Goal: Task Accomplishment & Management: Manage account settings

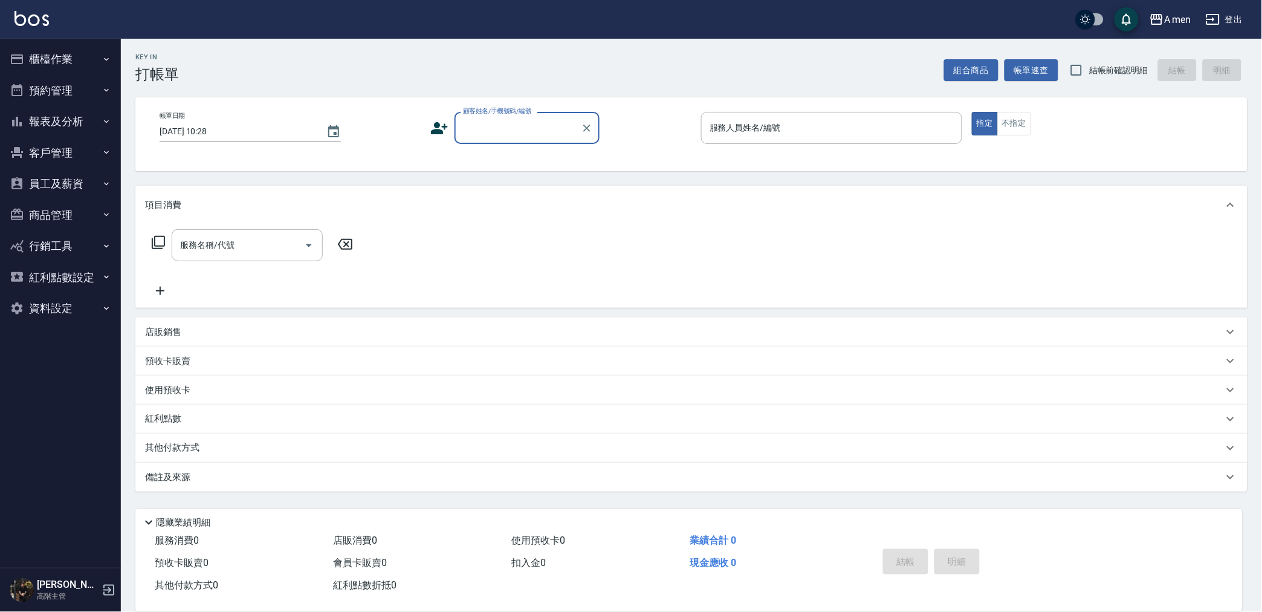
click at [53, 94] on button "預約管理" at bounding box center [60, 90] width 111 height 31
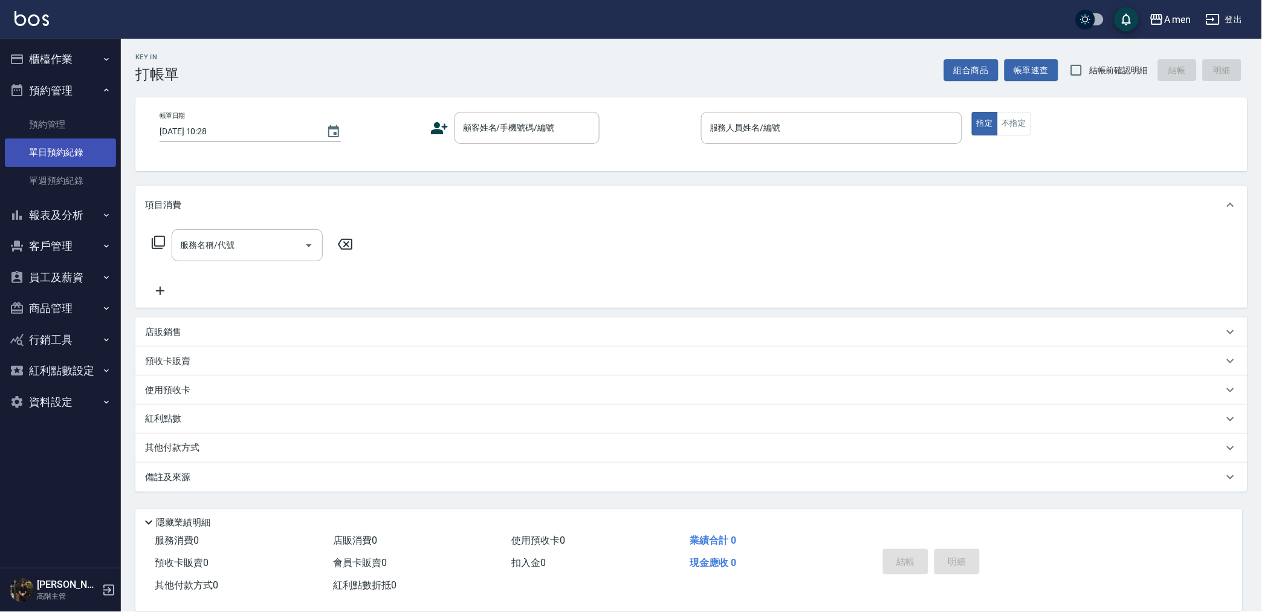
click at [67, 152] on link "單日預約紀錄" at bounding box center [60, 152] width 111 height 28
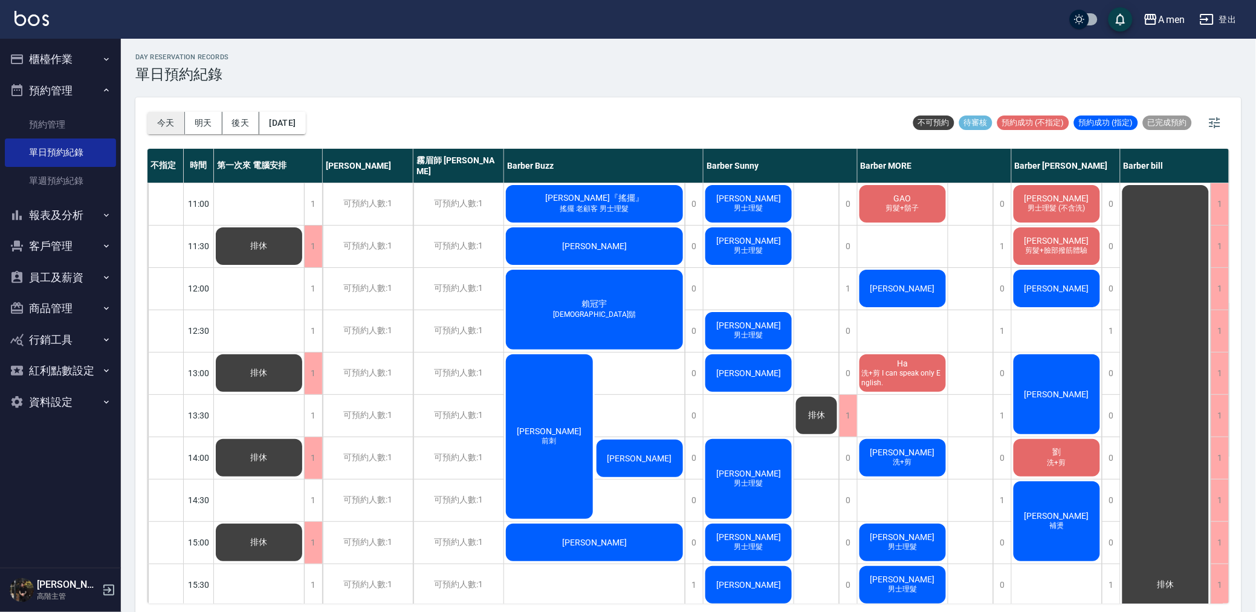
click at [166, 124] on button "今天" at bounding box center [165, 123] width 37 height 22
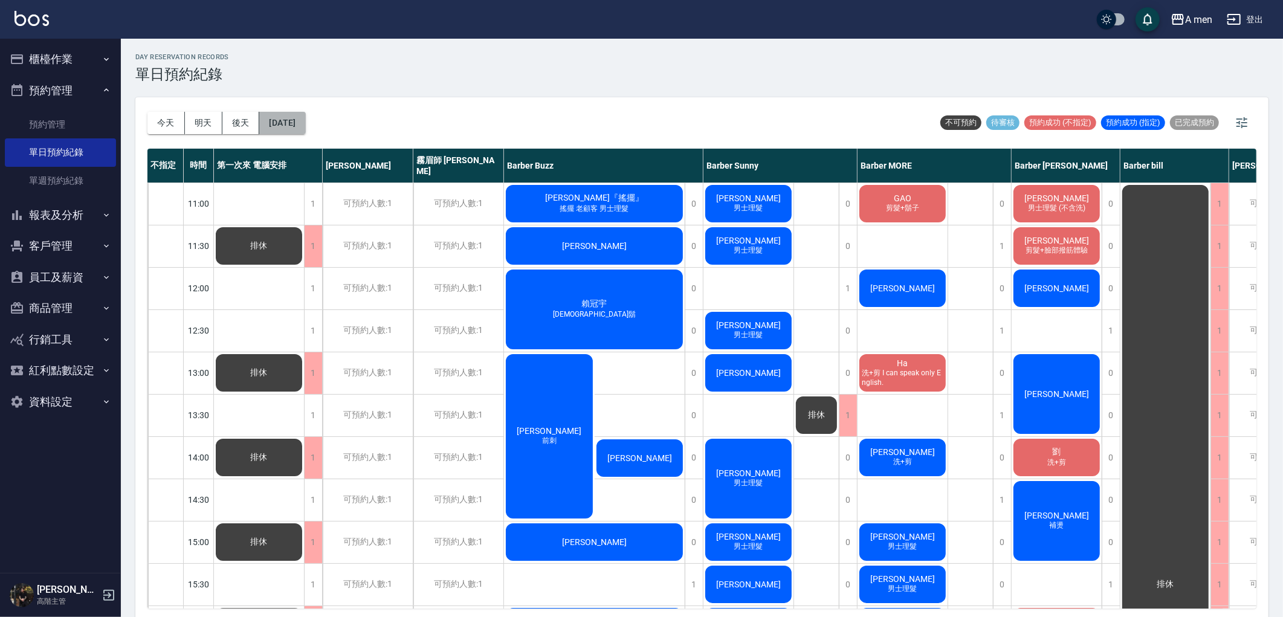
click at [269, 123] on button "[DATE]" at bounding box center [282, 123] width 46 height 22
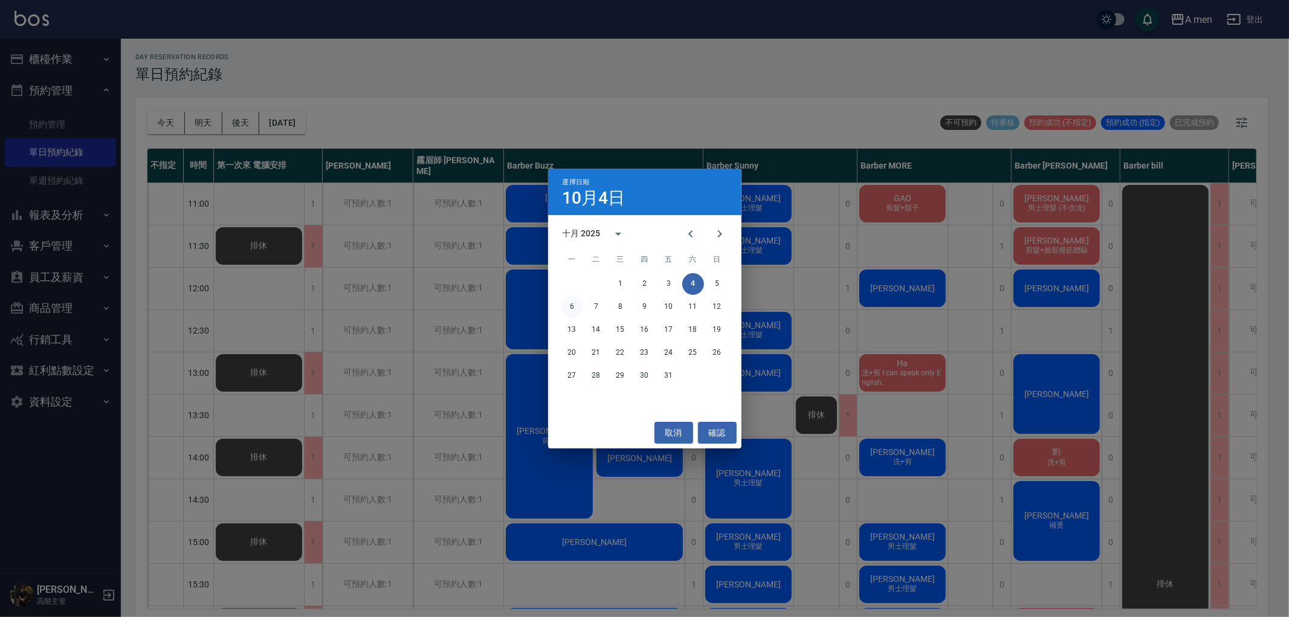
click at [570, 307] on button "6" at bounding box center [572, 307] width 22 height 22
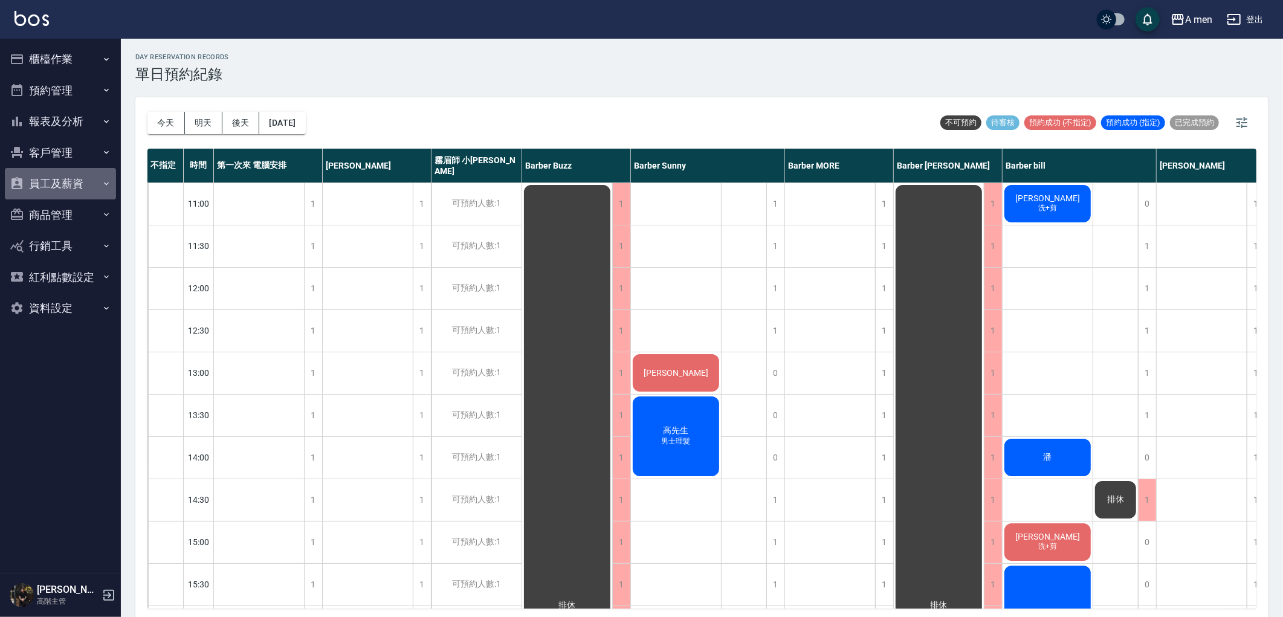
click at [71, 178] on button "員工及薪資" at bounding box center [60, 183] width 111 height 31
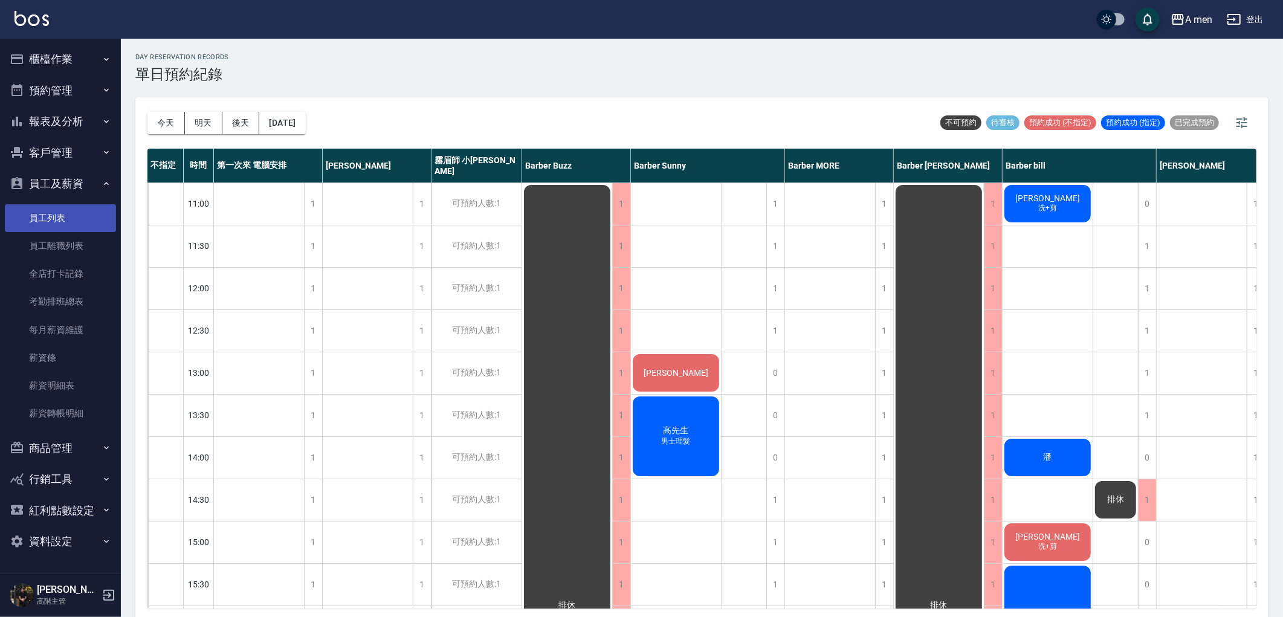
click at [73, 215] on link "員工列表" at bounding box center [60, 218] width 111 height 28
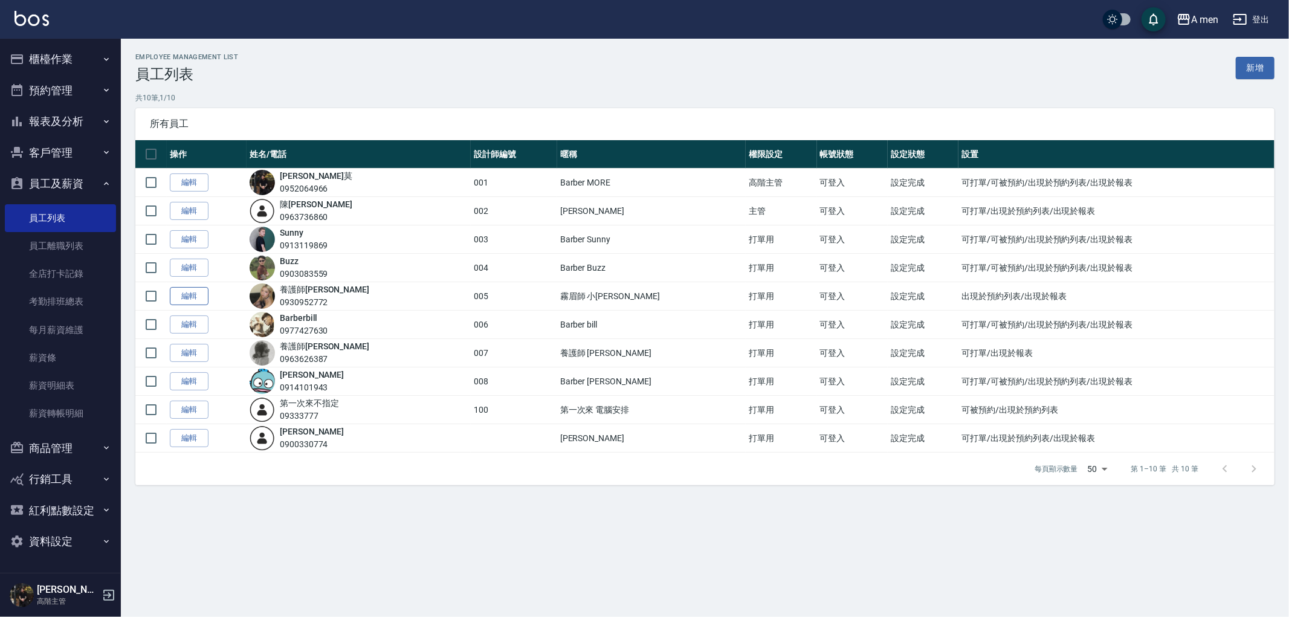
click at [201, 297] on link "編輯" at bounding box center [189, 296] width 39 height 19
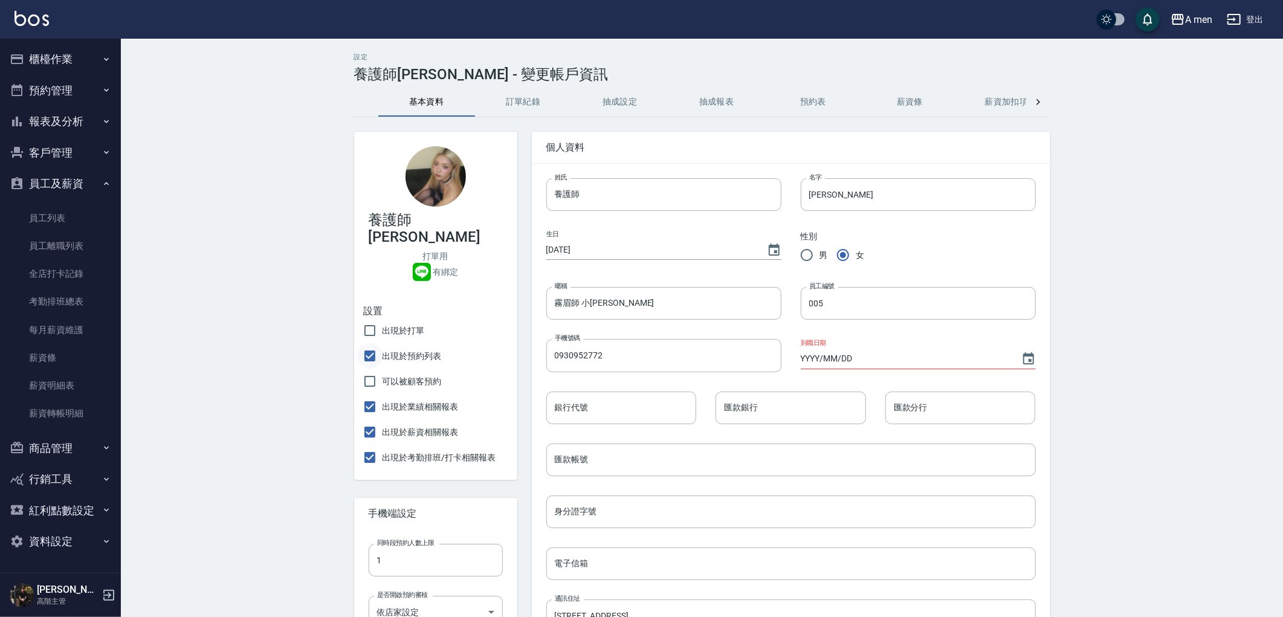
click at [372, 343] on input "出現於預約列表" at bounding box center [369, 355] width 25 height 25
checkbox input "false"
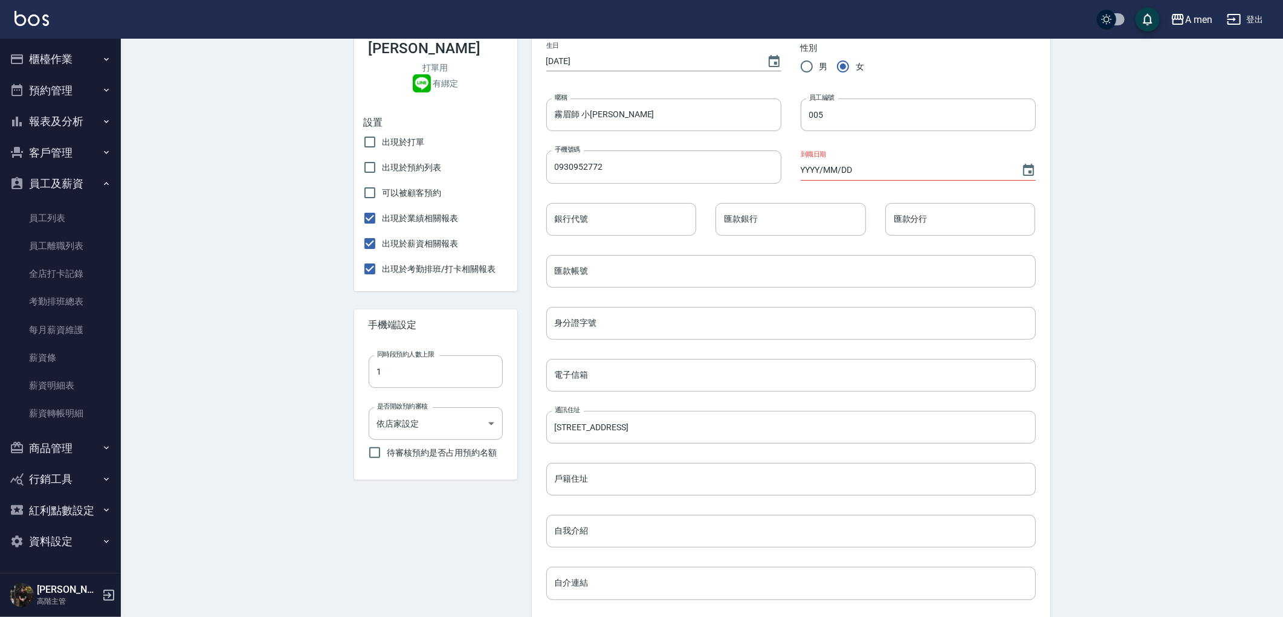
scroll to position [347, 0]
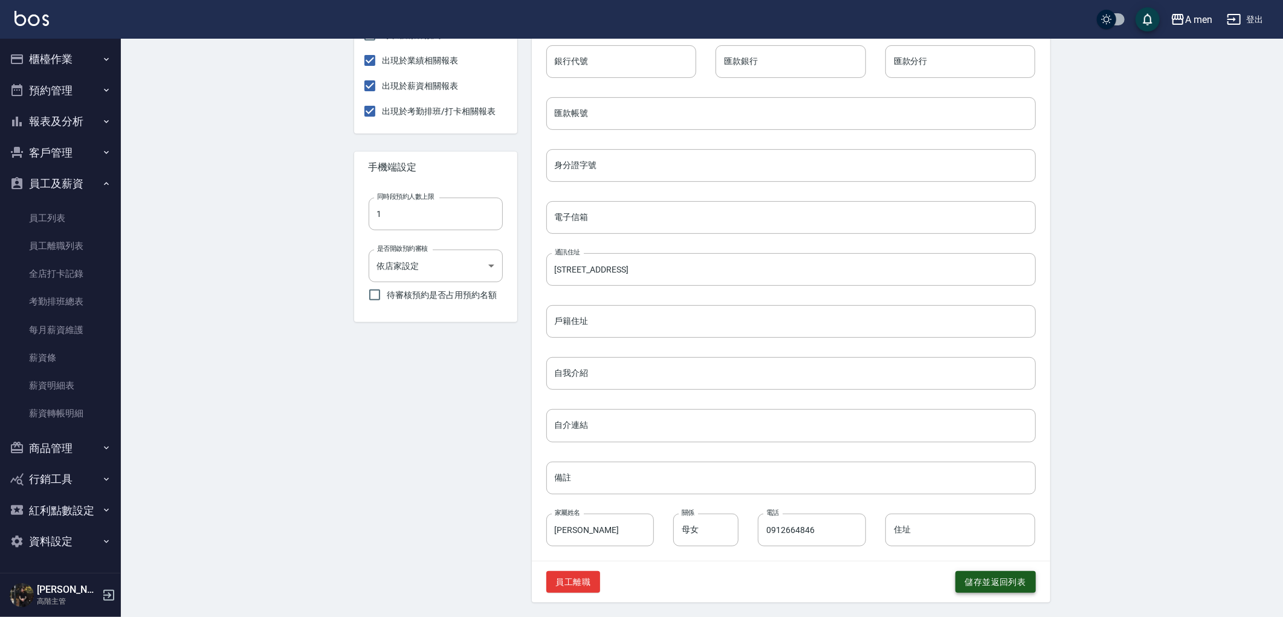
click at [1019, 581] on button "儲存並返回列表" at bounding box center [995, 582] width 80 height 22
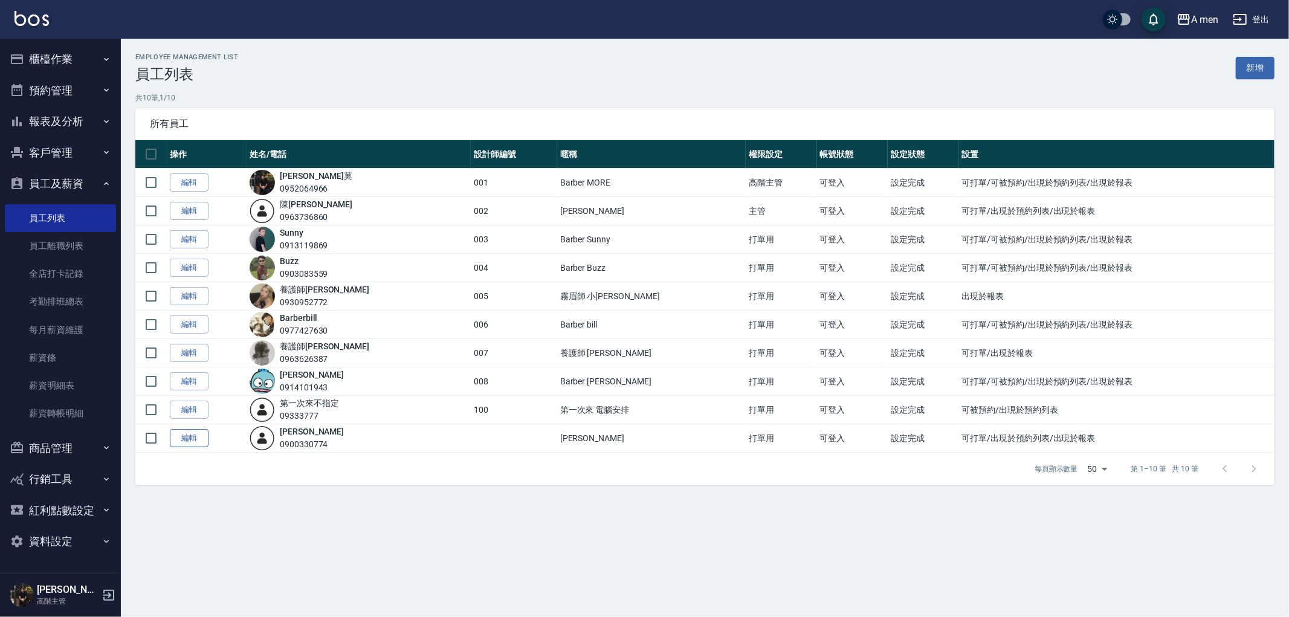
click at [182, 442] on link "編輯" at bounding box center [189, 438] width 39 height 19
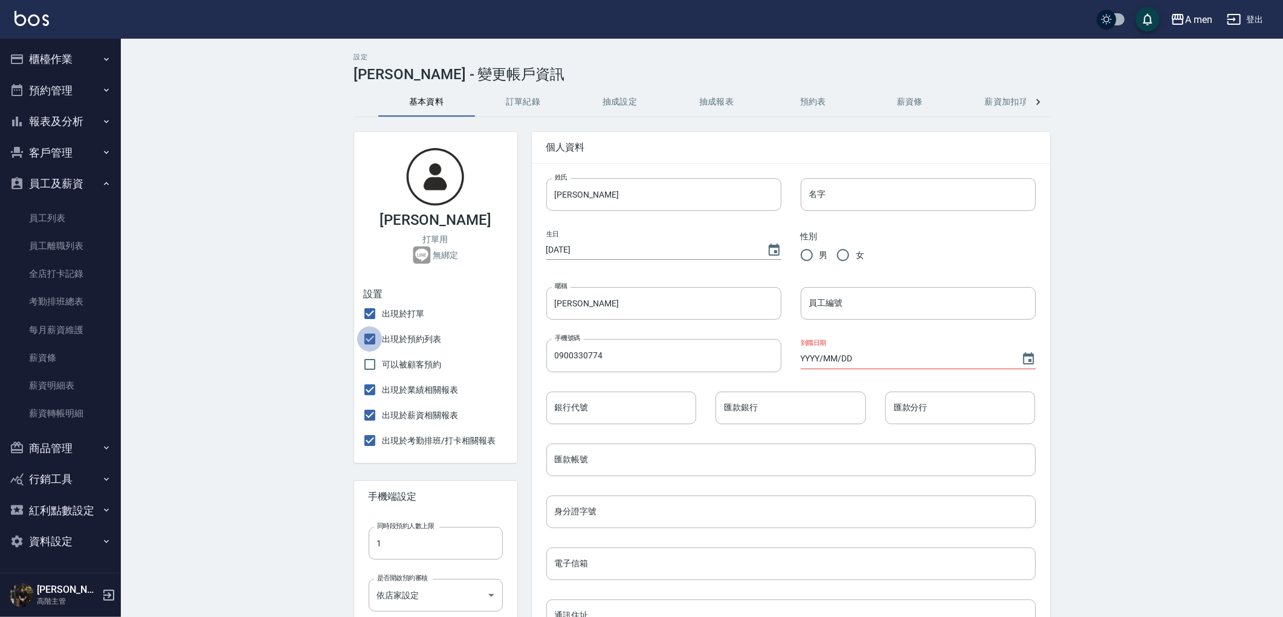
click at [371, 336] on input "出現於預約列表" at bounding box center [369, 338] width 25 height 25
checkbox input "false"
click at [367, 311] on input "出現於打單" at bounding box center [369, 313] width 25 height 25
checkbox input "false"
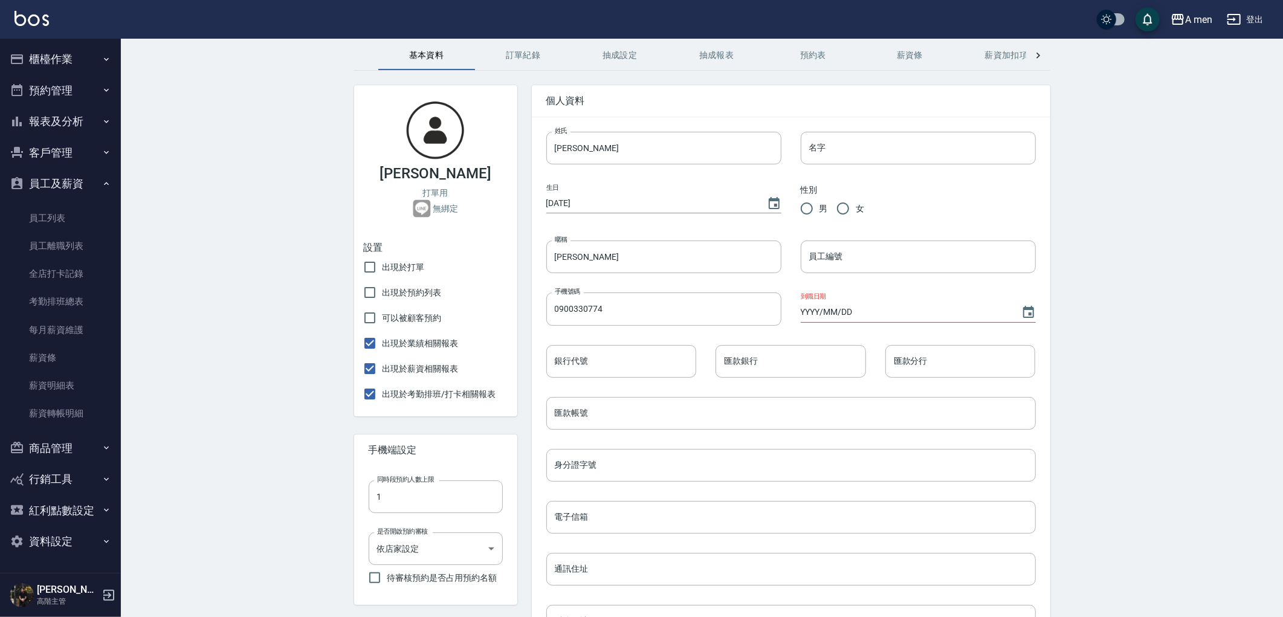
scroll to position [335, 0]
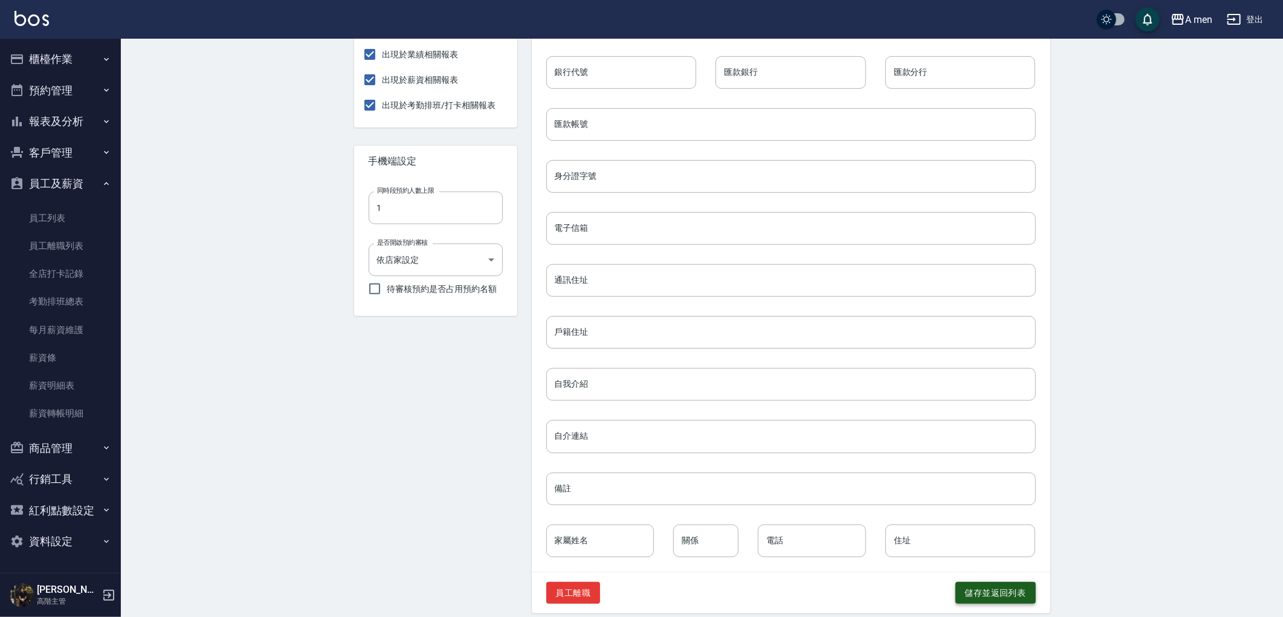
click at [1020, 596] on button "儲存並返回列表" at bounding box center [995, 593] width 80 height 22
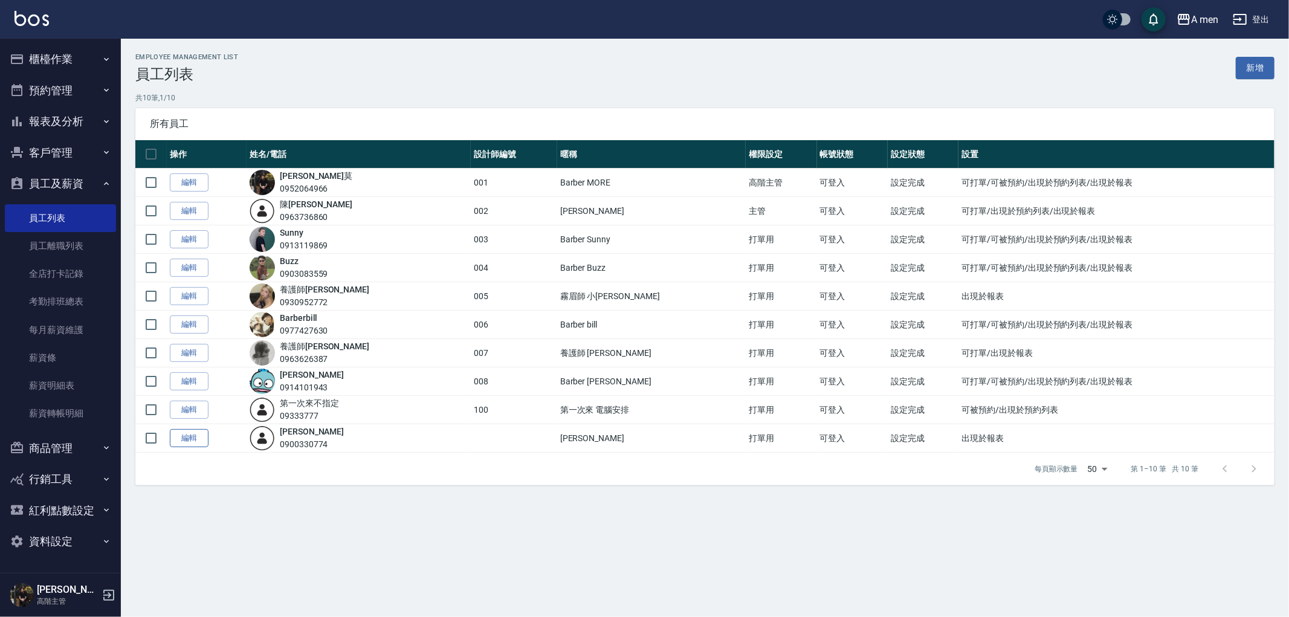
click at [186, 438] on link "編輯" at bounding box center [189, 438] width 39 height 19
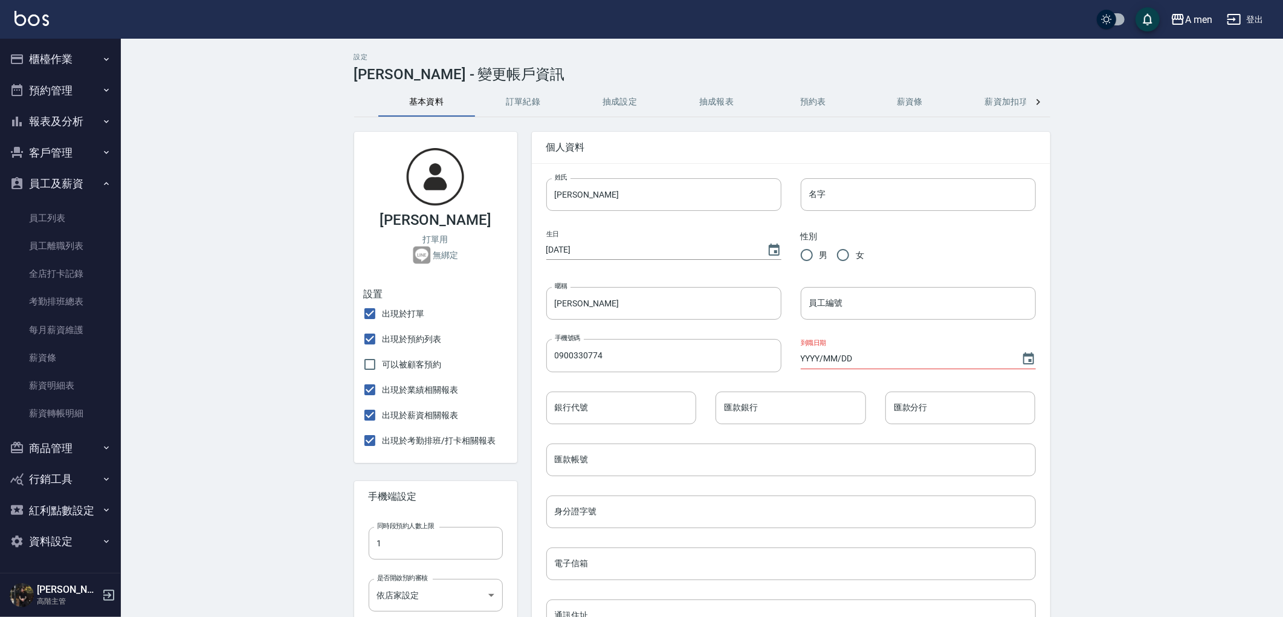
checkbox input "false"
click at [516, 86] on div "設定 [PERSON_NAME] - 變更帳戶資訊 基本資料 訂單紀錄 抽成設定 抽成報表 預約表 薪資條 薪資加扣項 密碼與安全 打卡紀錄 [PERSON_…" at bounding box center [702, 501] width 725 height 896
click at [644, 103] on button "抽成設定" at bounding box center [620, 102] width 97 height 29
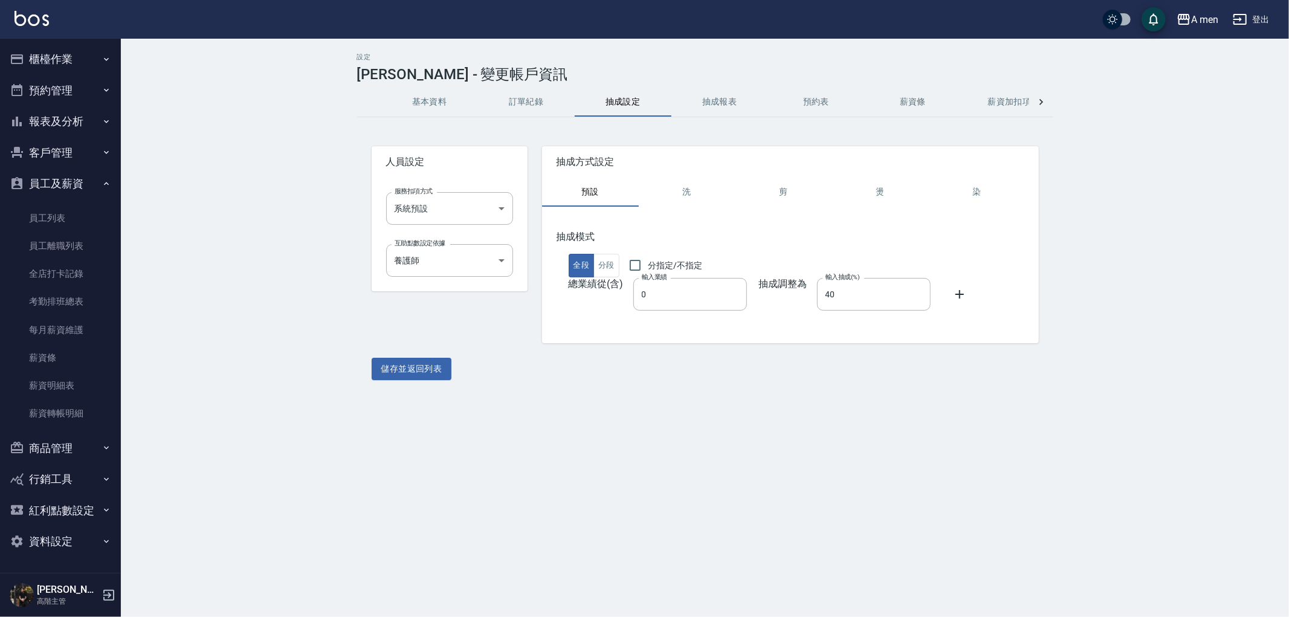
click at [721, 100] on button "抽成報表" at bounding box center [719, 102] width 97 height 29
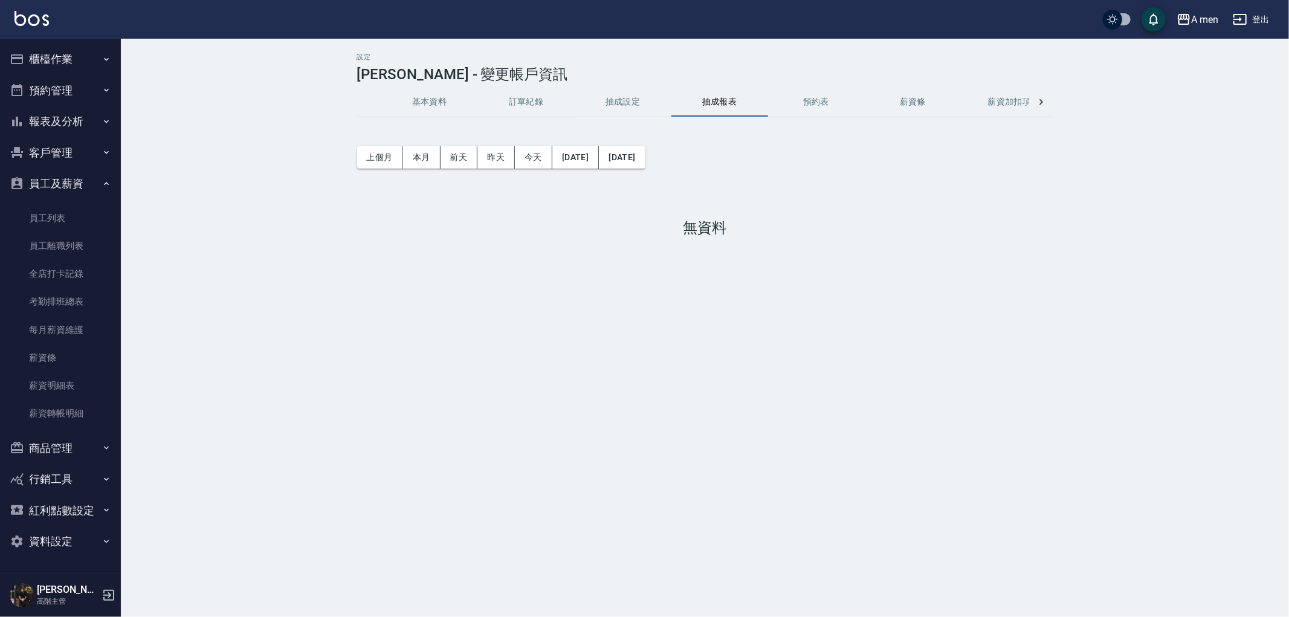
click at [818, 92] on button "預約表" at bounding box center [816, 102] width 97 height 29
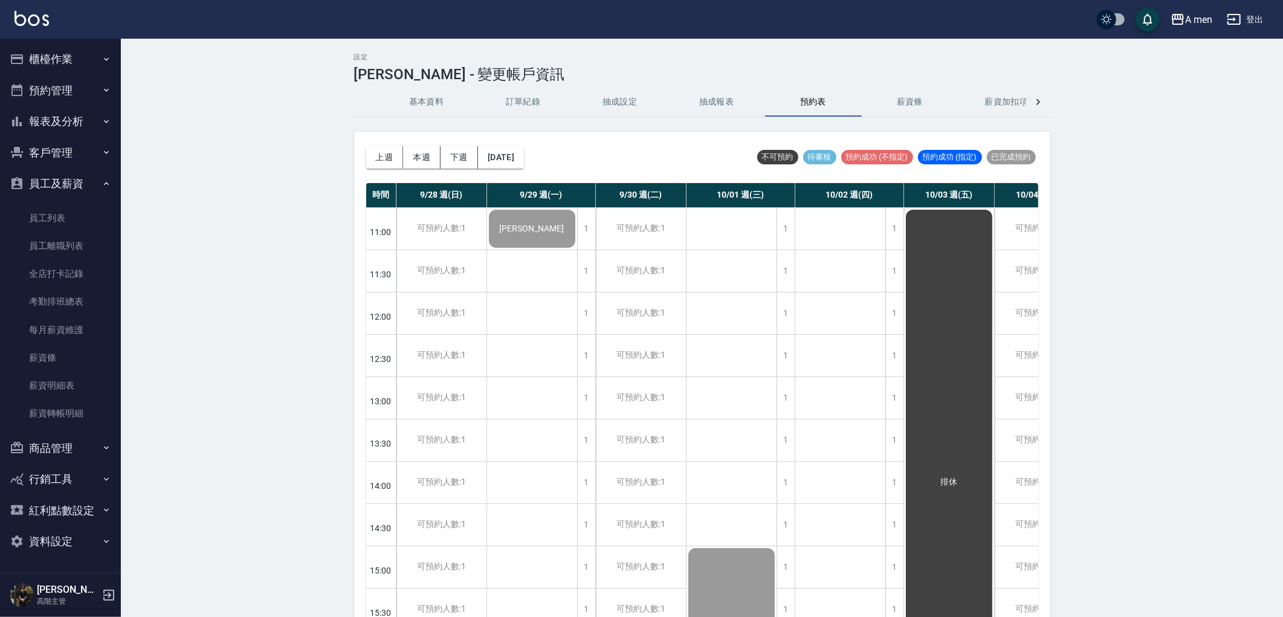
click at [929, 105] on button "薪資條" at bounding box center [910, 102] width 97 height 29
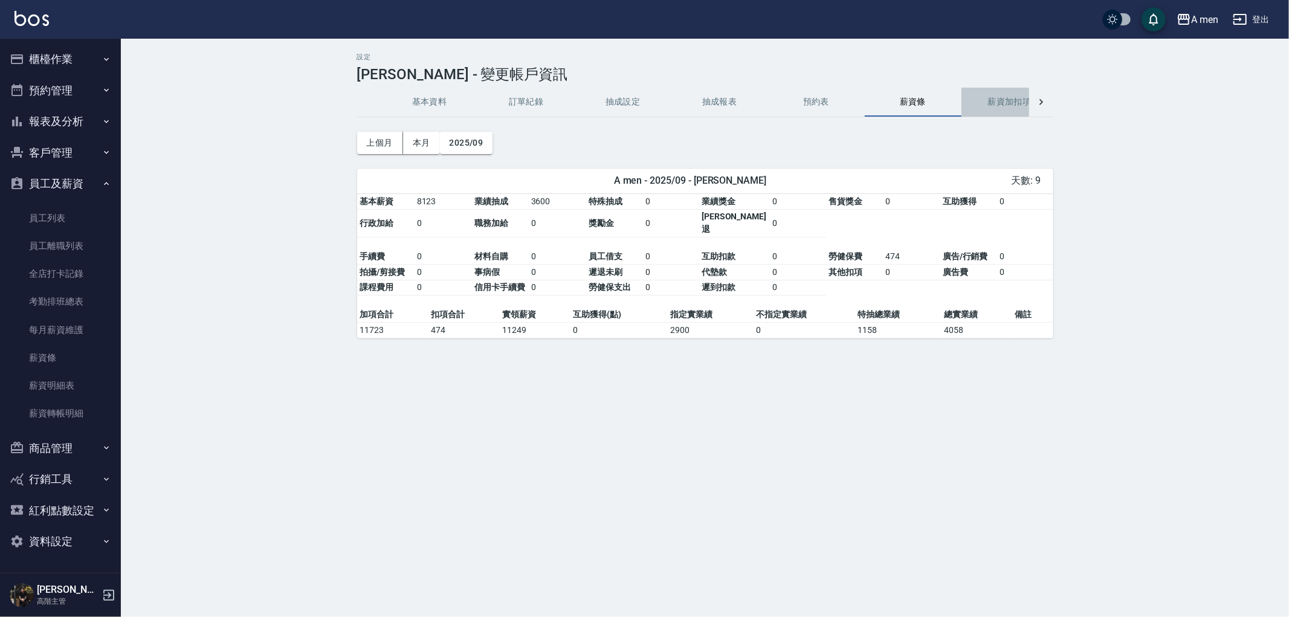
click at [985, 105] on button "薪資加扣項" at bounding box center [1009, 102] width 97 height 29
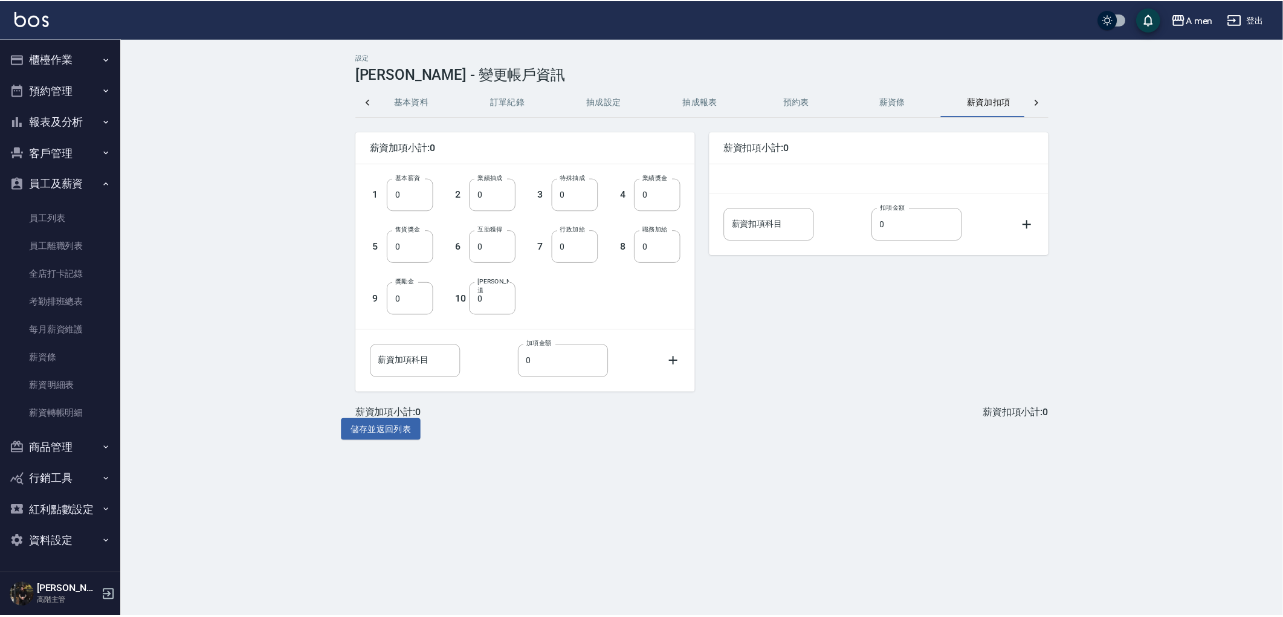
scroll to position [0, 28]
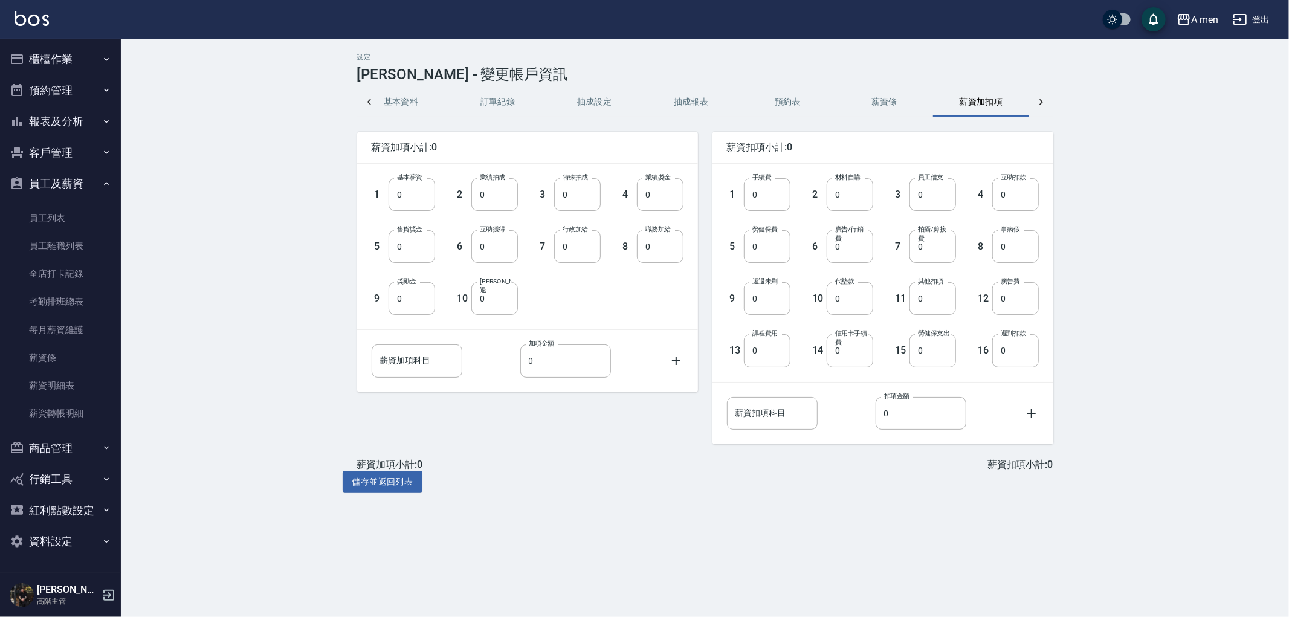
click at [532, 108] on button "訂單紀錄" at bounding box center [498, 102] width 97 height 29
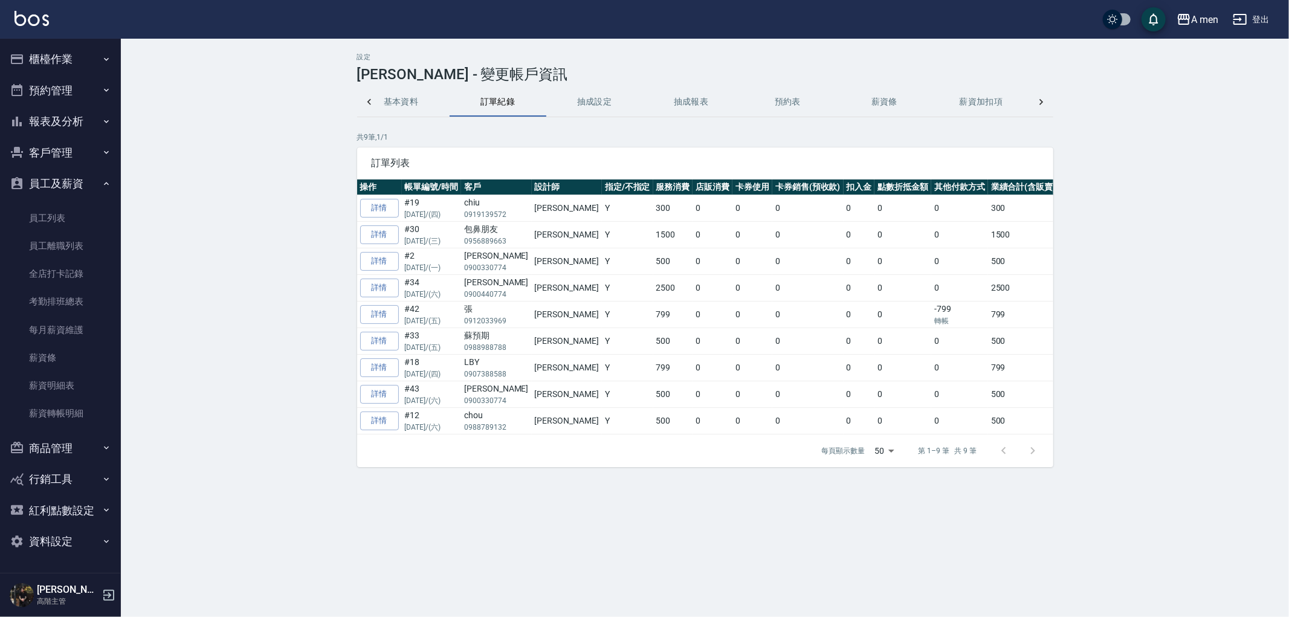
click at [408, 103] on button "基本資料" at bounding box center [401, 102] width 97 height 29
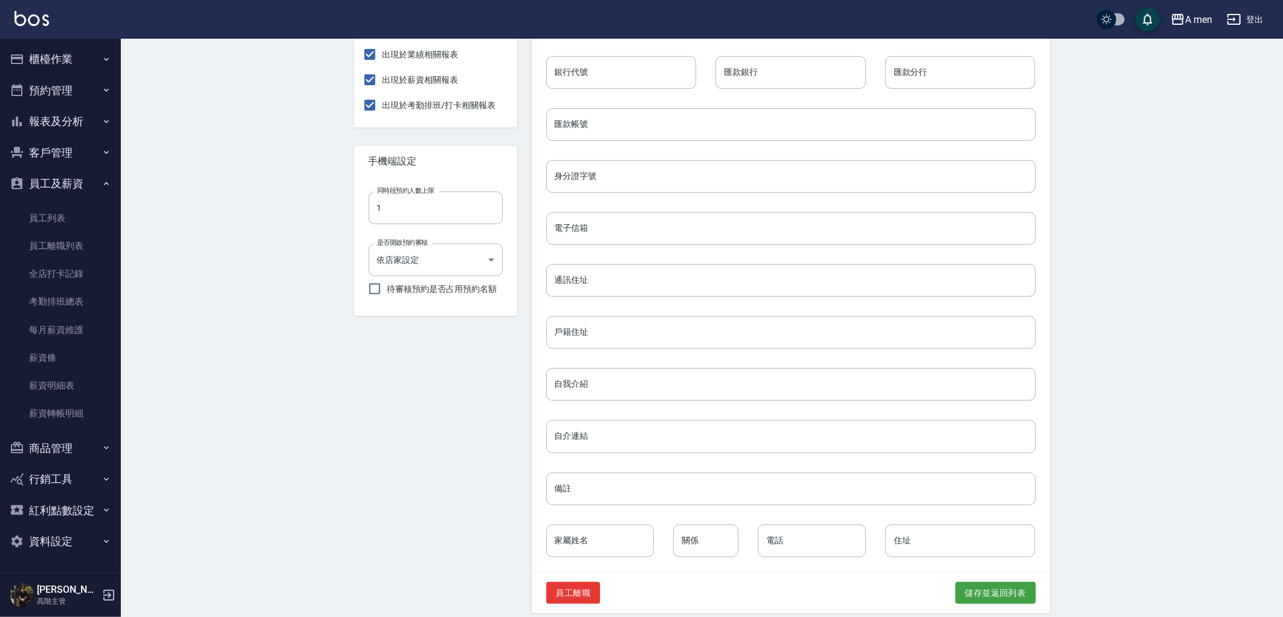
scroll to position [347, 0]
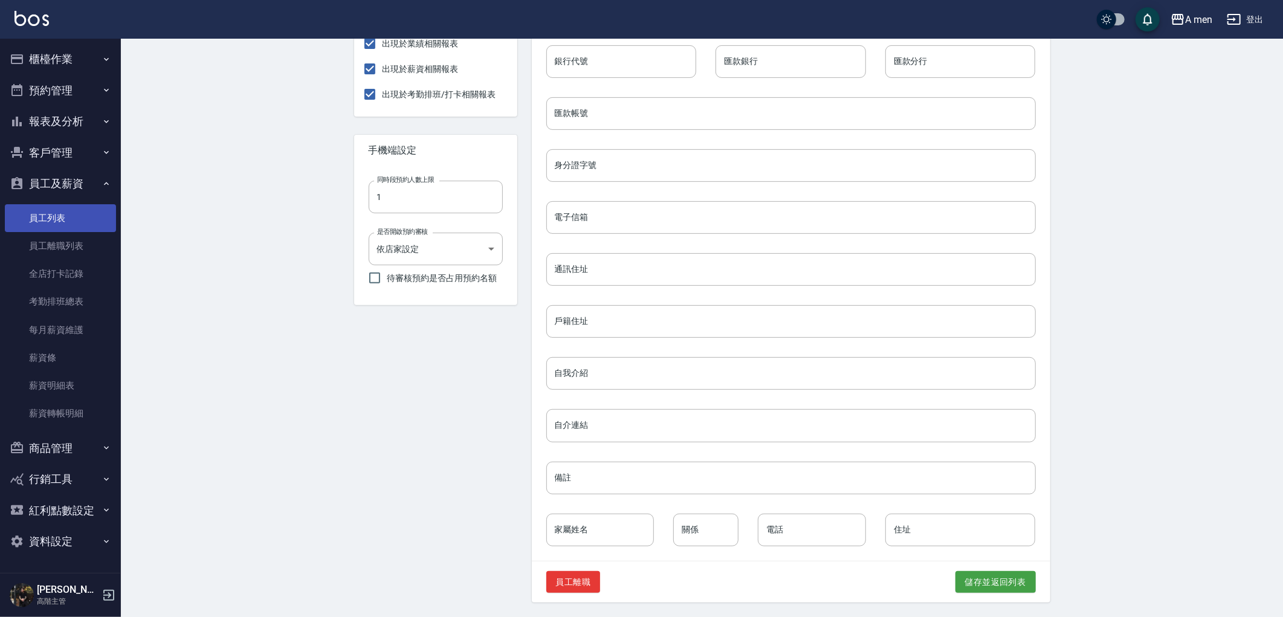
click at [39, 216] on link "員工列表" at bounding box center [60, 218] width 111 height 28
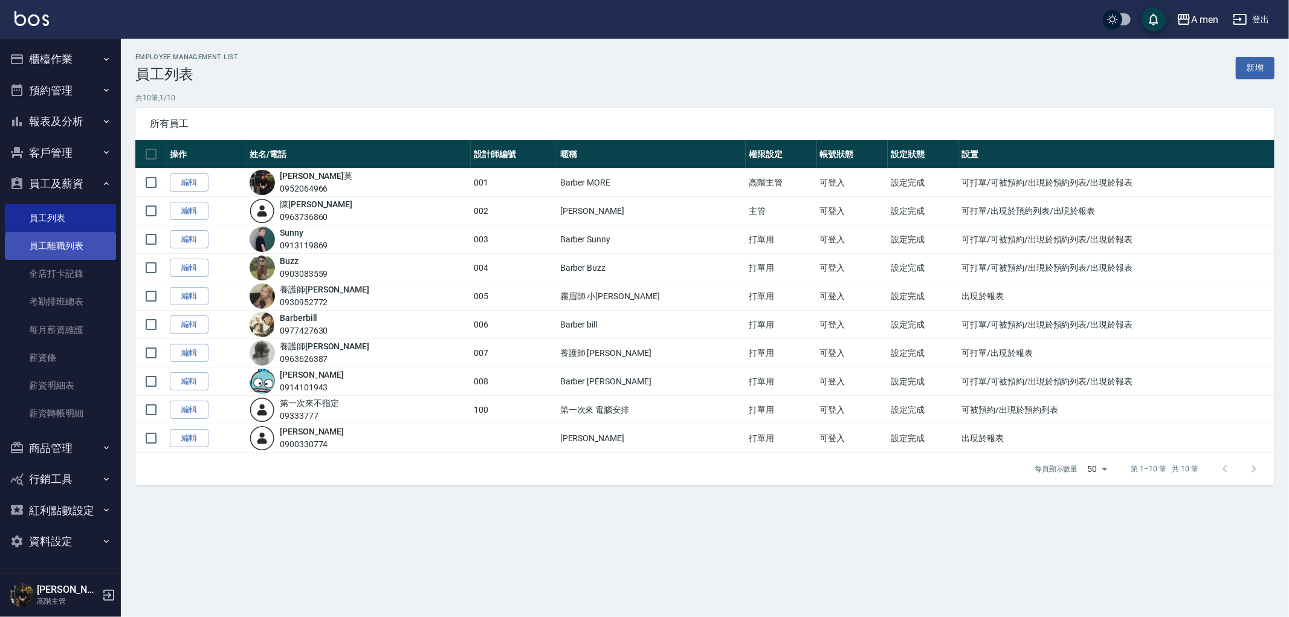
click at [73, 251] on link "員工離職列表" at bounding box center [60, 246] width 111 height 28
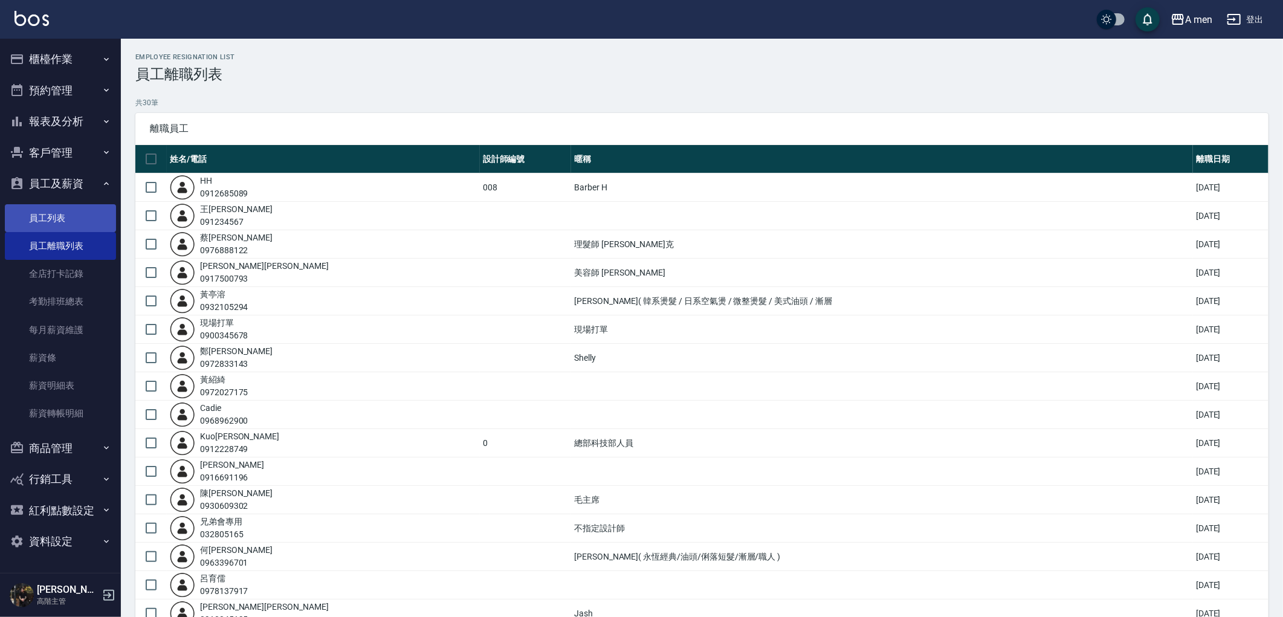
click at [76, 228] on link "員工列表" at bounding box center [60, 218] width 111 height 28
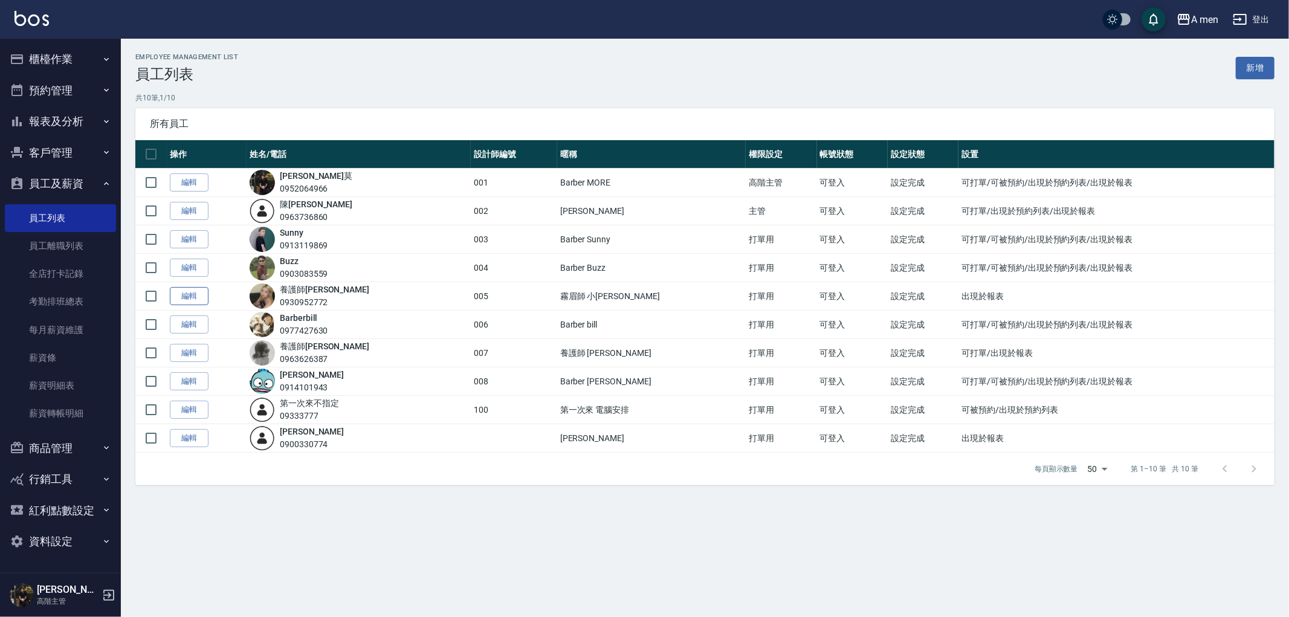
click at [196, 296] on link "編輯" at bounding box center [189, 296] width 39 height 19
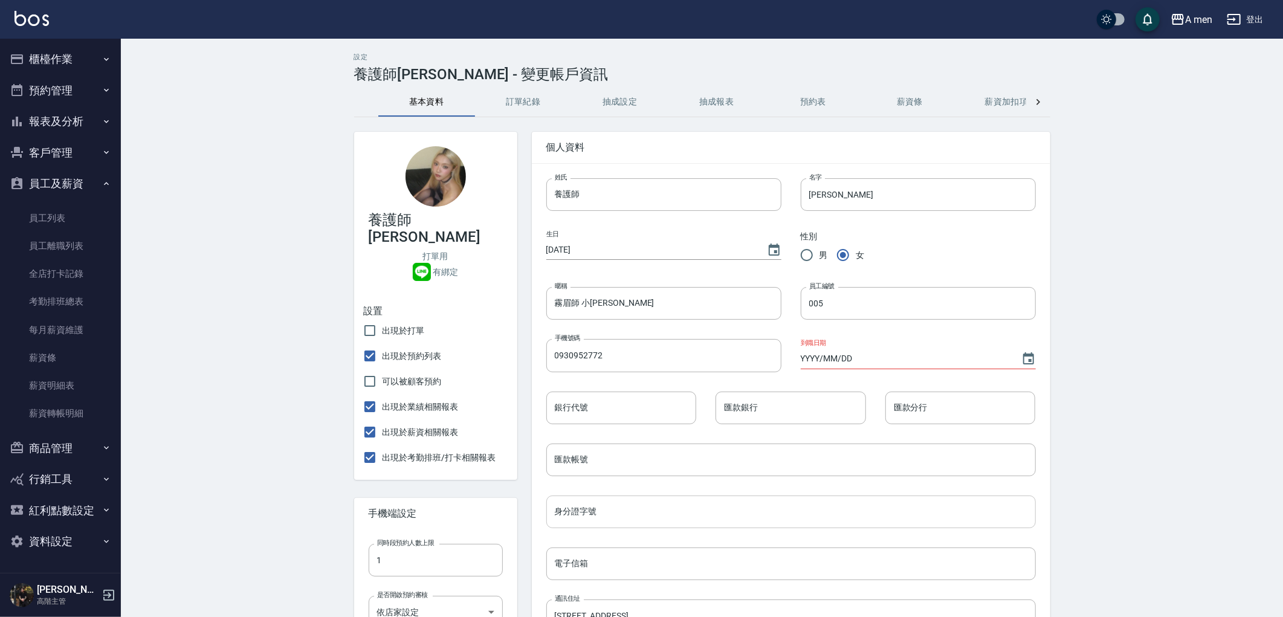
checkbox input "false"
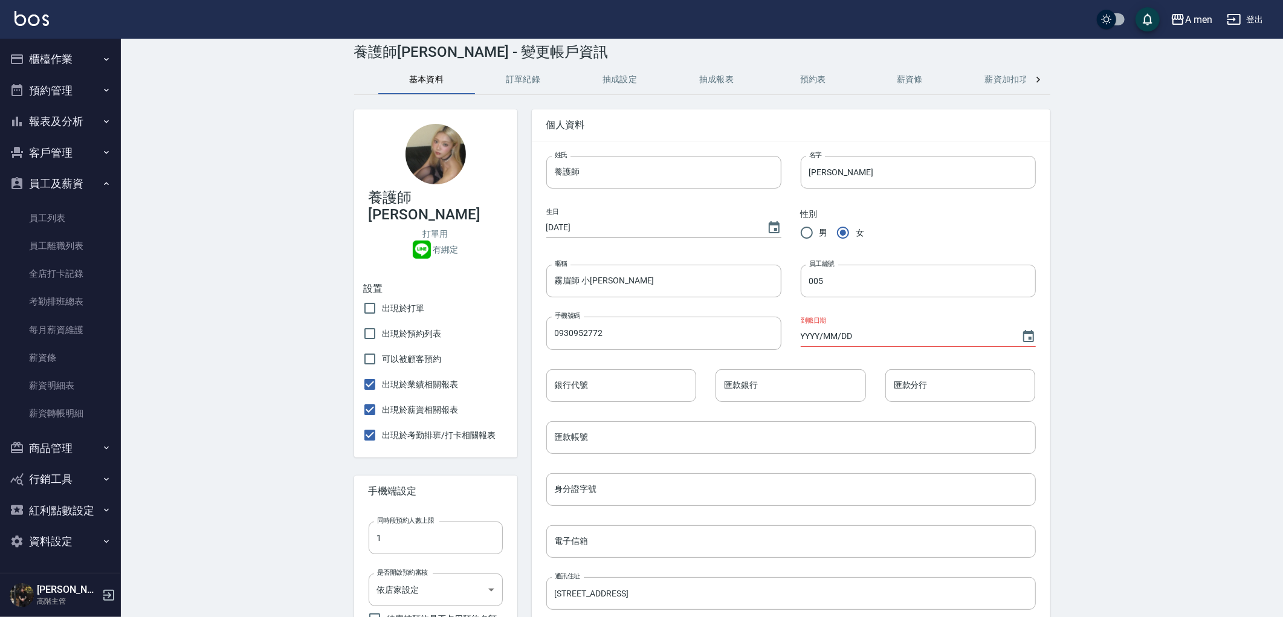
scroll to position [347, 0]
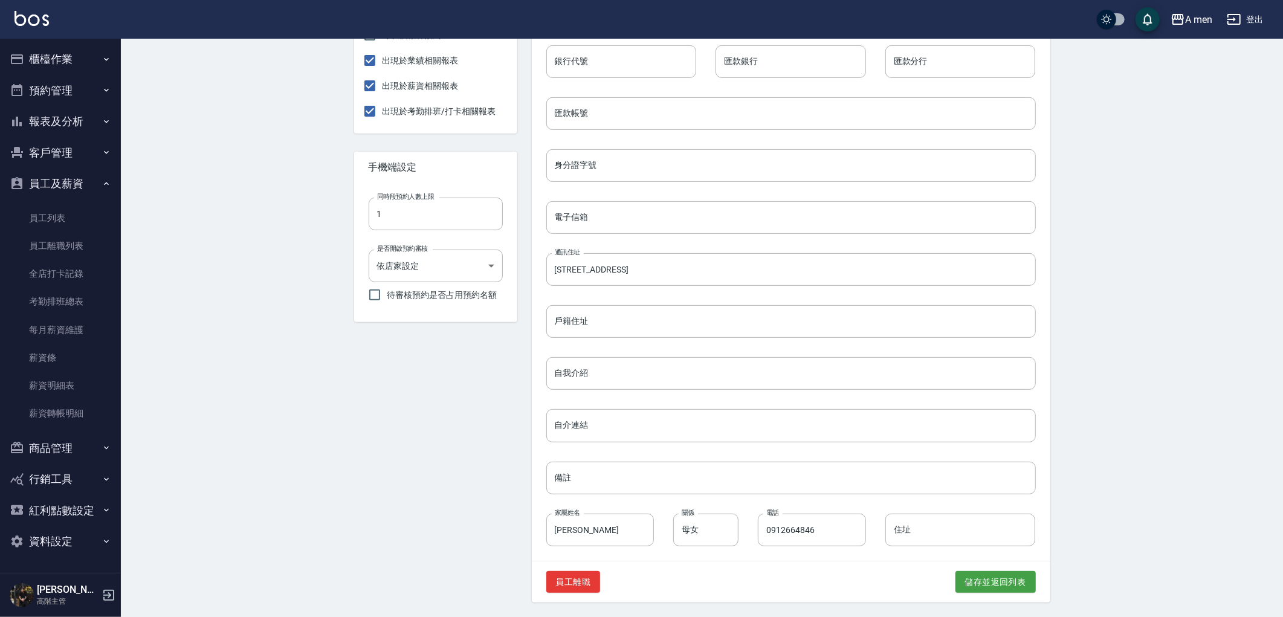
click at [67, 201] on ul "員工列表 員工離職列表 全店打卡記錄 考勤排班總表 每月薪資維護 薪資條 薪資明細表 薪資轉帳明細" at bounding box center [60, 315] width 111 height 233
click at [69, 210] on link "員工列表" at bounding box center [60, 218] width 111 height 28
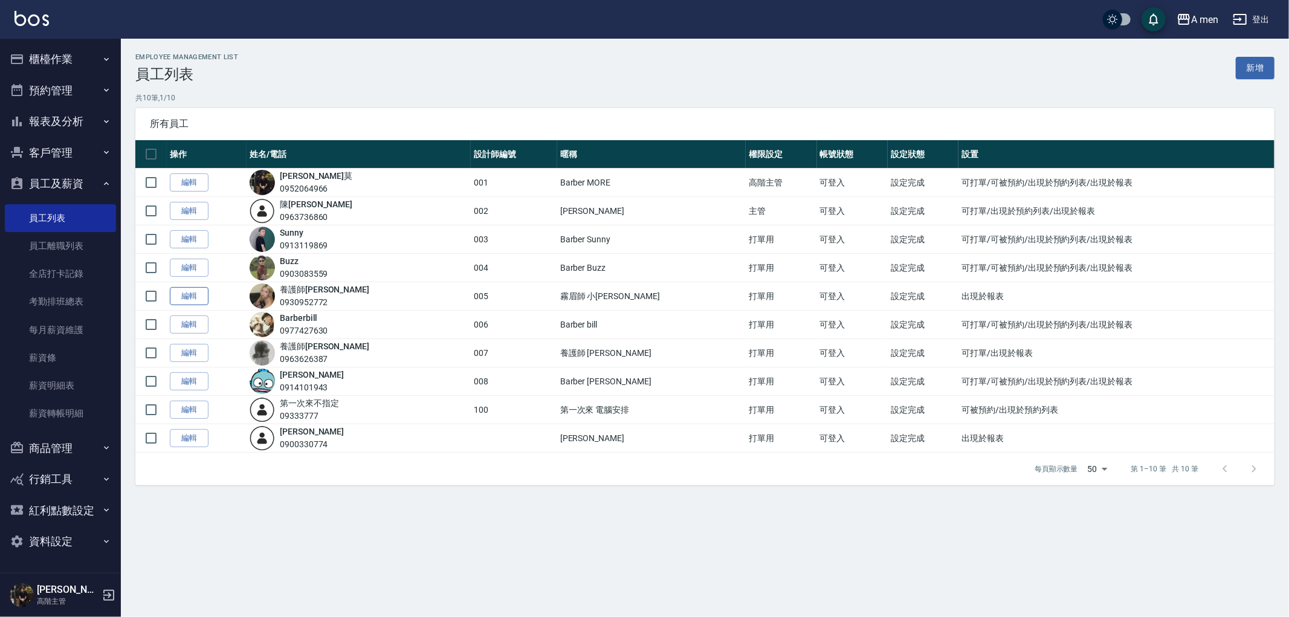
click at [181, 295] on link "編輯" at bounding box center [189, 296] width 39 height 19
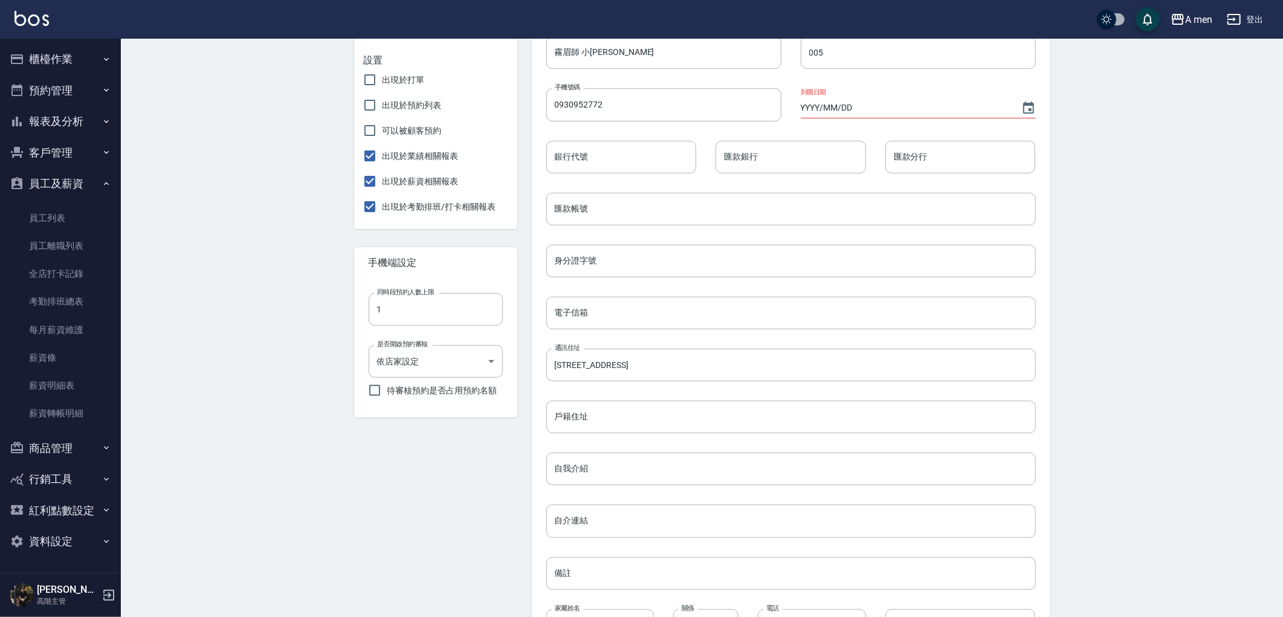
scroll to position [347, 0]
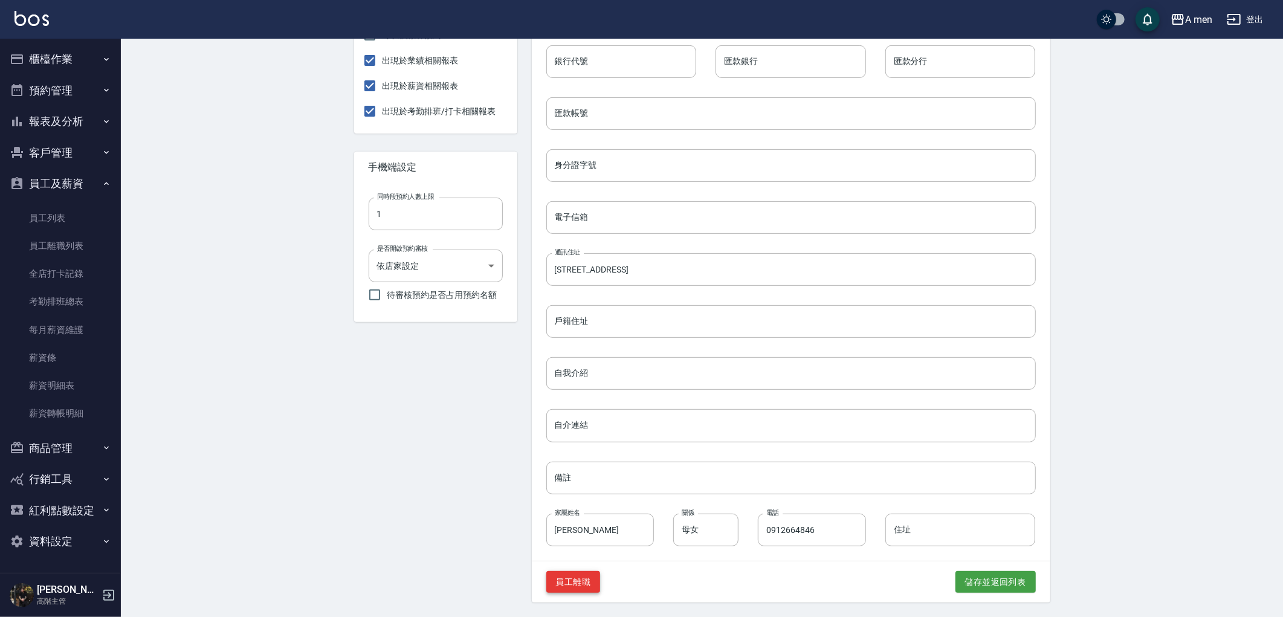
click at [591, 590] on button "員工離職" at bounding box center [573, 582] width 54 height 22
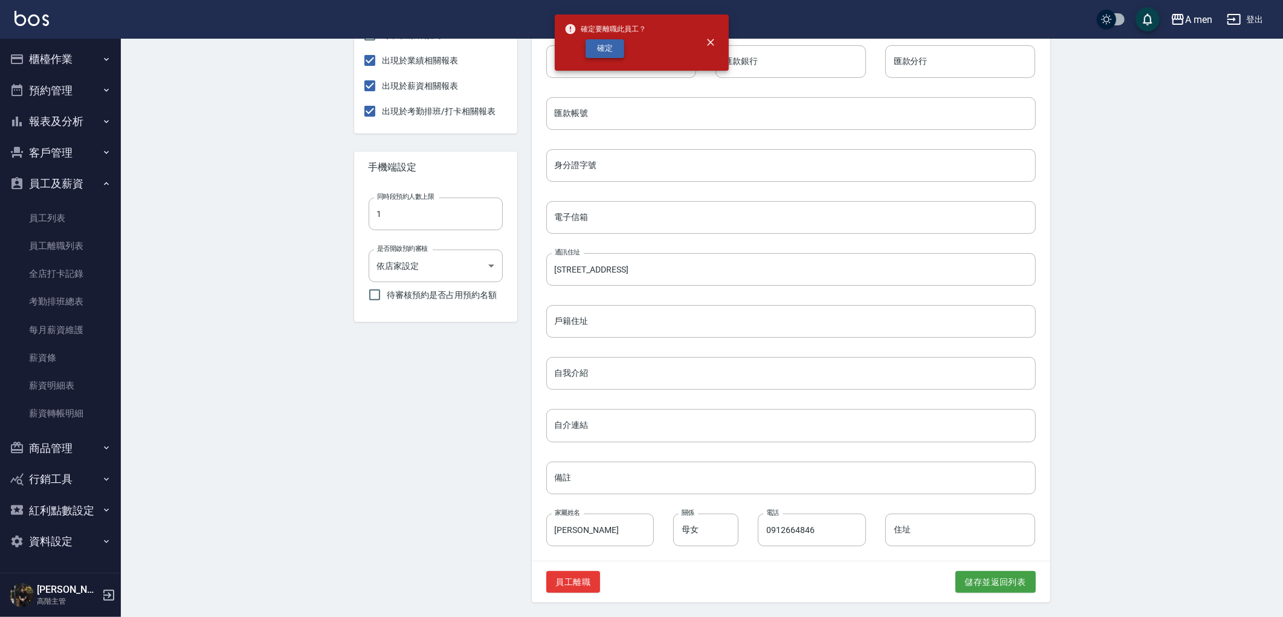
click at [605, 55] on button "確定" at bounding box center [605, 48] width 39 height 19
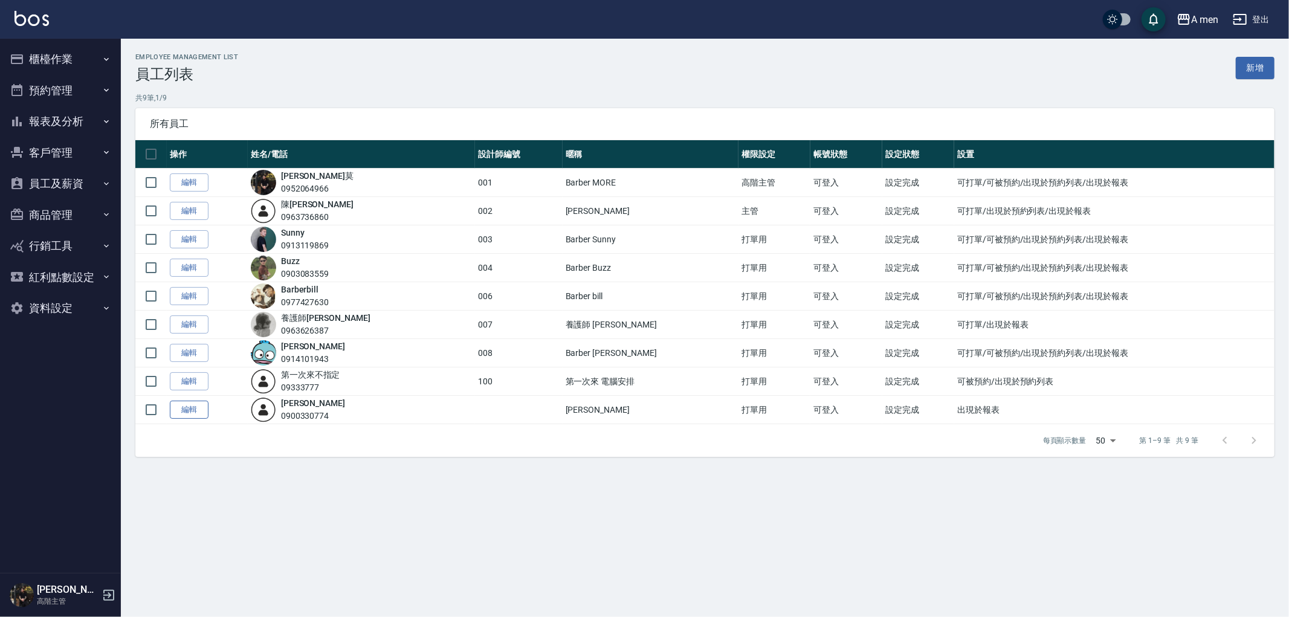
click at [190, 411] on link "編輯" at bounding box center [189, 410] width 39 height 19
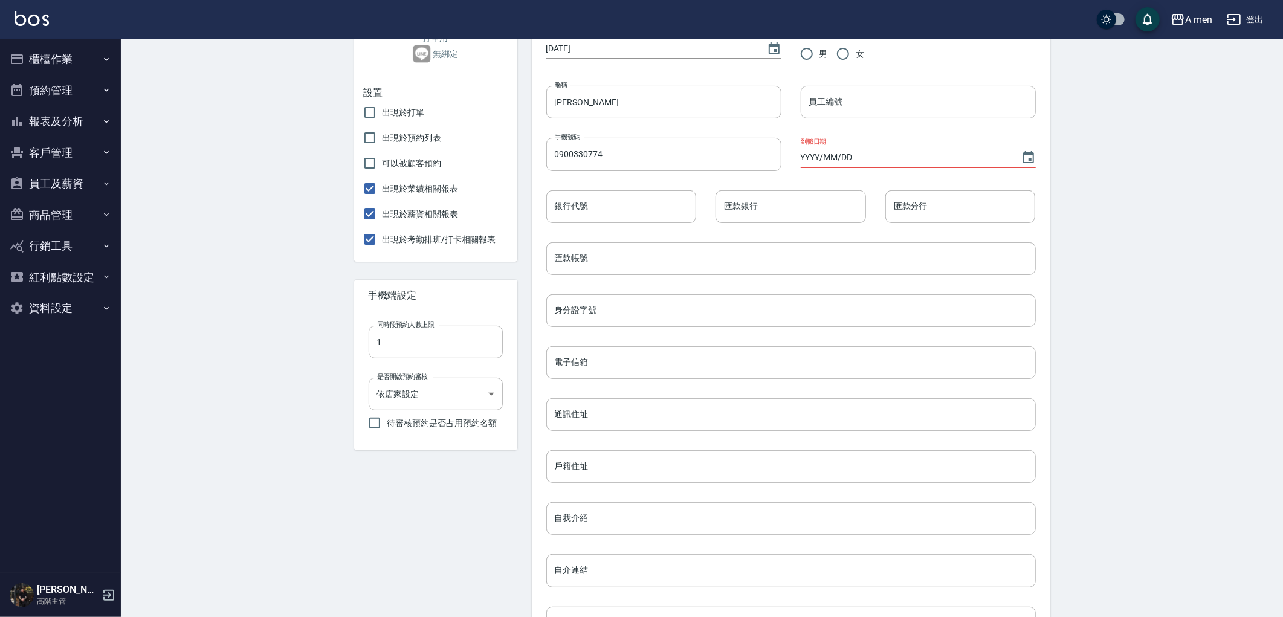
scroll to position [347, 0]
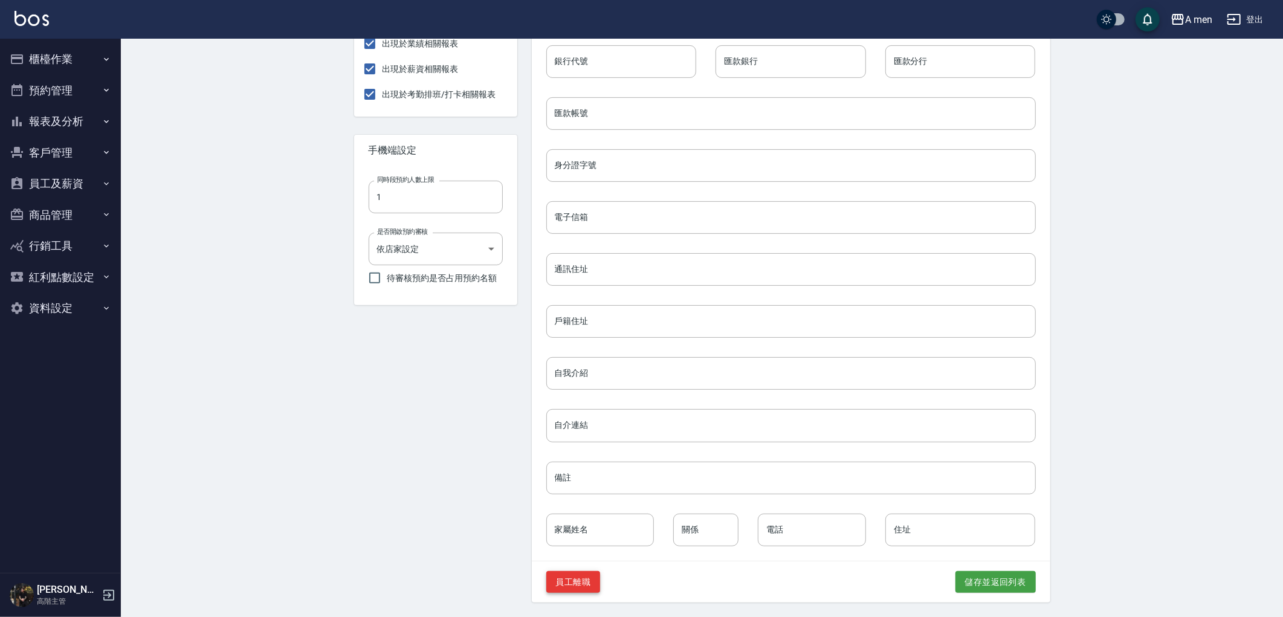
click at [566, 576] on button "員工離職" at bounding box center [573, 582] width 54 height 22
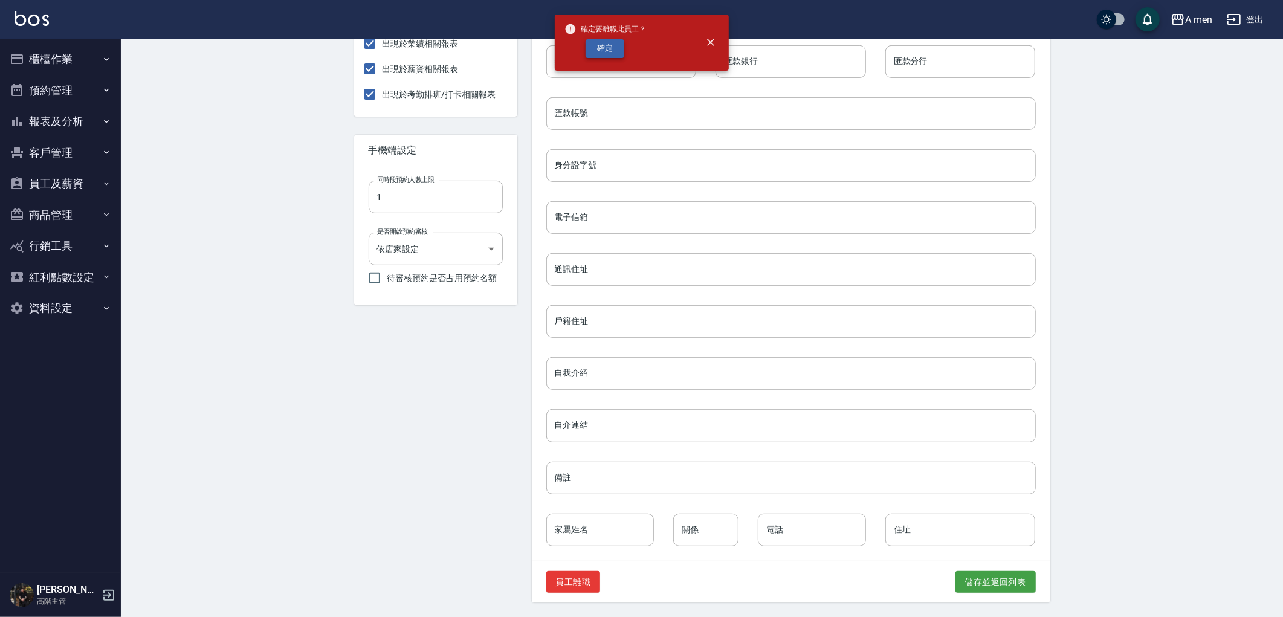
click at [608, 40] on button "確定" at bounding box center [605, 48] width 39 height 19
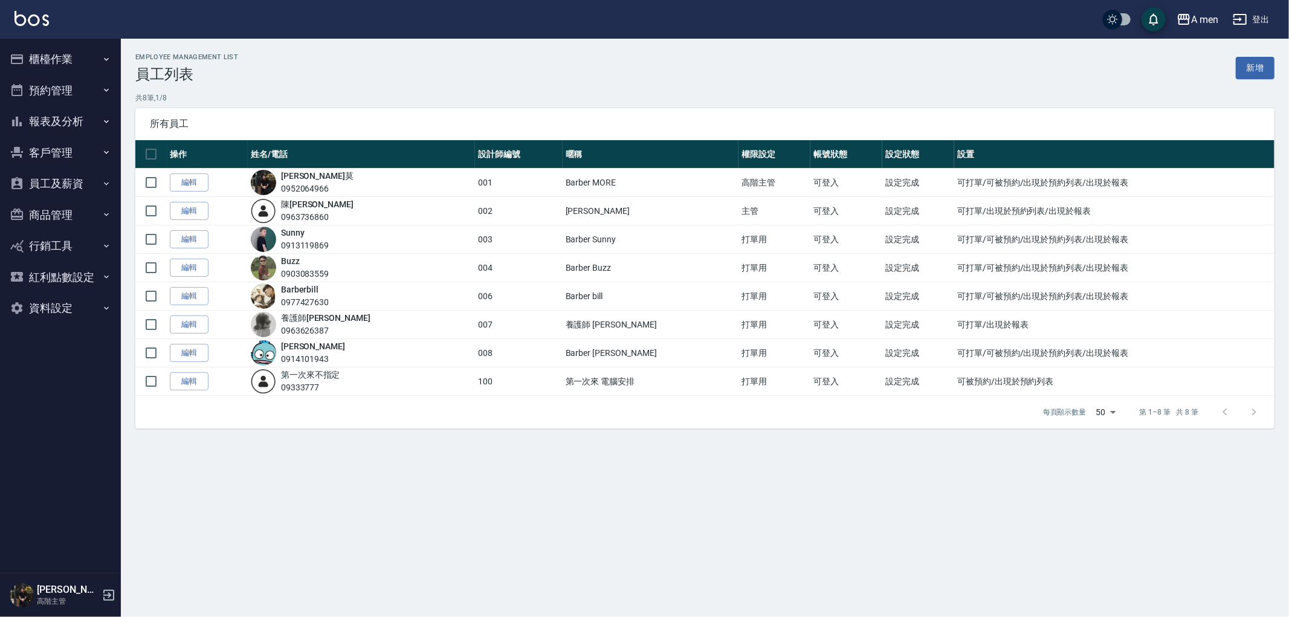
click at [412, 430] on div "Employee Management List 員工列表 新增 共 8 筆, 1 / 8 所有員工 操作 姓名/電話 設計師編號 暱稱 權限設定 帳號狀態 …" at bounding box center [705, 241] width 1168 height 404
click at [375, 475] on div "Employee Management List 員工列表 新增 共 8 筆, 1 / 8 所有員工 操作 姓名/電話 設計師編號 暱稱 權限設定 帳號狀態 …" at bounding box center [644, 308] width 1289 height 617
click at [73, 184] on button "員工及薪資" at bounding box center [60, 183] width 111 height 31
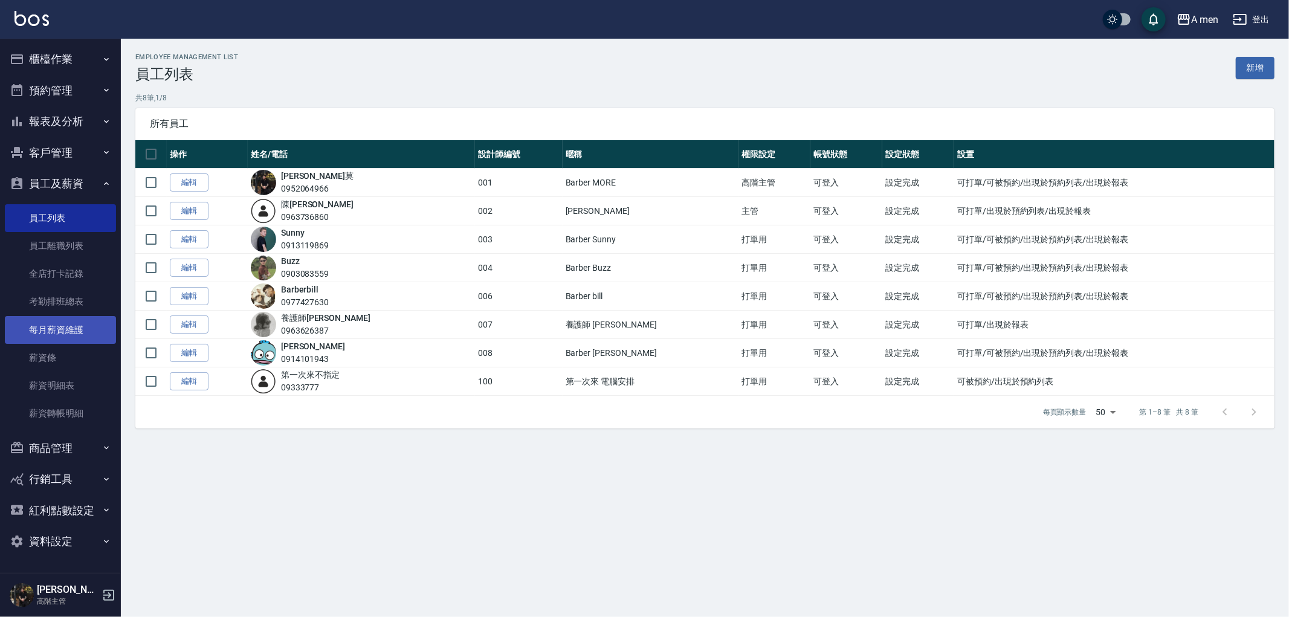
click at [86, 333] on link "每月薪資維護" at bounding box center [60, 330] width 111 height 28
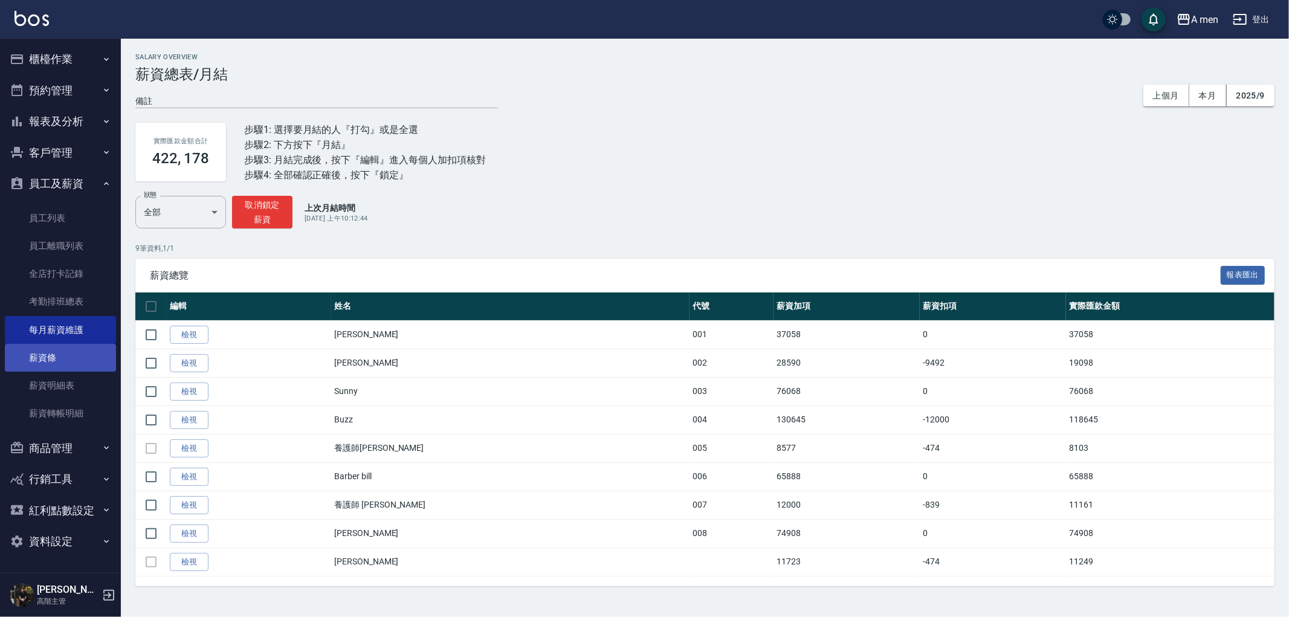
click at [83, 354] on link "薪資條" at bounding box center [60, 358] width 111 height 28
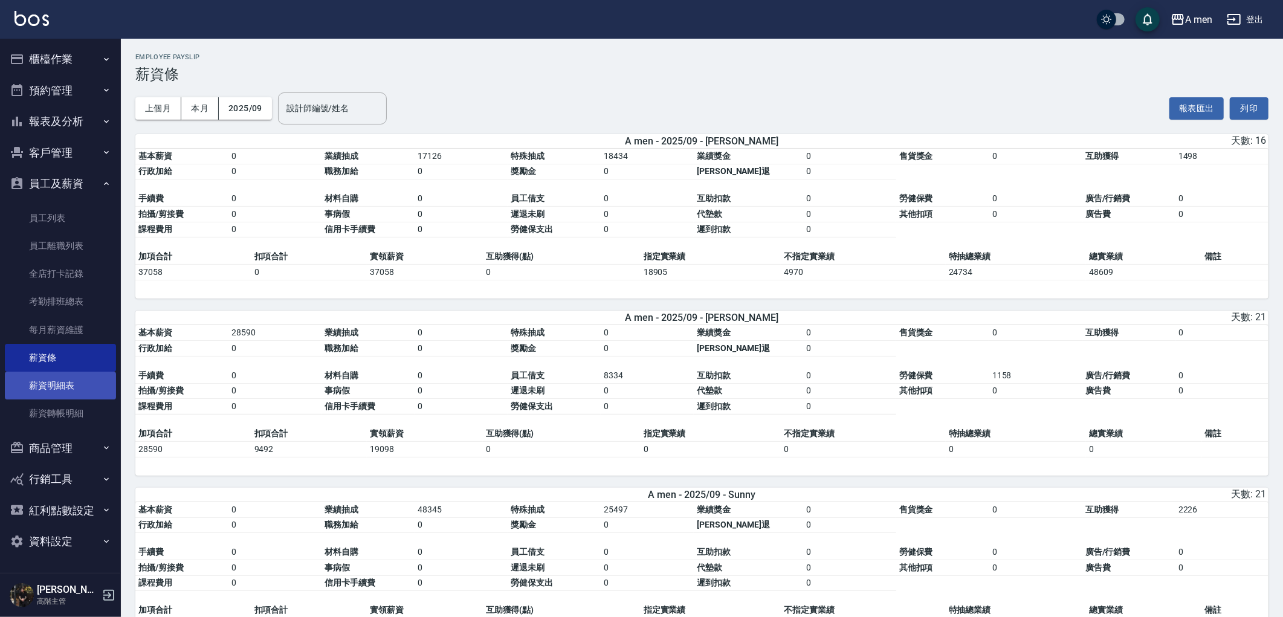
click at [92, 389] on link "薪資明細表" at bounding box center [60, 386] width 111 height 28
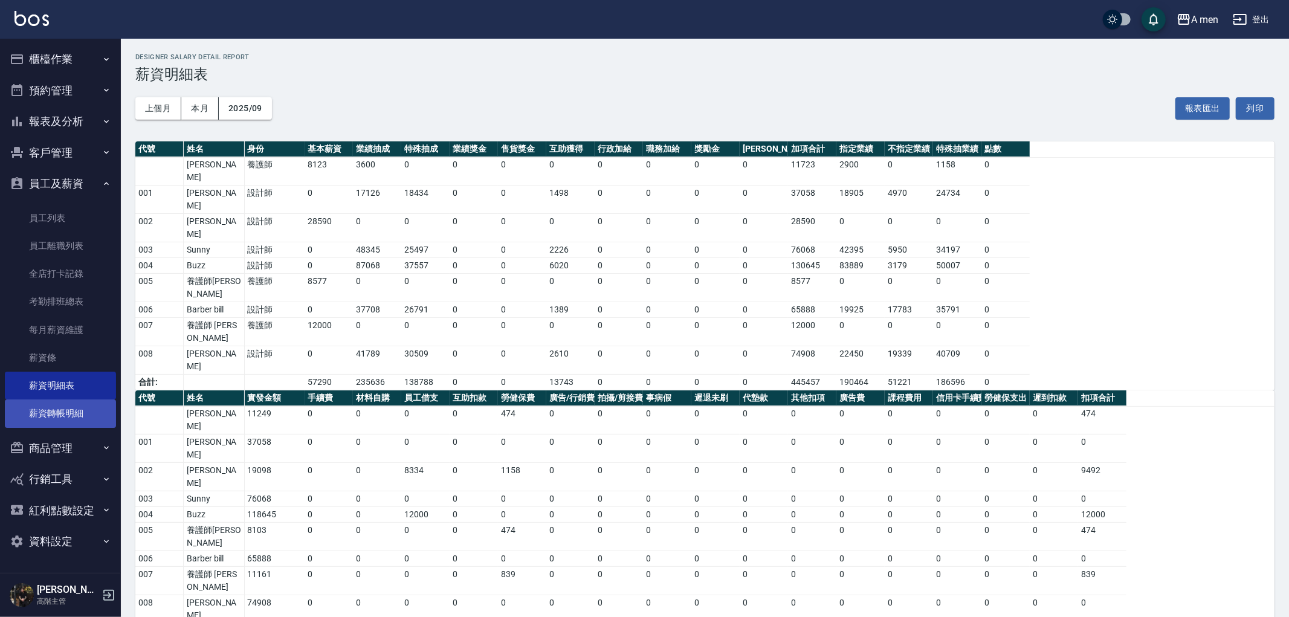
click at [94, 410] on link "薪資轉帳明細" at bounding box center [60, 413] width 111 height 28
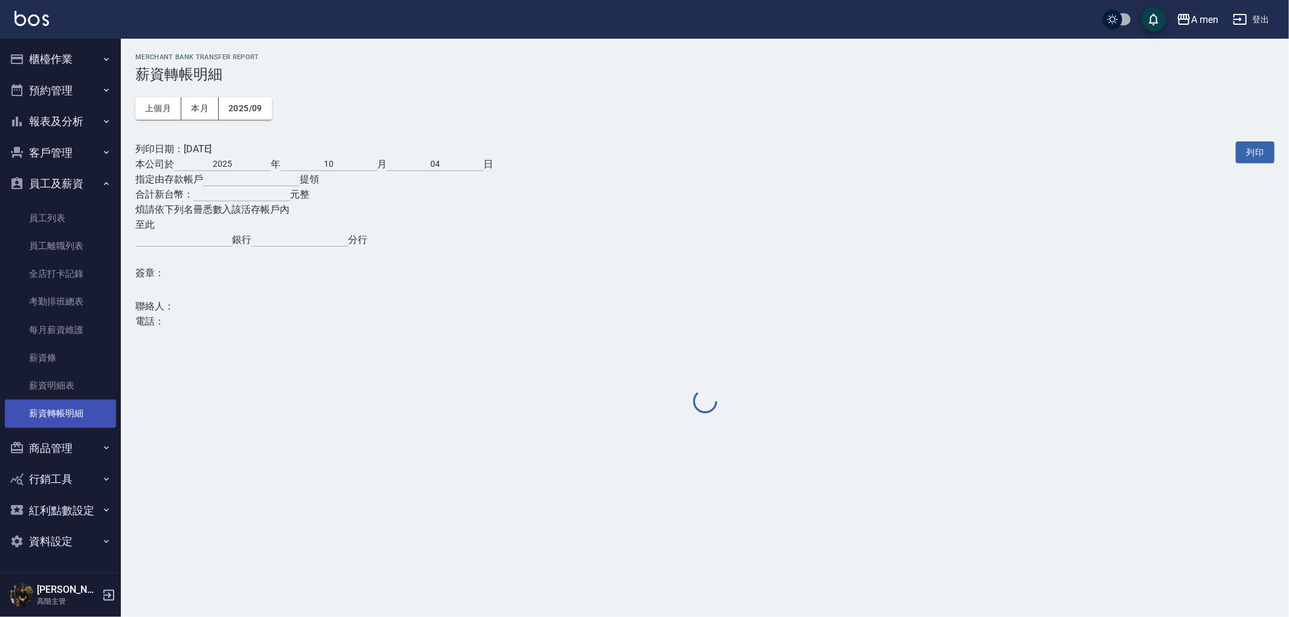
type input "20842000068129"
type input "元大"
type input "松江"
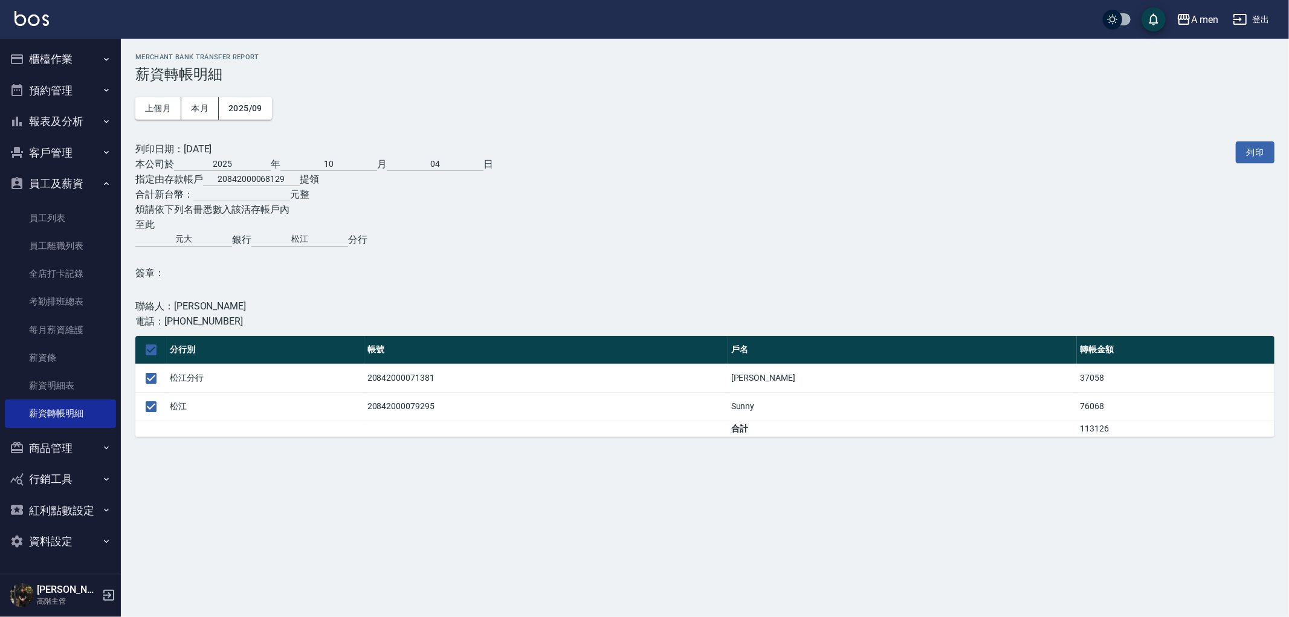
click at [47, 186] on button "員工及薪資" at bounding box center [60, 183] width 111 height 31
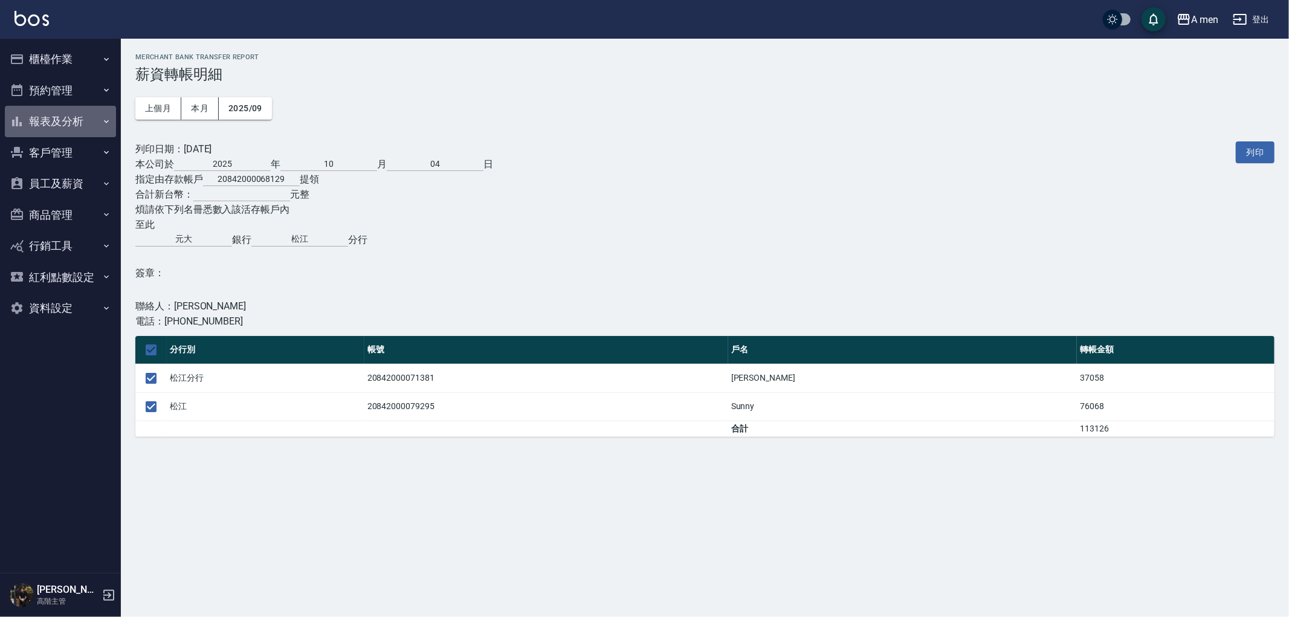
click at [49, 119] on button "報表及分析" at bounding box center [60, 121] width 111 height 31
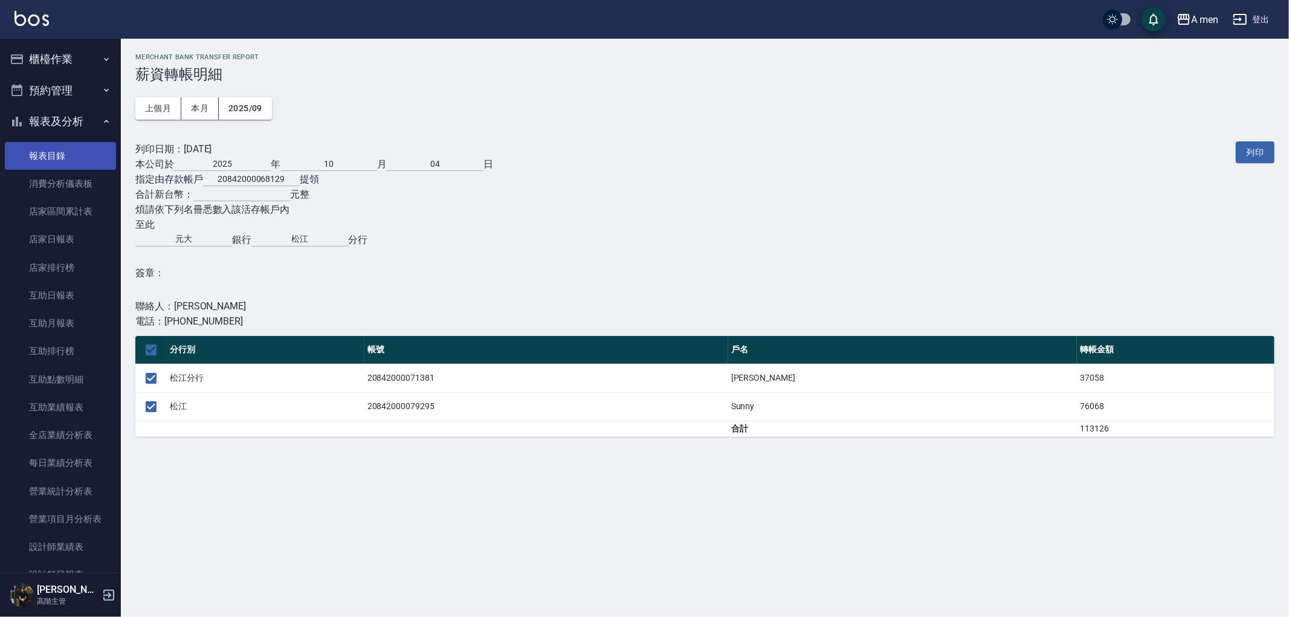
click at [68, 153] on link "報表目錄" at bounding box center [60, 156] width 111 height 28
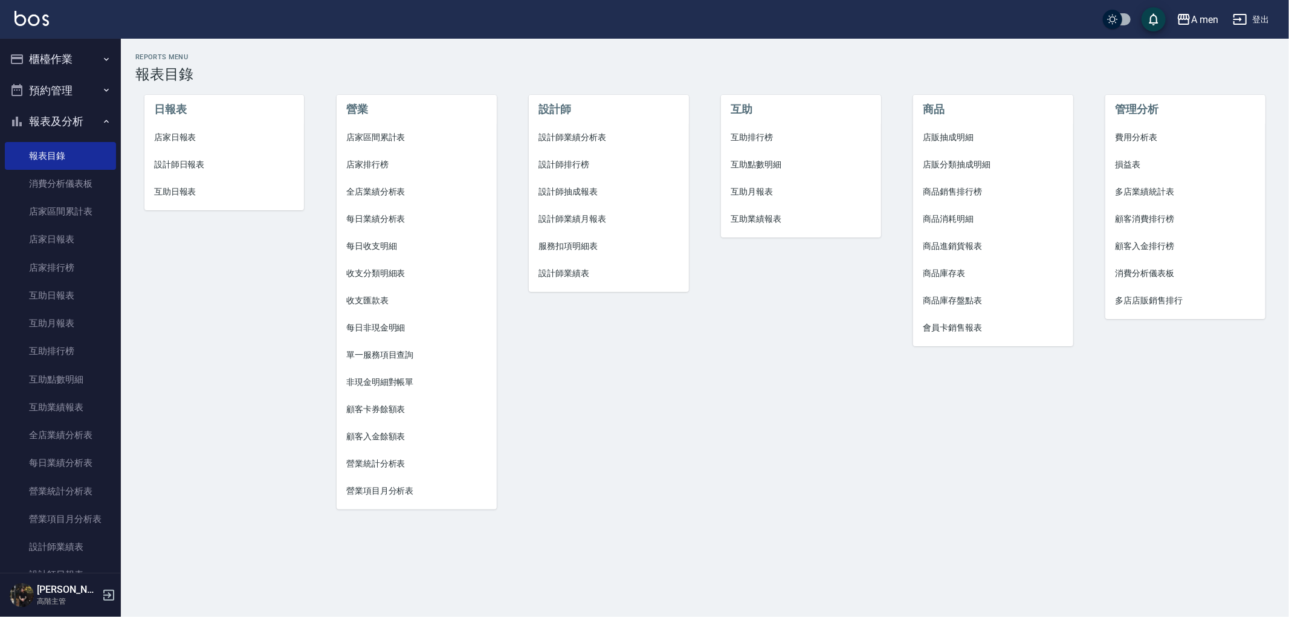
click at [780, 164] on span "互助點數明細" at bounding box center [801, 164] width 141 height 13
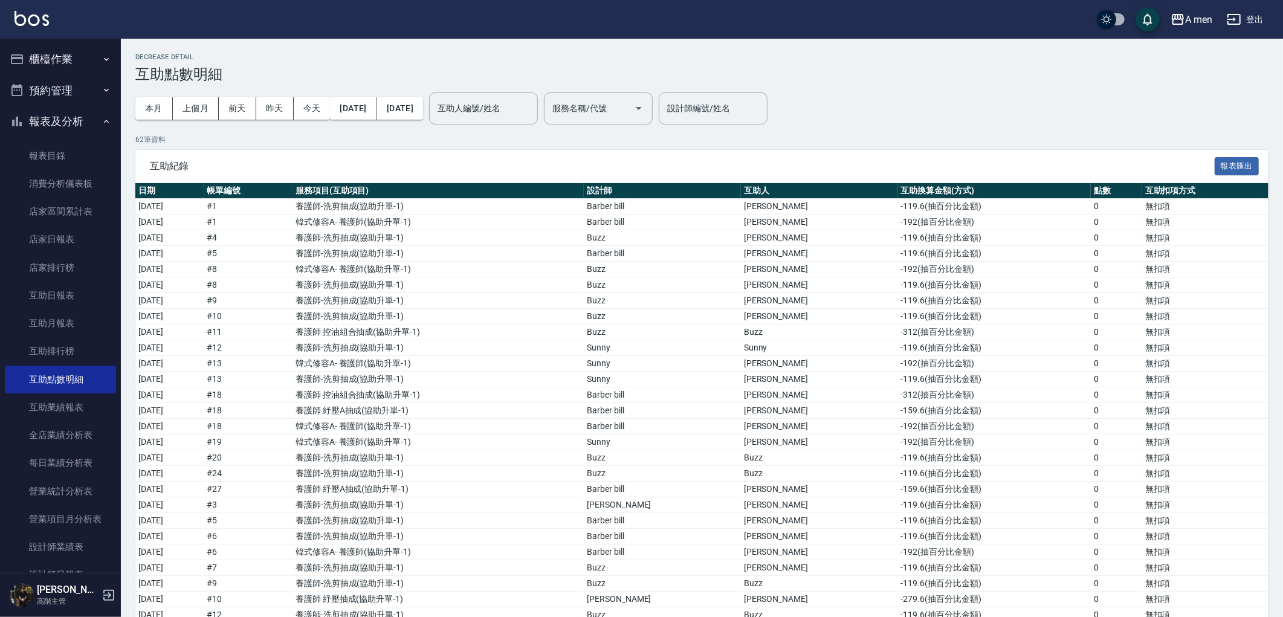
click at [73, 31] on div "A men 登出" at bounding box center [641, 19] width 1283 height 39
click at [73, 57] on button "櫃檯作業" at bounding box center [60, 59] width 111 height 31
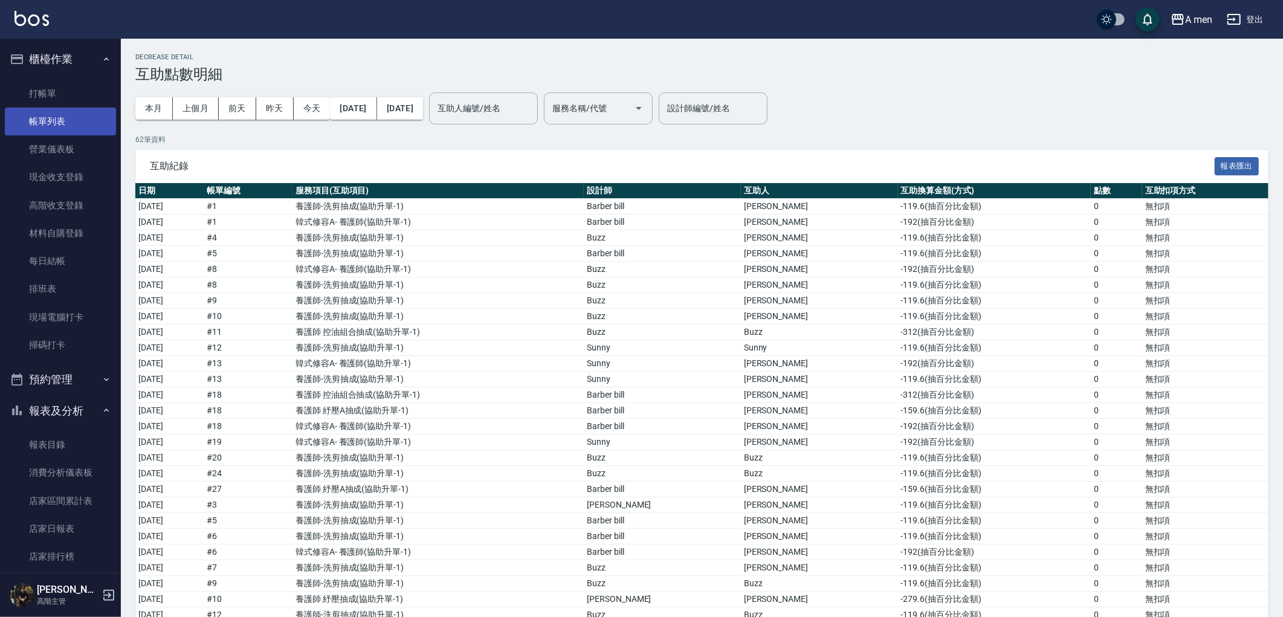
click at [76, 119] on link "帳單列表" at bounding box center [60, 122] width 111 height 28
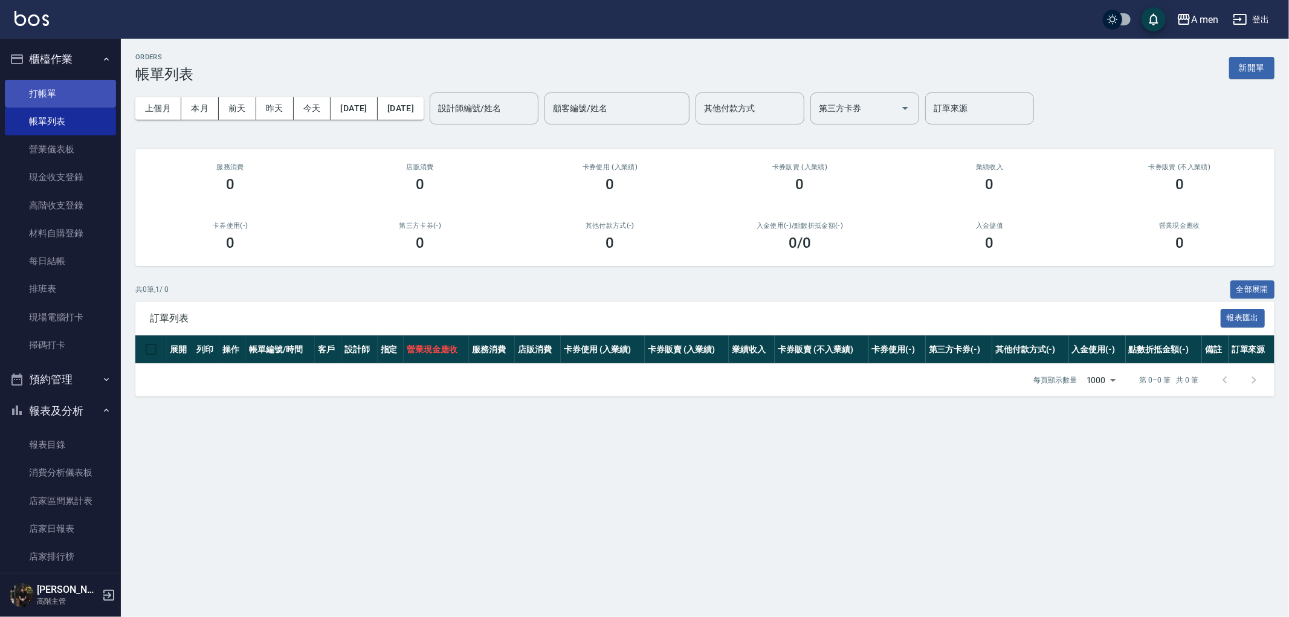
click at [98, 89] on link "打帳單" at bounding box center [60, 94] width 111 height 28
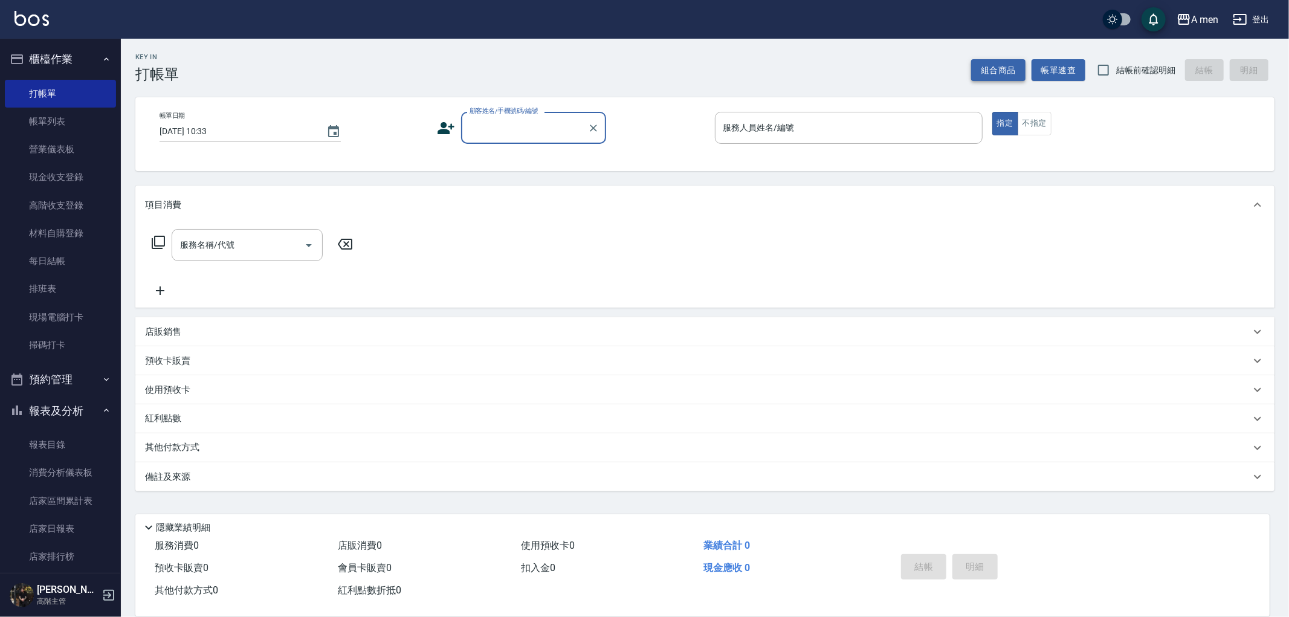
click at [1001, 73] on button "組合商品" at bounding box center [998, 70] width 54 height 22
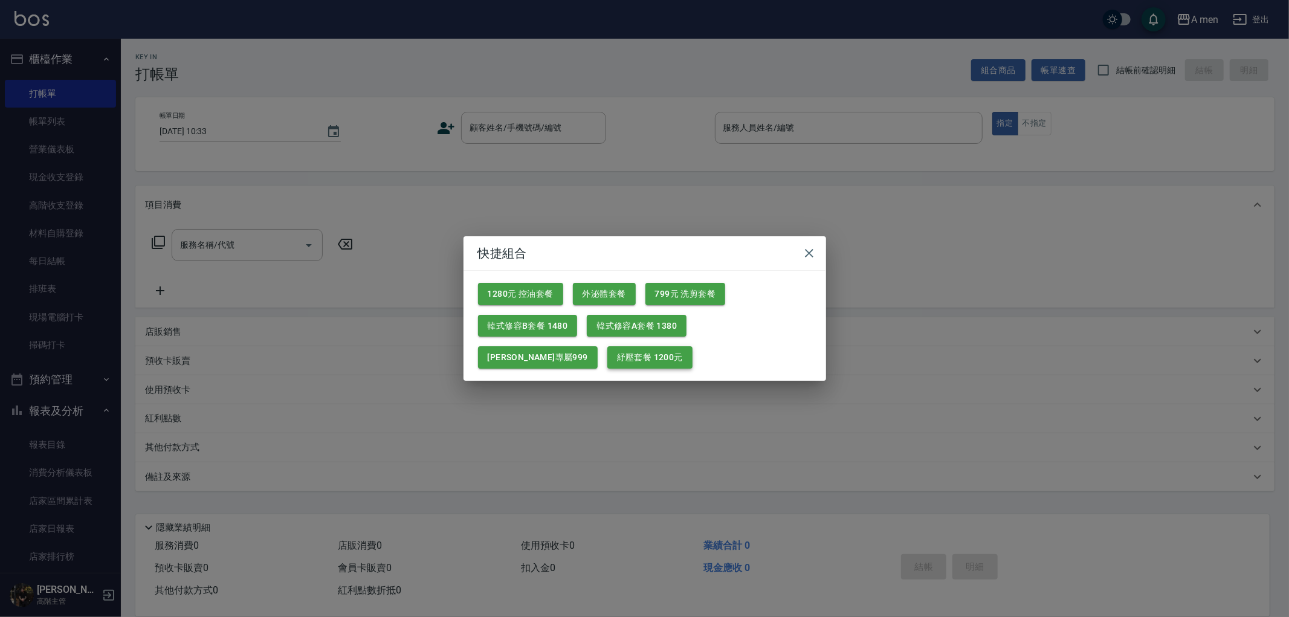
click at [607, 360] on button "紓壓套餐 1200元" at bounding box center [649, 357] width 85 height 22
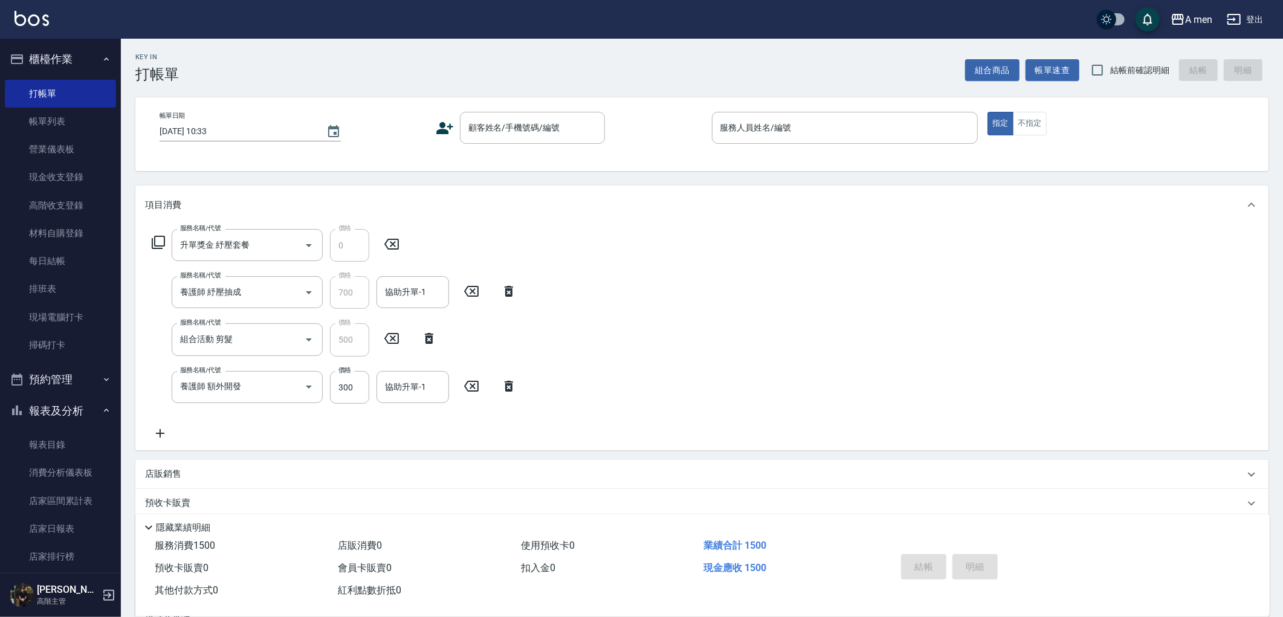
click at [434, 341] on icon at bounding box center [429, 338] width 30 height 15
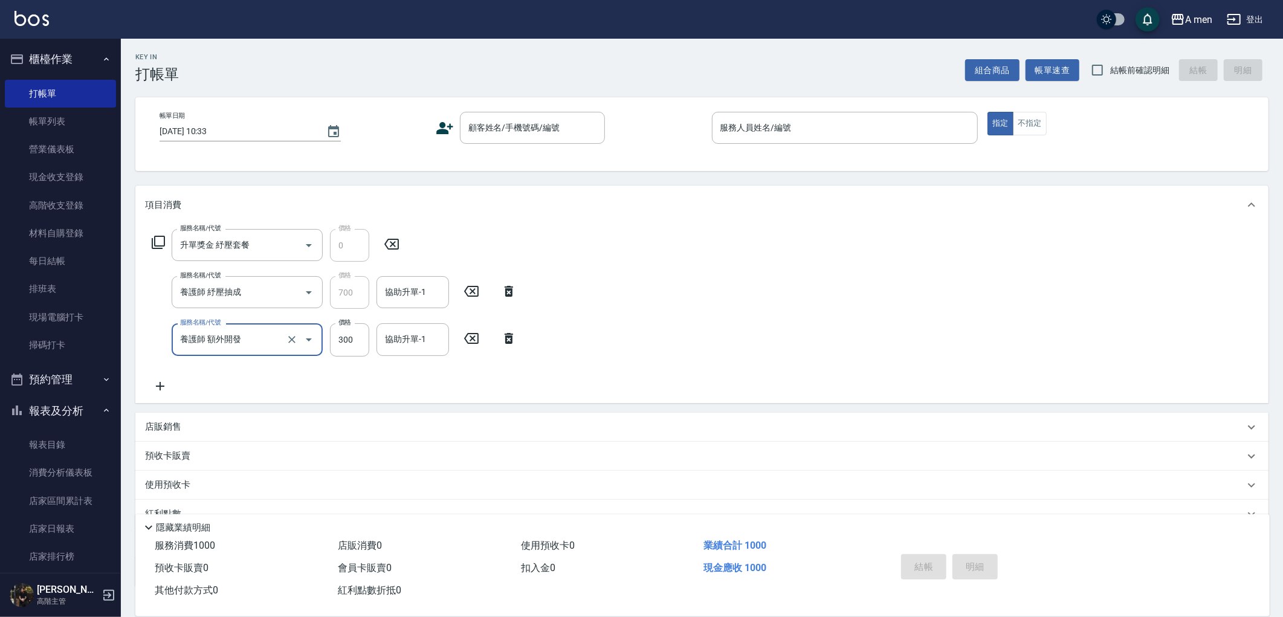
click at [518, 342] on icon at bounding box center [509, 338] width 30 height 15
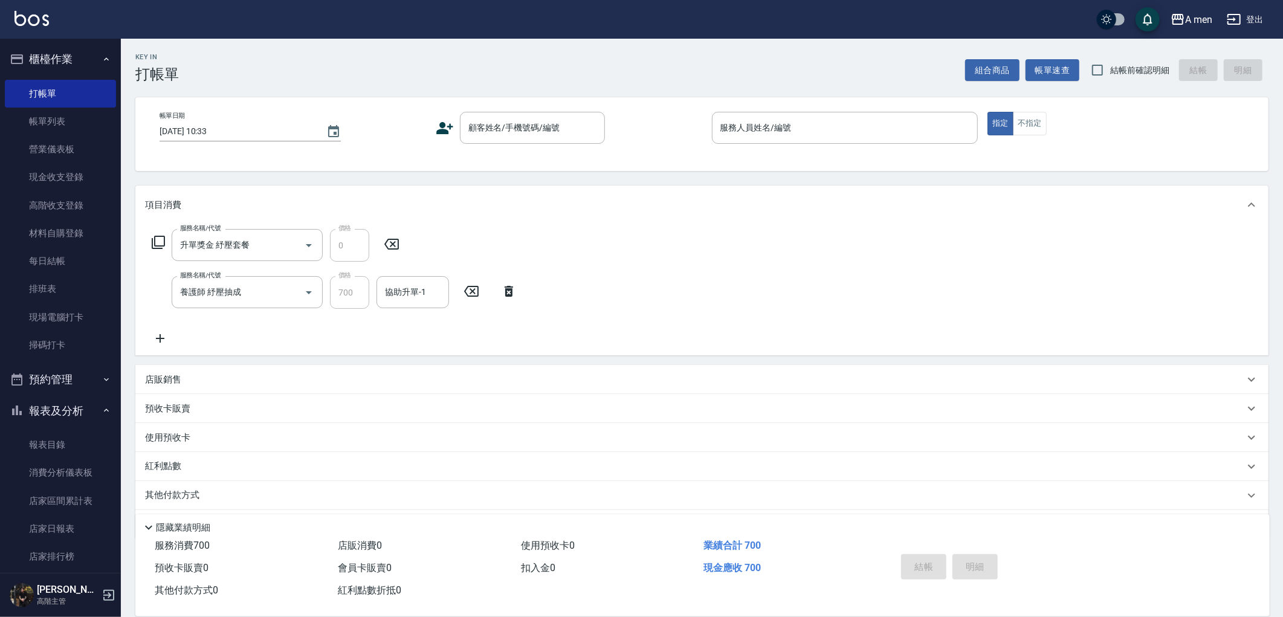
click at [505, 297] on icon at bounding box center [509, 291] width 30 height 15
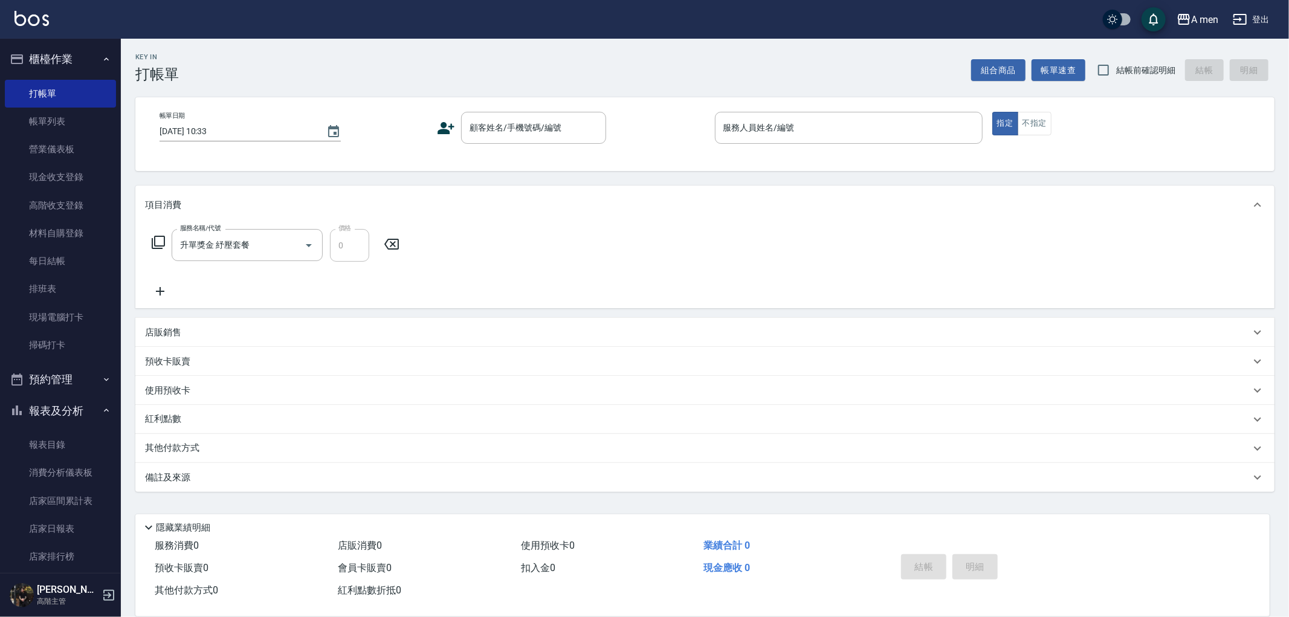
click at [382, 251] on div "服務名稱/代號 升單獎金 紓壓套餐 服務名稱/代號 價格 0 價格" at bounding box center [276, 245] width 262 height 33
click at [386, 250] on icon at bounding box center [391, 244] width 30 height 15
click at [985, 81] on div "組合商品 帳單速查 結帳前確認明細 結帳 明細" at bounding box center [1122, 69] width 303 height 25
click at [984, 71] on button "組合商品" at bounding box center [998, 70] width 54 height 22
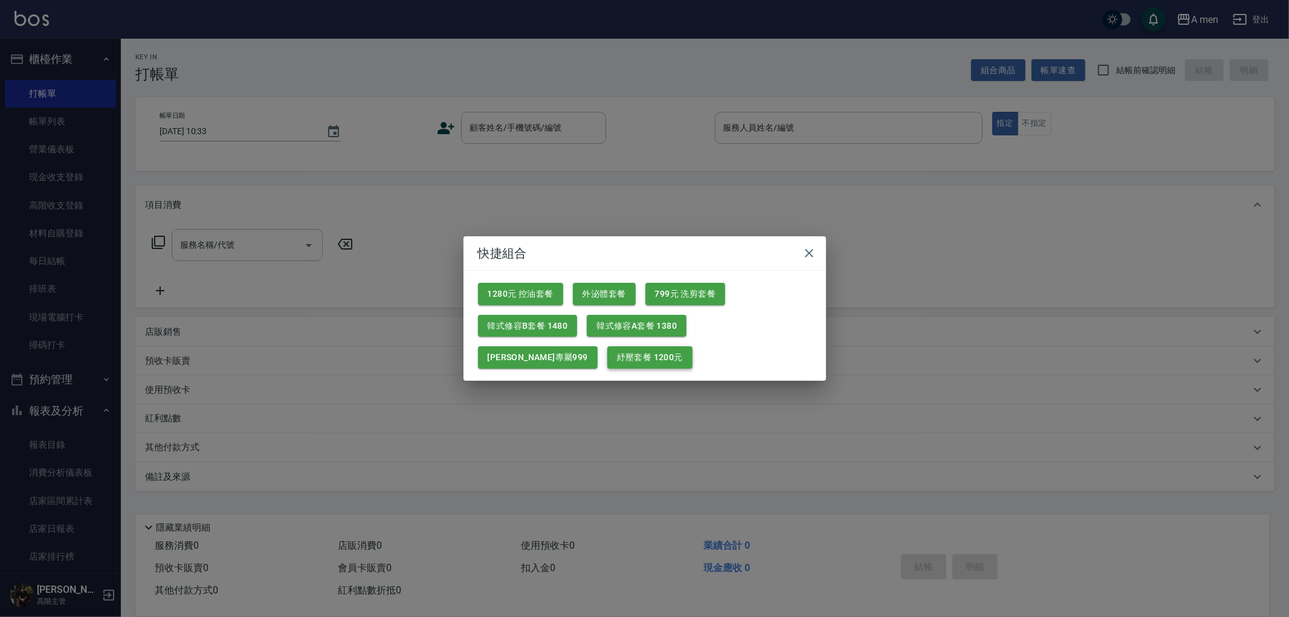
click at [607, 360] on button "紓壓套餐 1200元" at bounding box center [649, 357] width 85 height 22
type input "升單獎金 紓壓套餐"
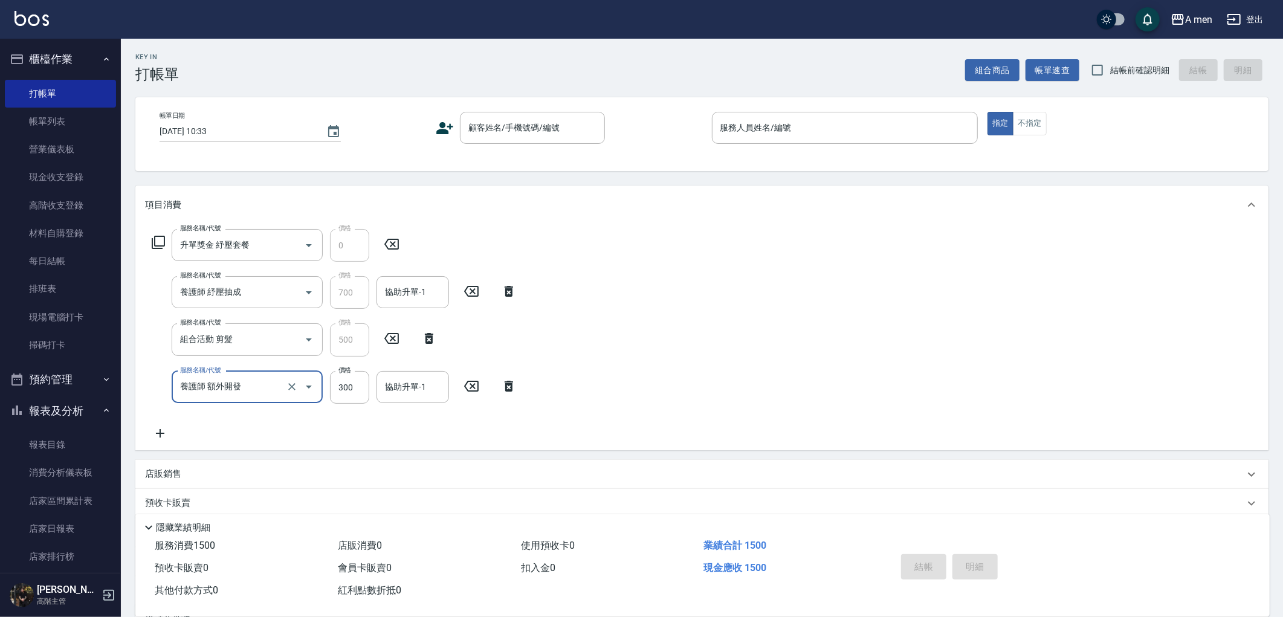
click at [515, 384] on icon at bounding box center [509, 386] width 30 height 15
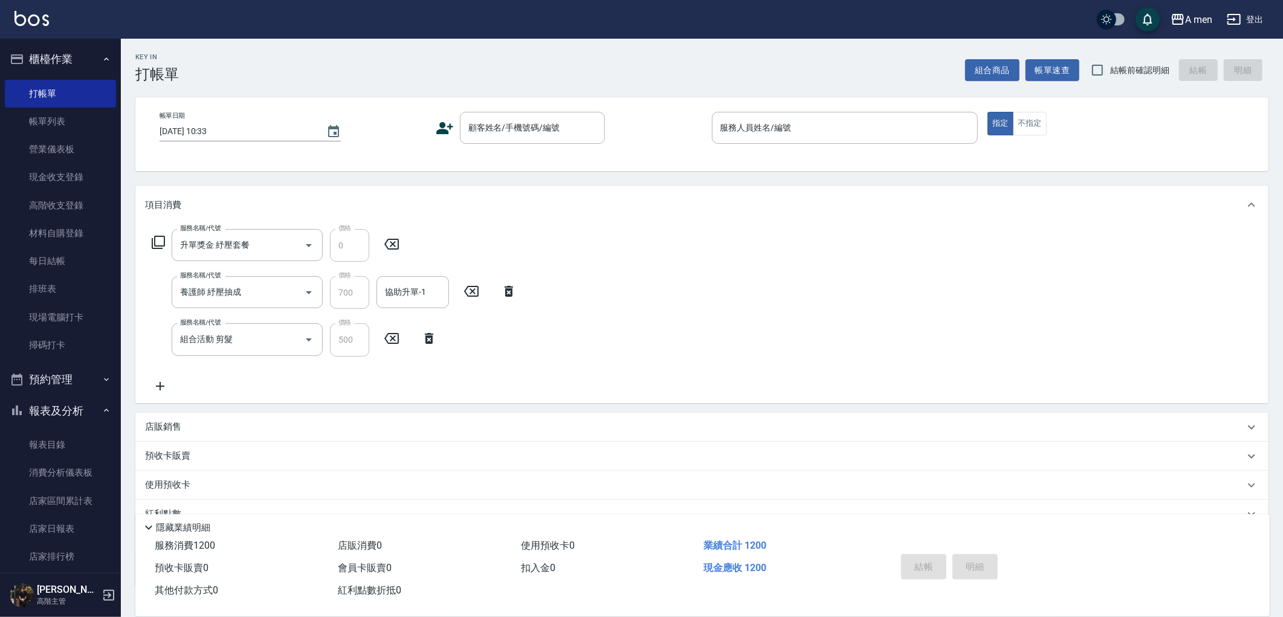
click at [429, 329] on div "服務名稱/代號 組合活動 剪髮 服務名稱/代號 價格 500 價格" at bounding box center [294, 339] width 299 height 33
click at [429, 331] on icon at bounding box center [429, 338] width 30 height 15
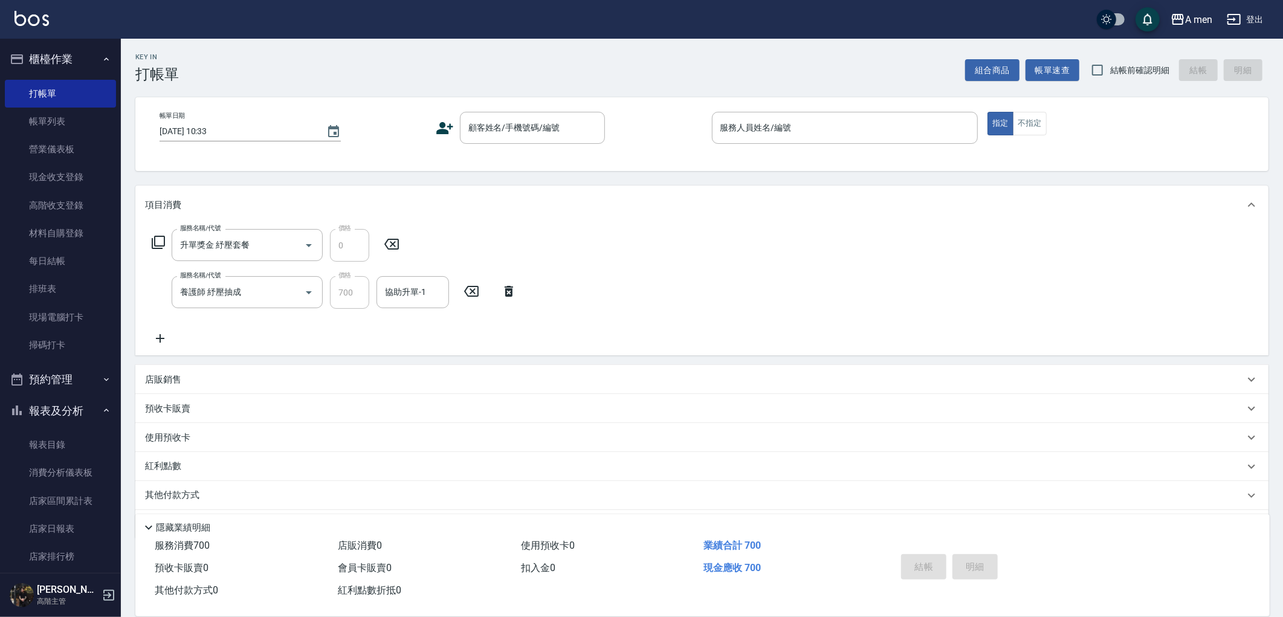
click at [514, 289] on icon at bounding box center [509, 291] width 30 height 15
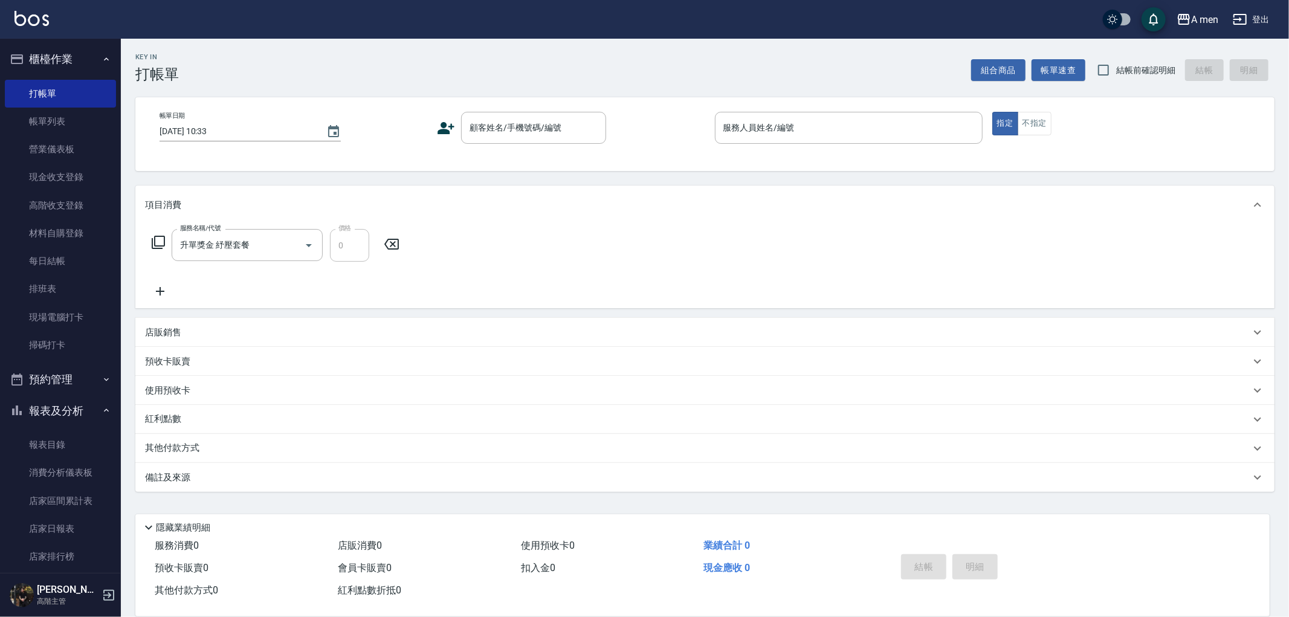
click at [395, 246] on icon at bounding box center [391, 244] width 15 height 11
click at [1011, 60] on button "組合商品" at bounding box center [998, 70] width 54 height 22
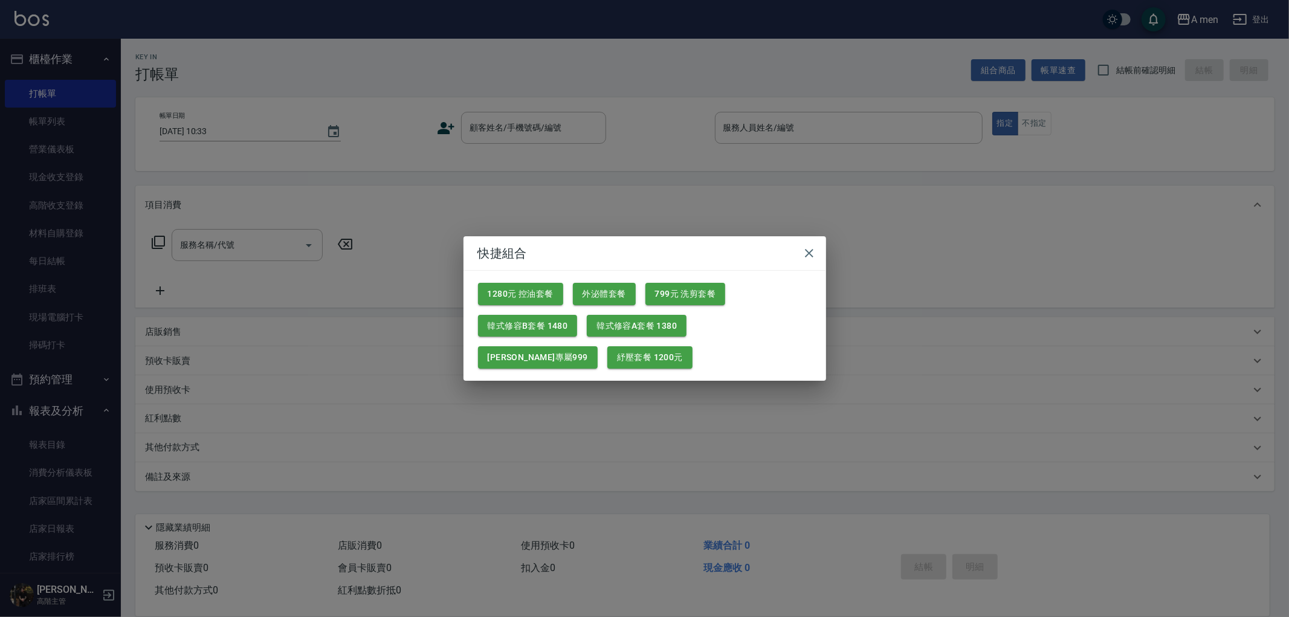
click at [697, 294] on button "799元 洗剪套餐" at bounding box center [685, 294] width 80 height 22
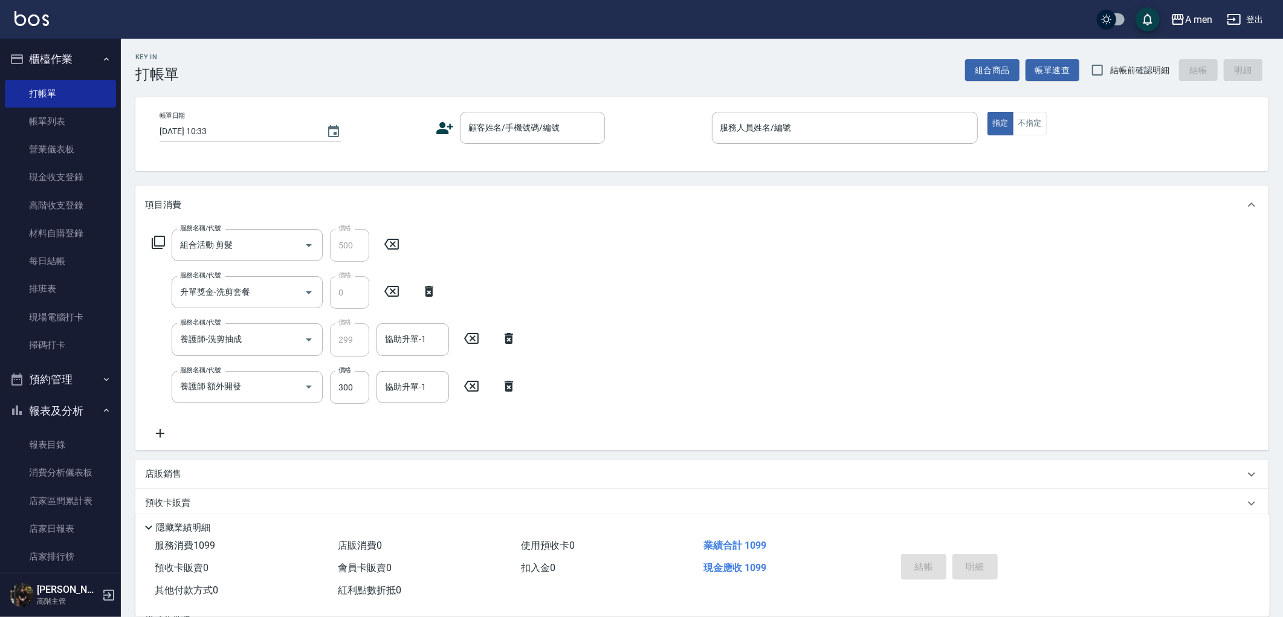
click at [149, 431] on icon at bounding box center [160, 433] width 30 height 15
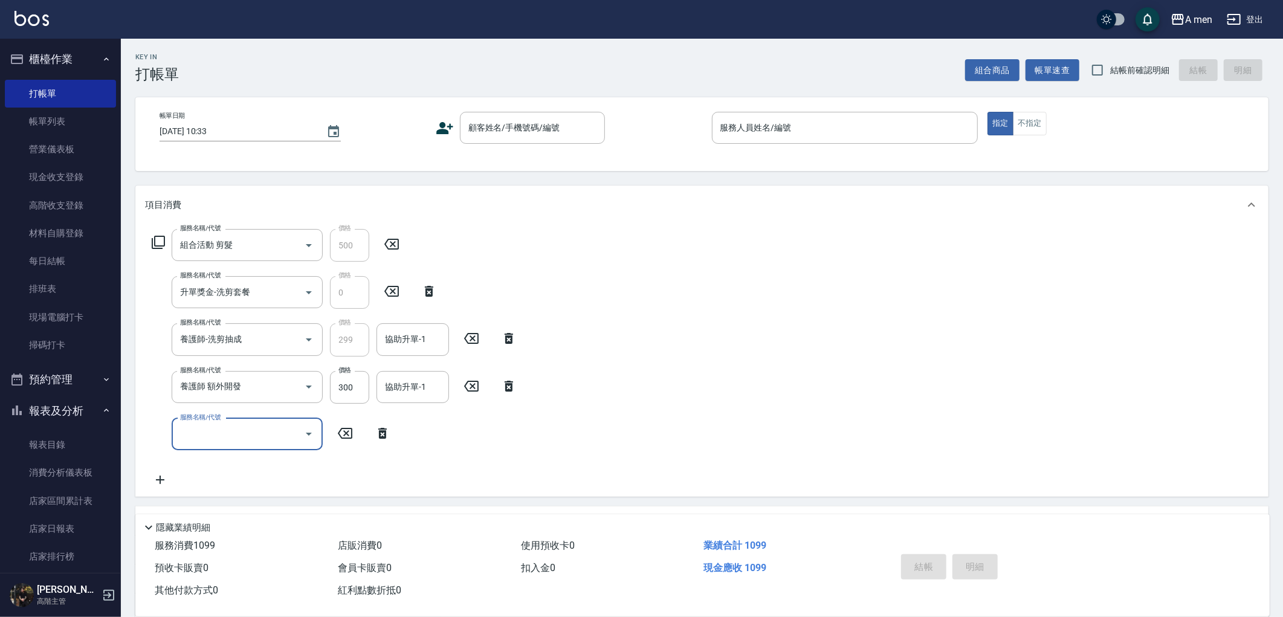
click at [224, 436] on input "服務名稱/代號" at bounding box center [238, 434] width 122 height 21
click at [388, 445] on div "服務名稱/代號 服務名稱/代號" at bounding box center [271, 434] width 253 height 32
click at [377, 433] on icon at bounding box center [382, 433] width 30 height 15
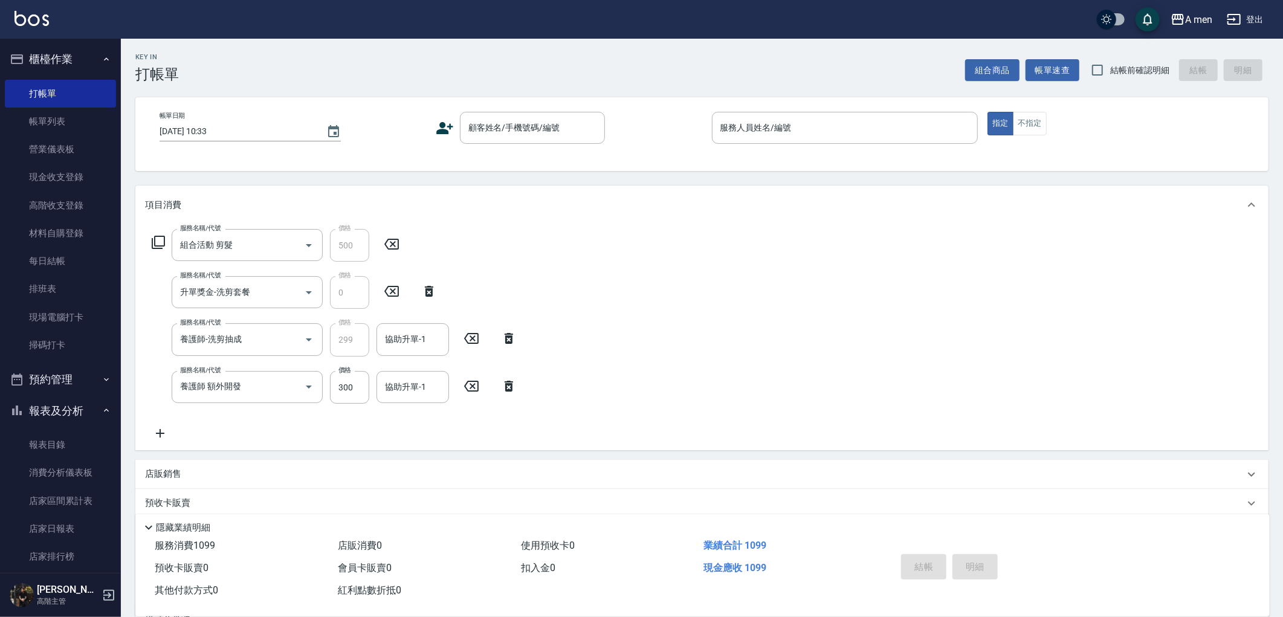
click at [79, 419] on button "報表及分析" at bounding box center [60, 410] width 111 height 31
click at [37, 58] on button "櫃檯作業" at bounding box center [60, 59] width 111 height 31
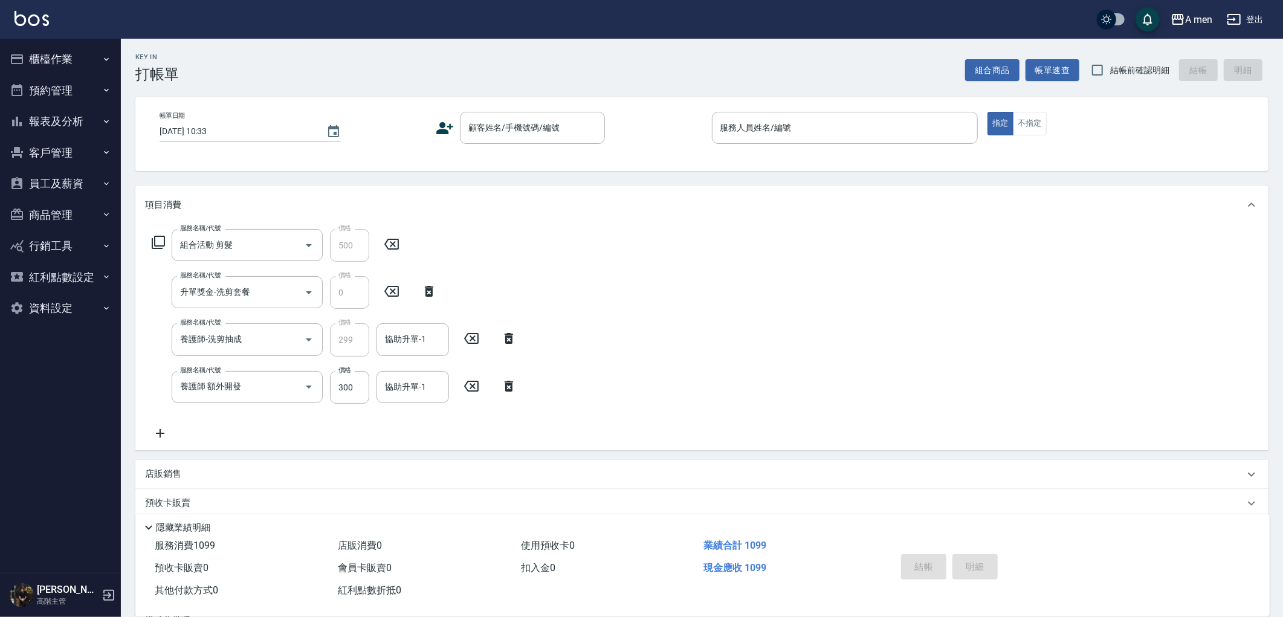
click at [54, 115] on button "報表及分析" at bounding box center [60, 121] width 111 height 31
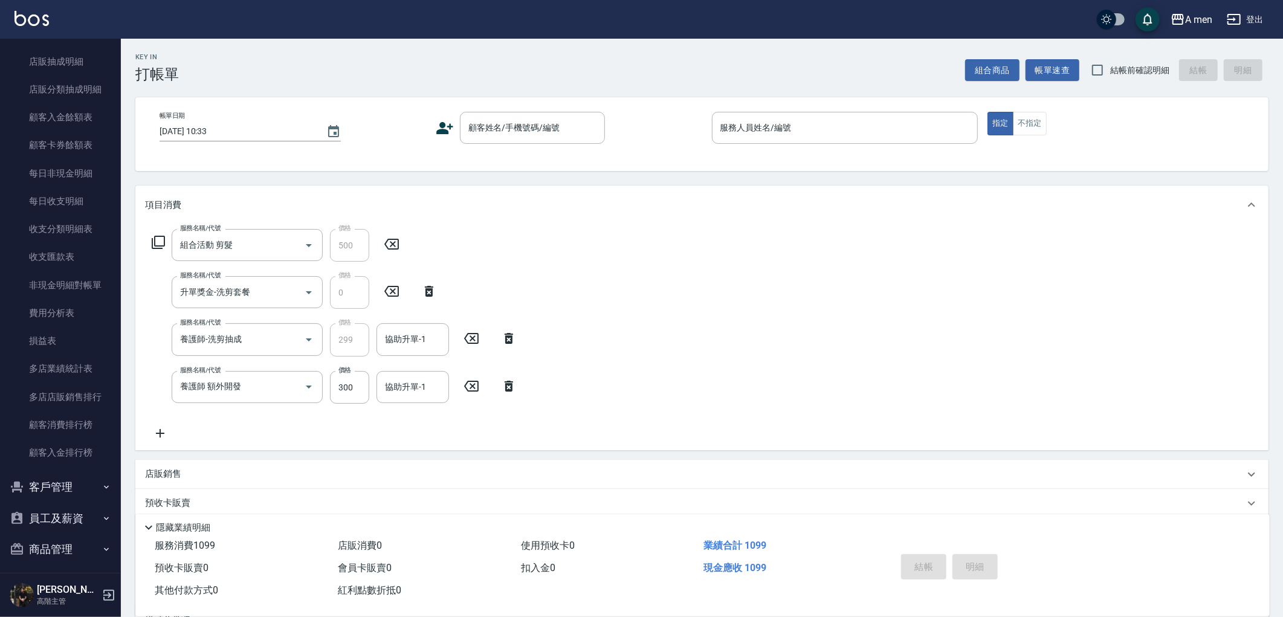
scroll to position [976, 0]
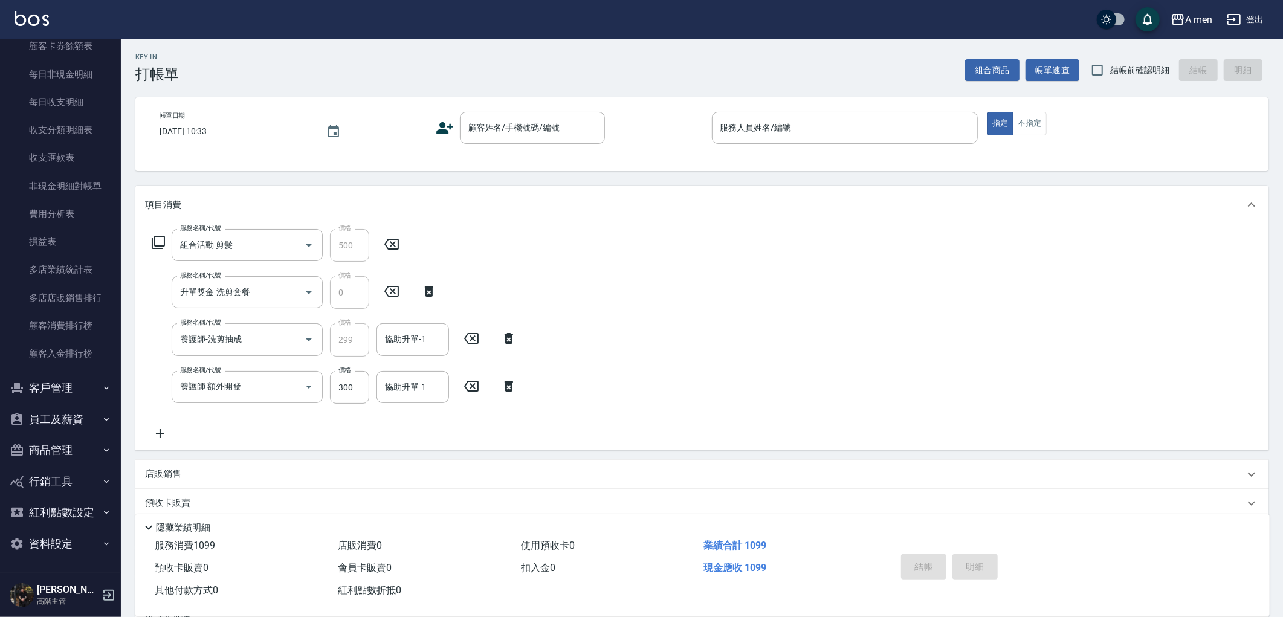
click at [71, 489] on button "行銷工具" at bounding box center [60, 481] width 111 height 31
click at [68, 438] on button "商品管理" at bounding box center [60, 449] width 111 height 31
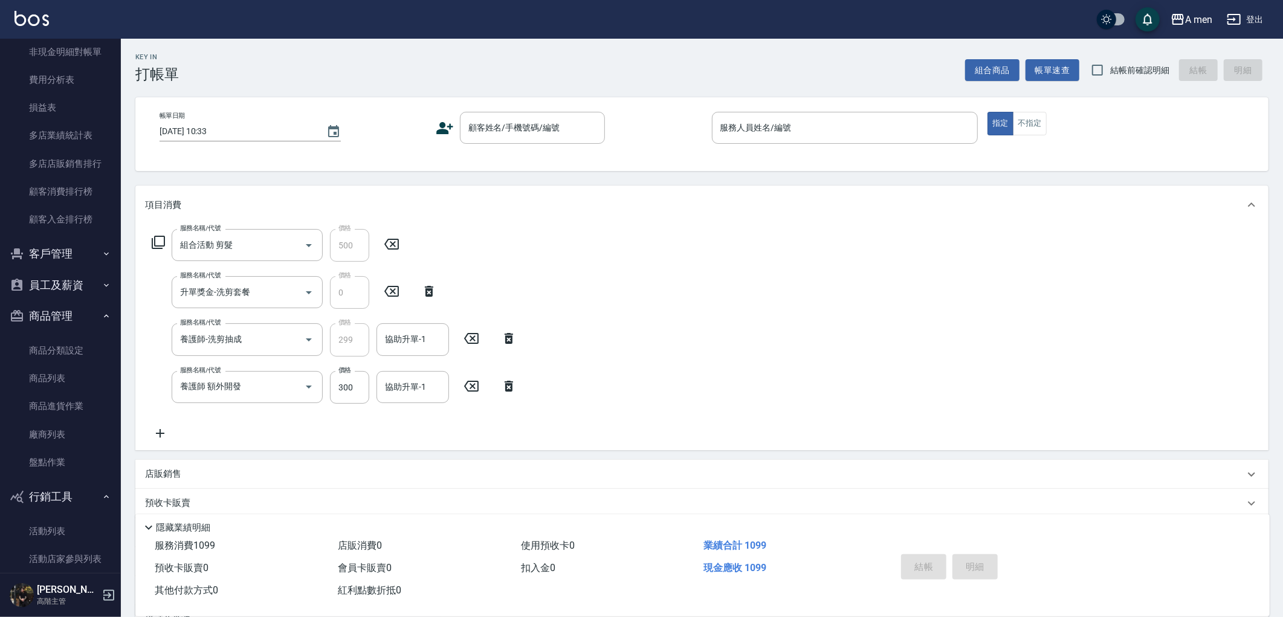
click at [59, 312] on button "商品管理" at bounding box center [60, 315] width 111 height 31
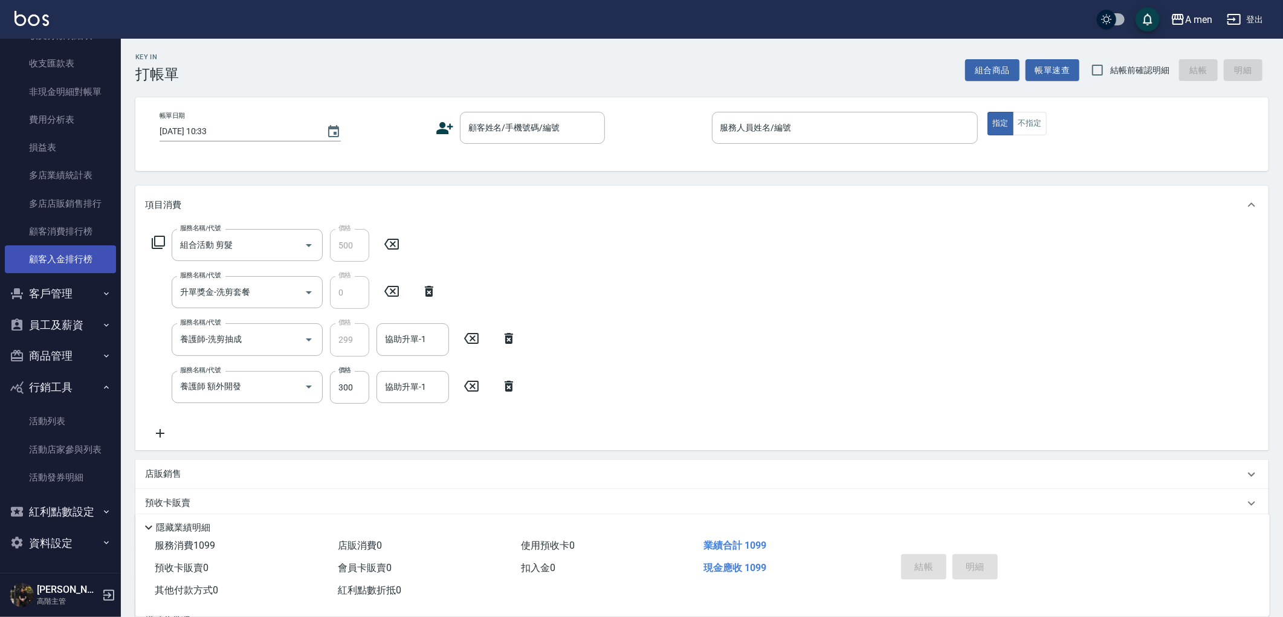
scroll to position [1070, 0]
click at [79, 382] on button "行銷工具" at bounding box center [60, 387] width 111 height 31
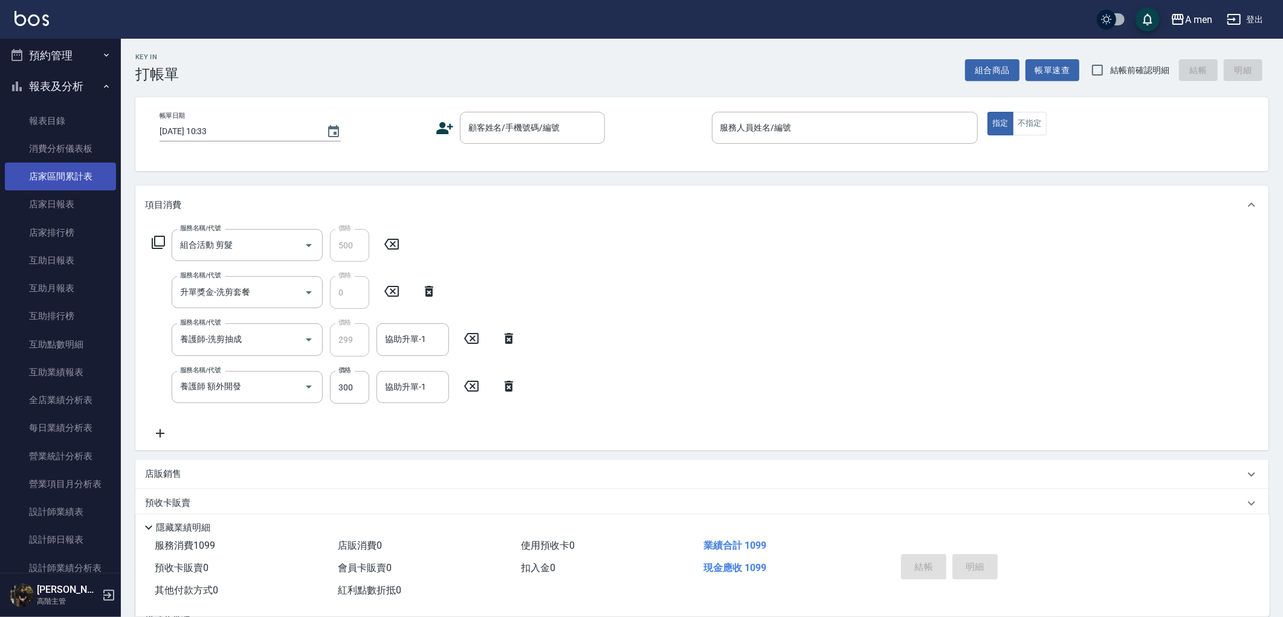
scroll to position [0, 0]
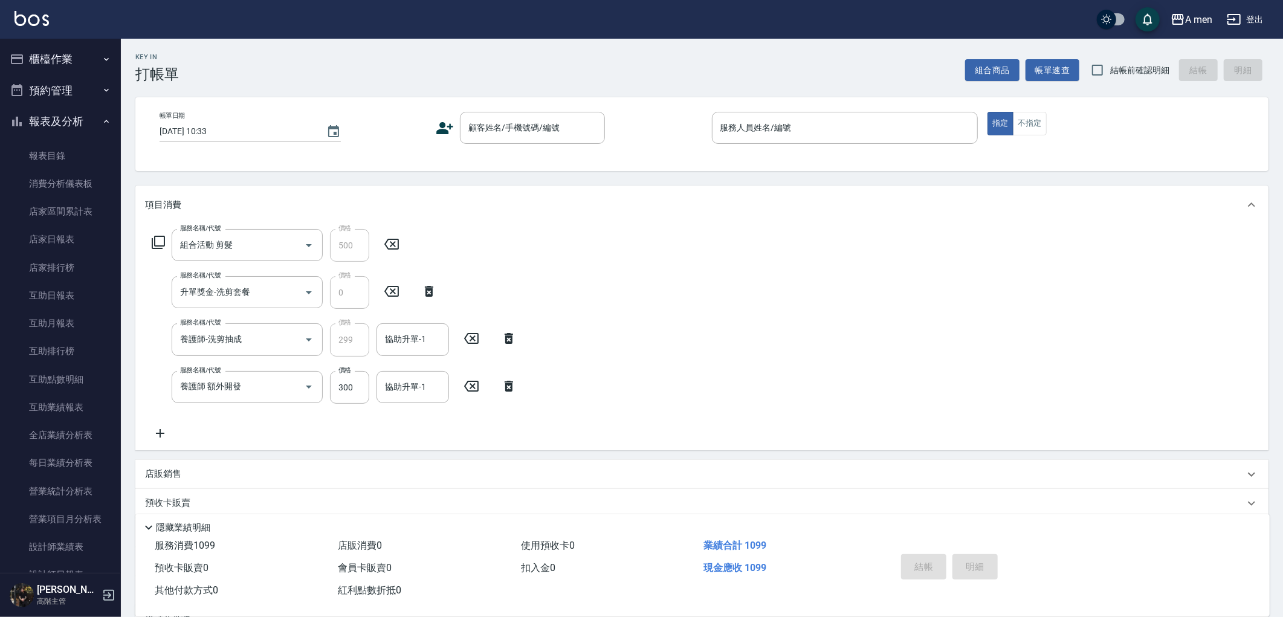
click at [74, 120] on button "報表及分析" at bounding box center [60, 121] width 111 height 31
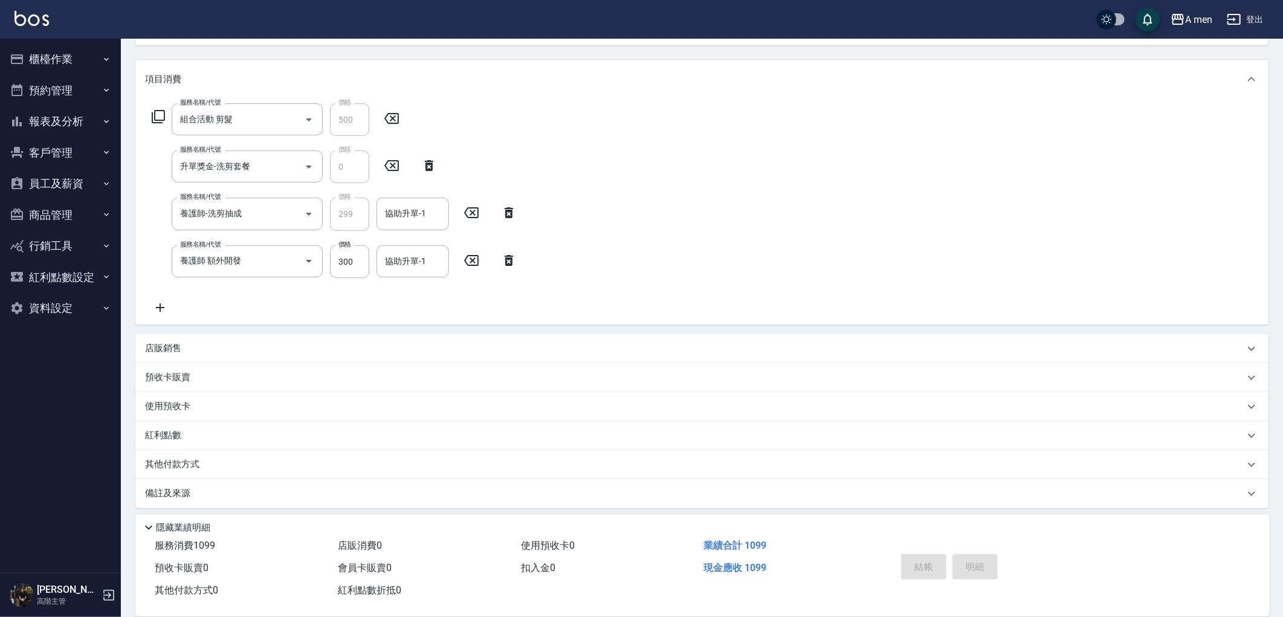
scroll to position [131, 0]
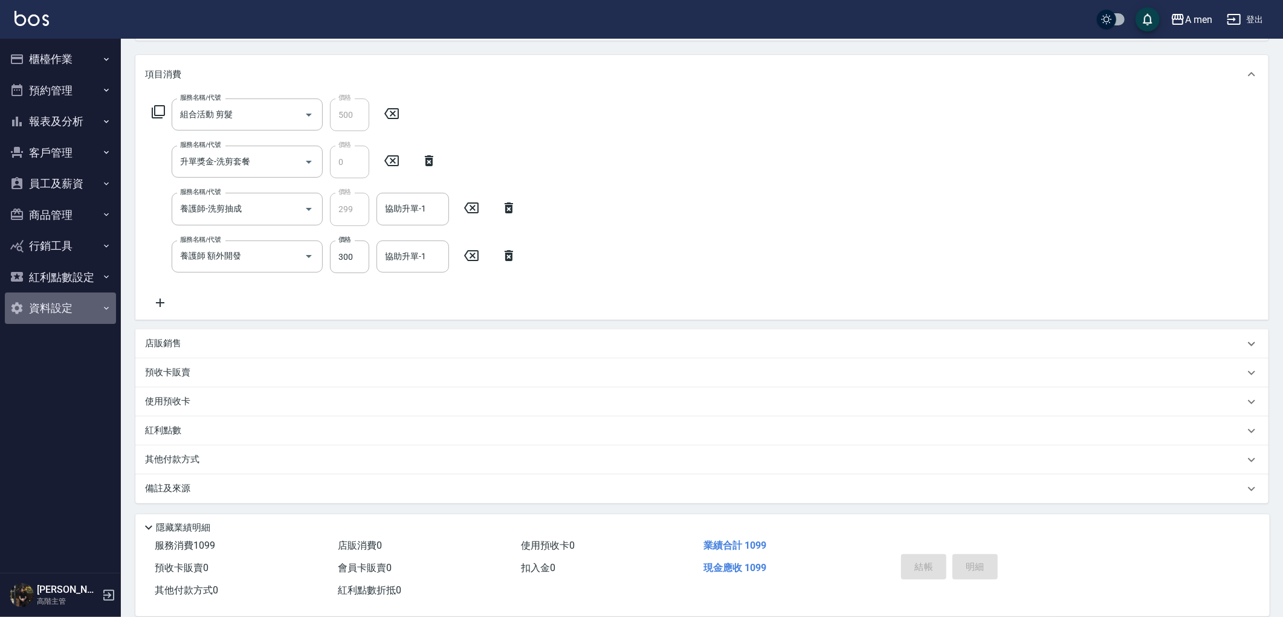
click at [93, 308] on button "資料設定" at bounding box center [60, 307] width 111 height 31
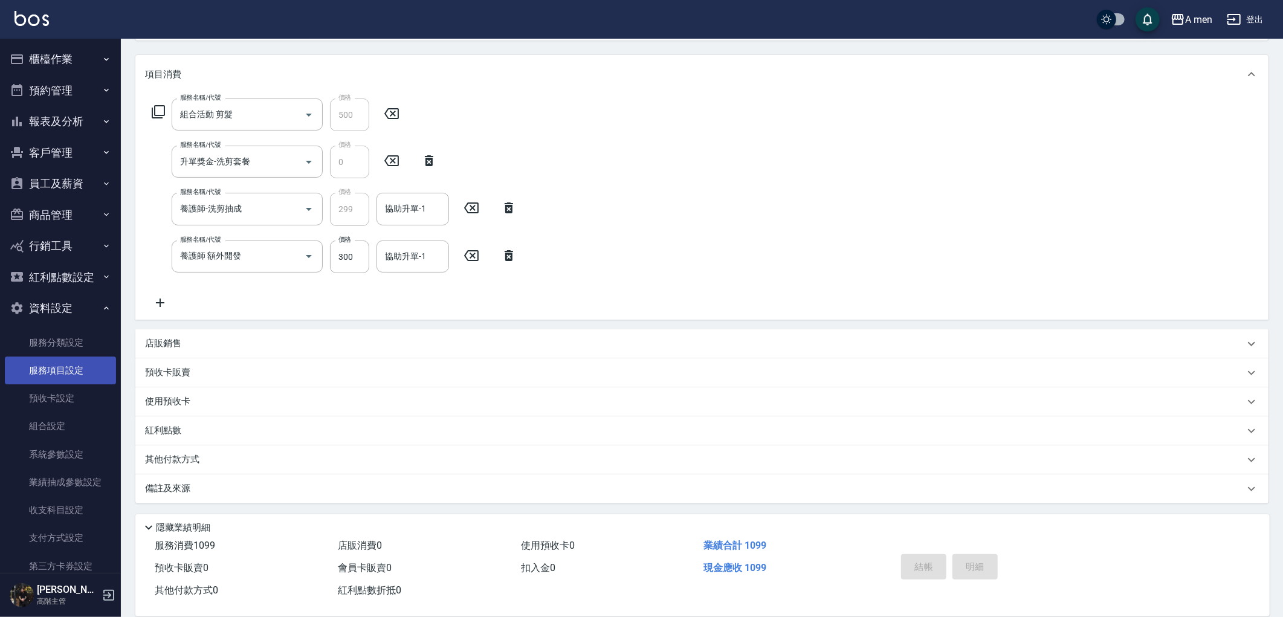
click at [77, 363] on link "服務項目設定" at bounding box center [60, 371] width 111 height 28
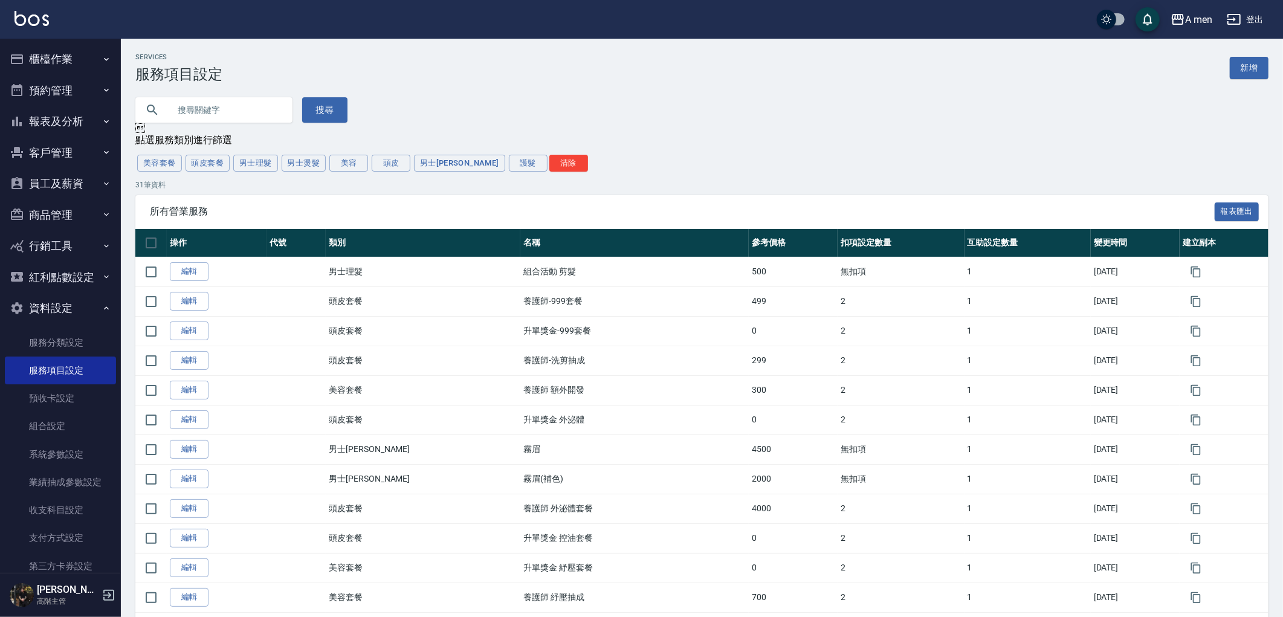
click at [227, 114] on input "text" at bounding box center [226, 110] width 114 height 33
click at [447, 160] on button "男士霧眉" at bounding box center [459, 163] width 91 height 17
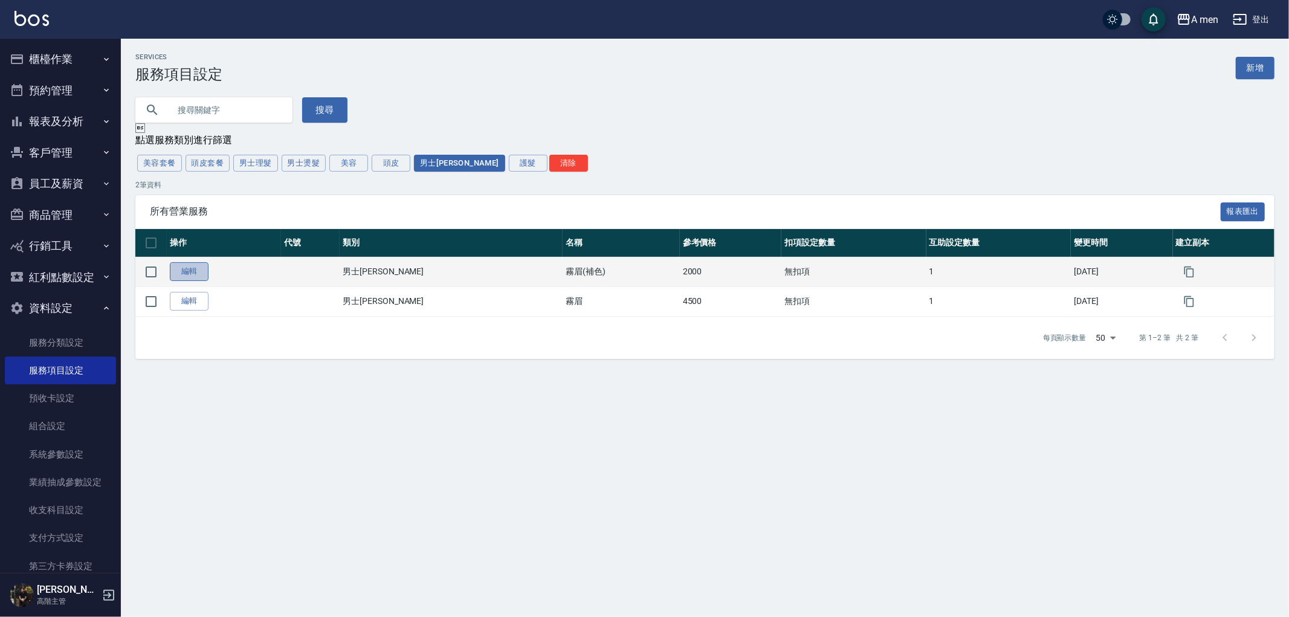
click at [184, 274] on link "編輯" at bounding box center [189, 271] width 39 height 19
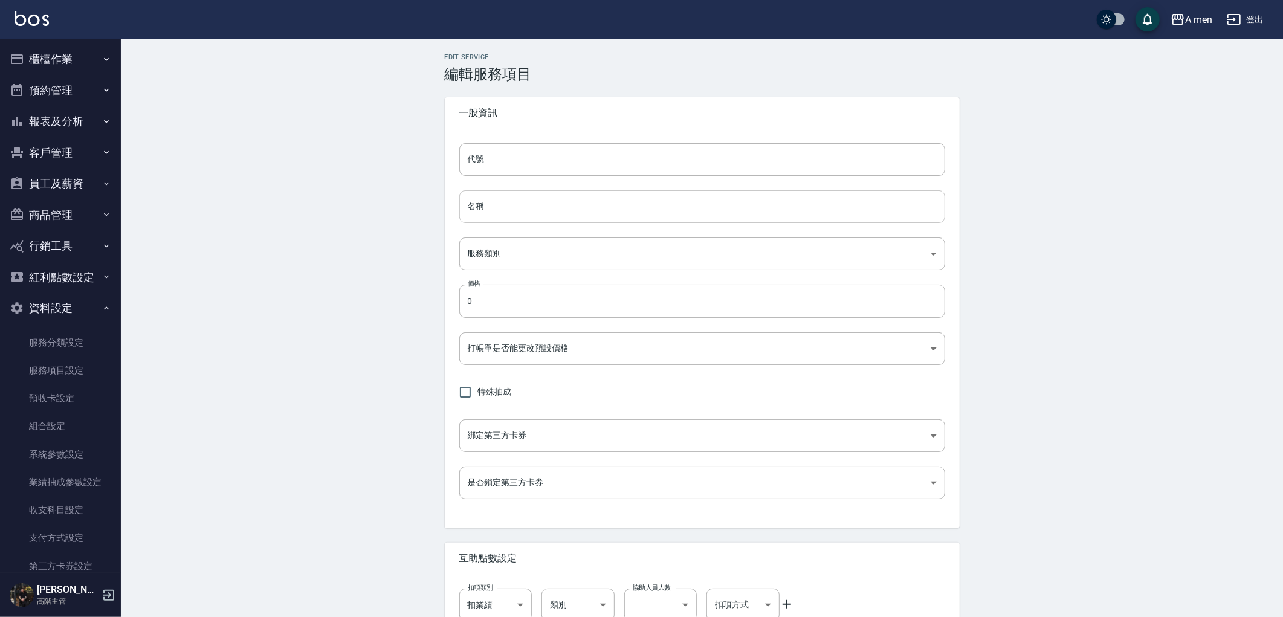
type input "霧眉(補色)"
type input "f66f63a2-7a3b-4c05-936a-6ffcd45dea9e"
type input "2000"
type input "FALSE"
checkbox input "true"
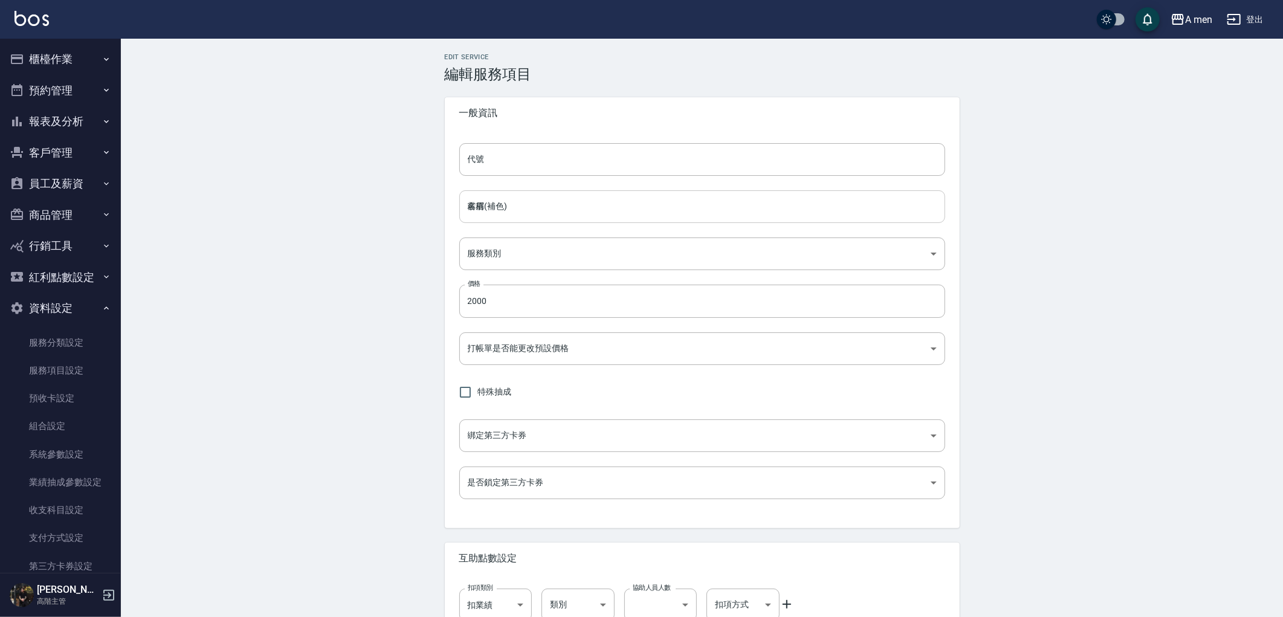
type input "none"
type input "UNSET"
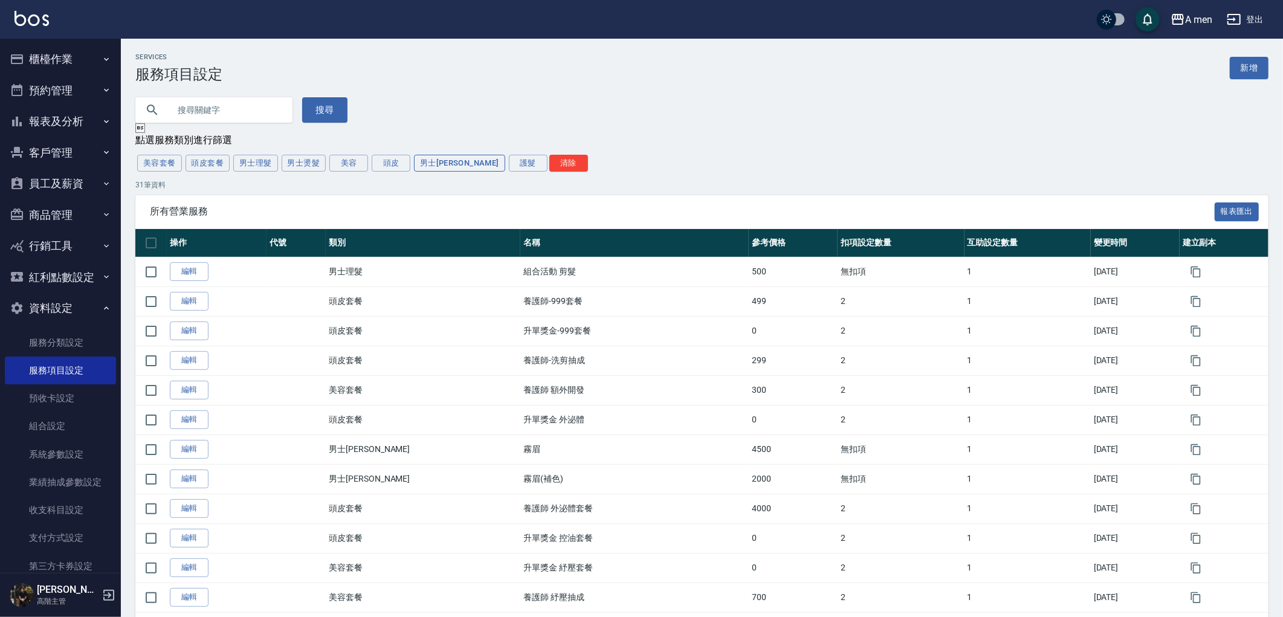
click at [430, 161] on button "男士霧眉" at bounding box center [459, 163] width 91 height 17
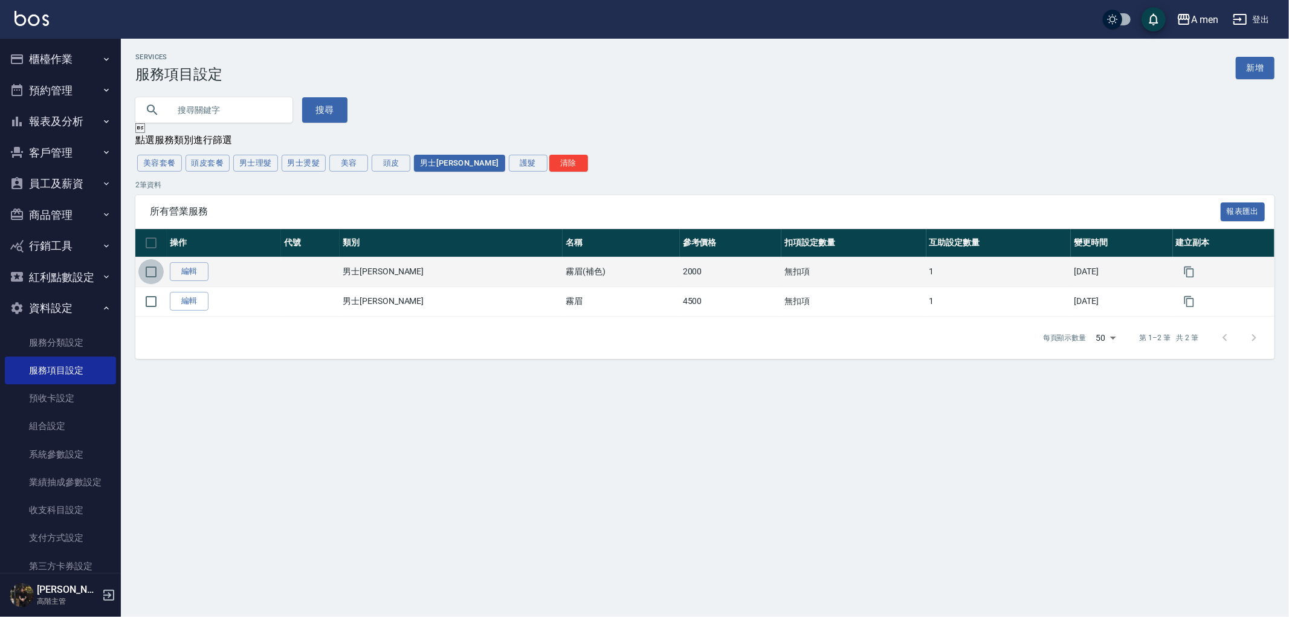
click at [150, 276] on input "checkbox" at bounding box center [150, 271] width 25 height 25
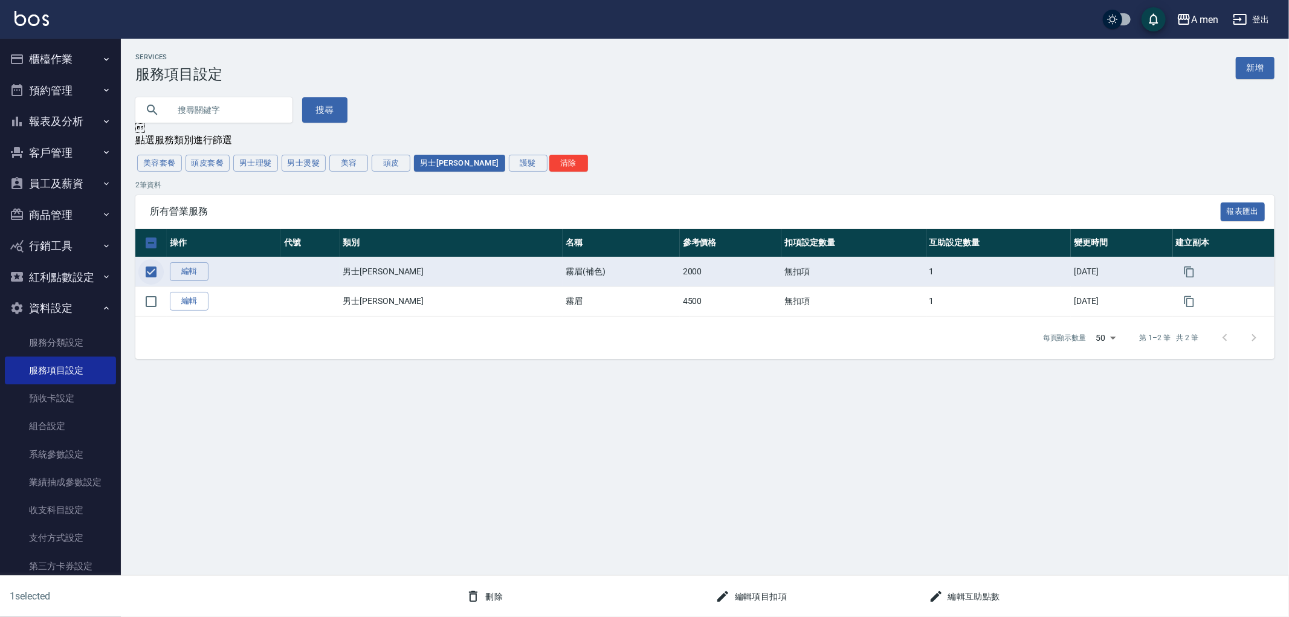
click at [153, 270] on input "checkbox" at bounding box center [150, 271] width 25 height 25
checkbox input "false"
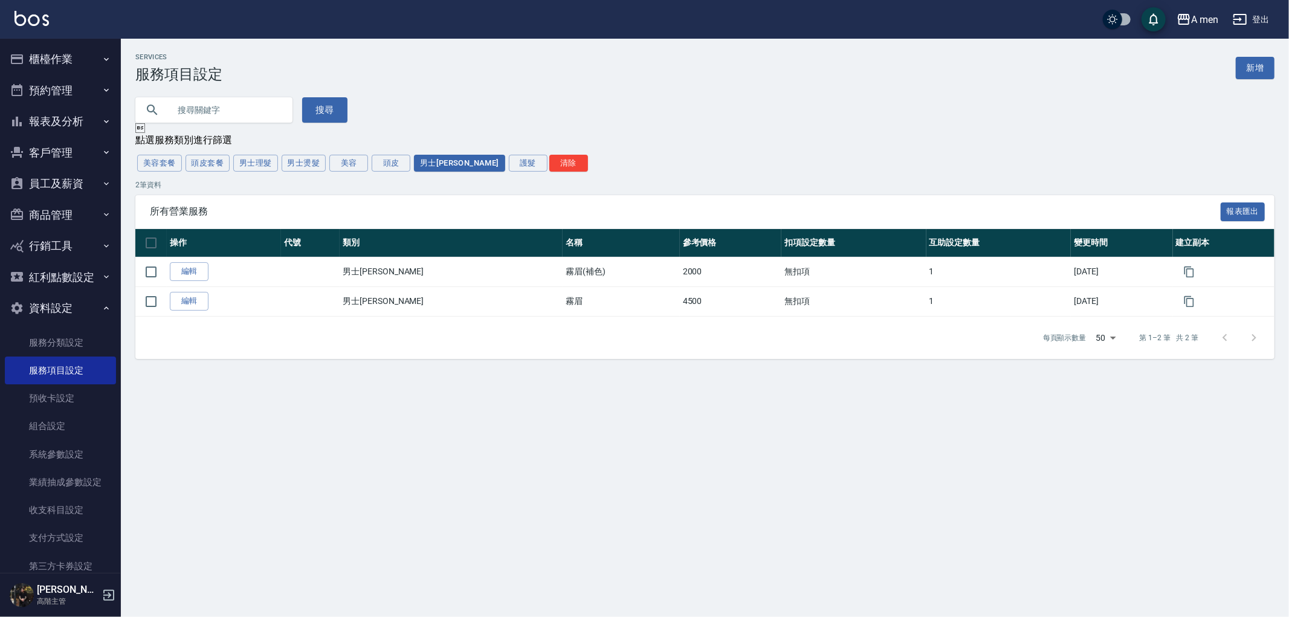
click at [299, 460] on div "Services 服務項目設定 新增 搜尋  點選服務類別進行篩選 美容套餐 頭皮套餐 男士理髮 男士燙髮 美容 頭皮 男士霧眉 護髮 清除 2 筆資料 所…" at bounding box center [644, 308] width 1289 height 617
drag, startPoint x: 76, startPoint y: 317, endPoint x: 73, endPoint y: 211, distance: 105.2
click at [75, 317] on button "資料設定" at bounding box center [60, 307] width 111 height 31
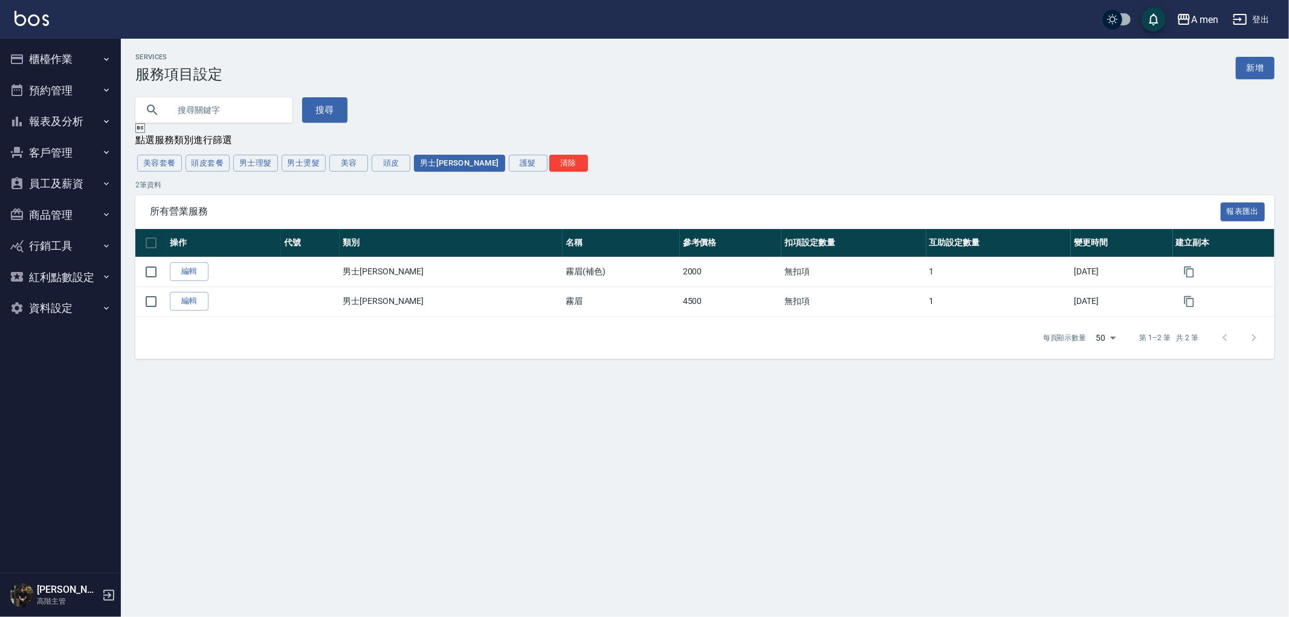
click at [66, 86] on button "預約管理" at bounding box center [60, 90] width 111 height 31
click at [63, 44] on button "櫃檯作業" at bounding box center [60, 59] width 111 height 31
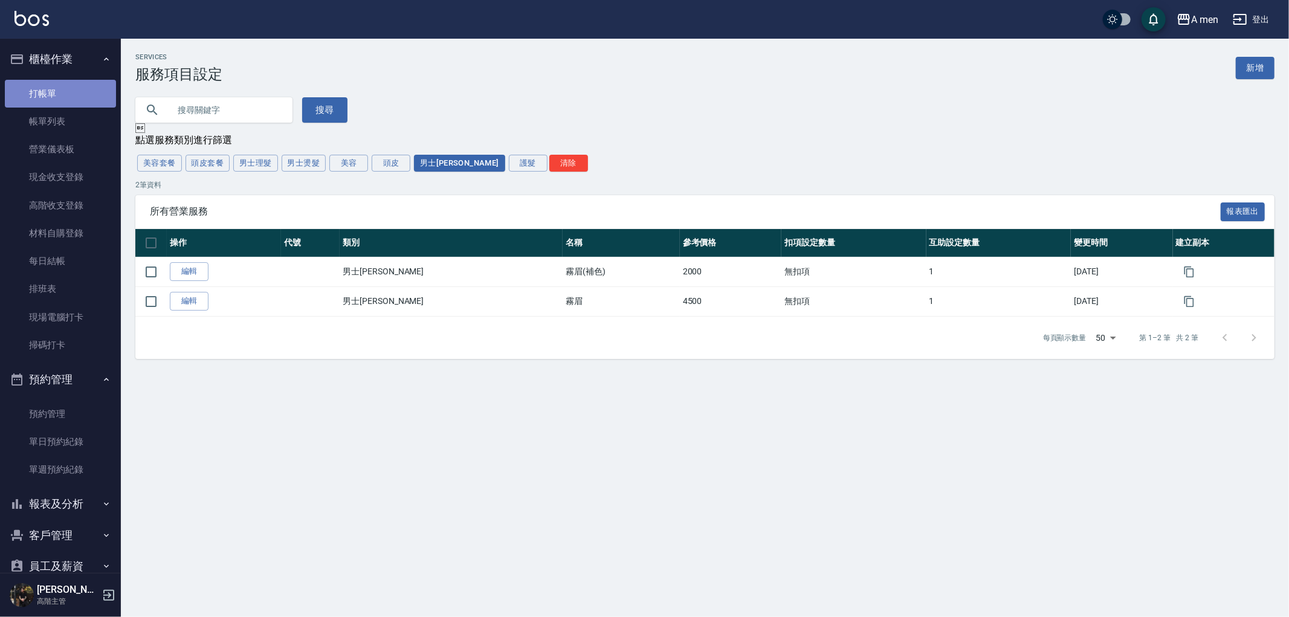
click at [74, 99] on link "打帳單" at bounding box center [60, 94] width 111 height 28
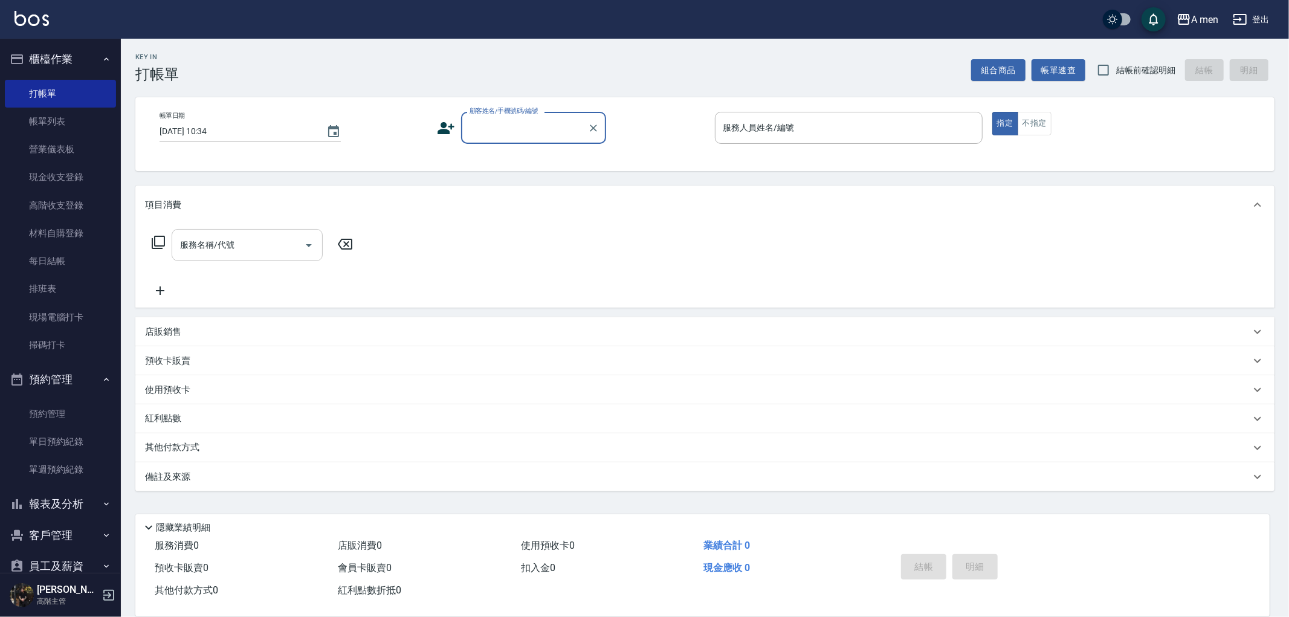
click at [266, 247] on input "服務名稱/代號" at bounding box center [238, 244] width 122 height 21
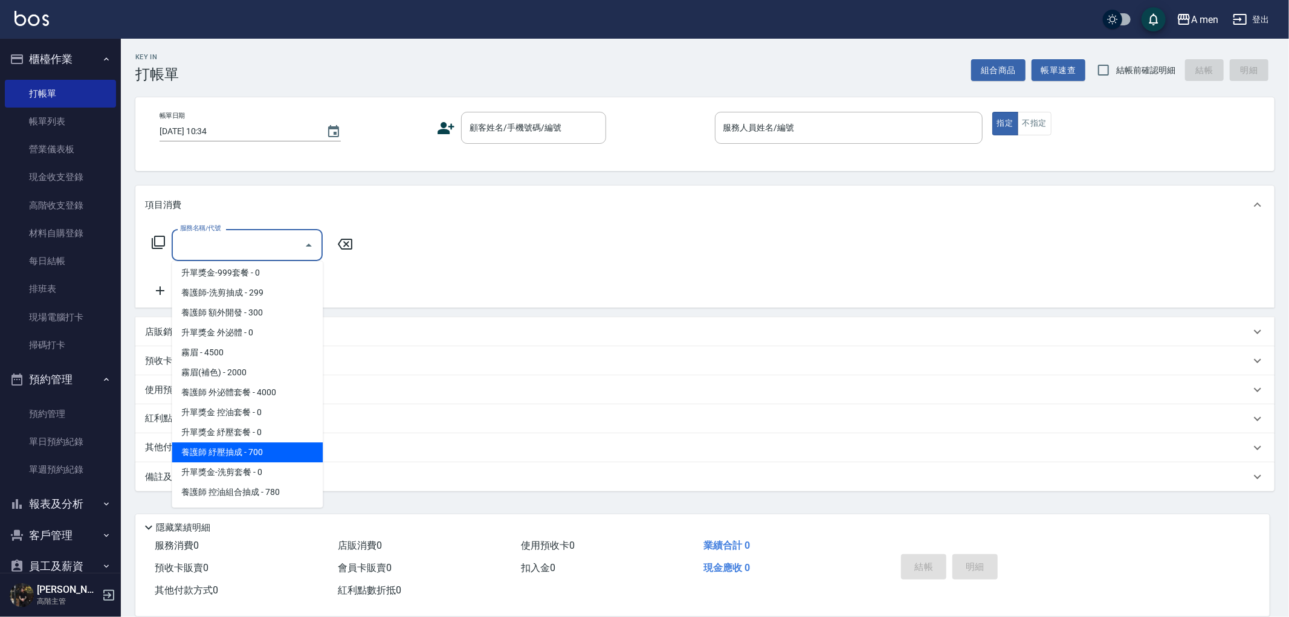
scroll to position [67, 0]
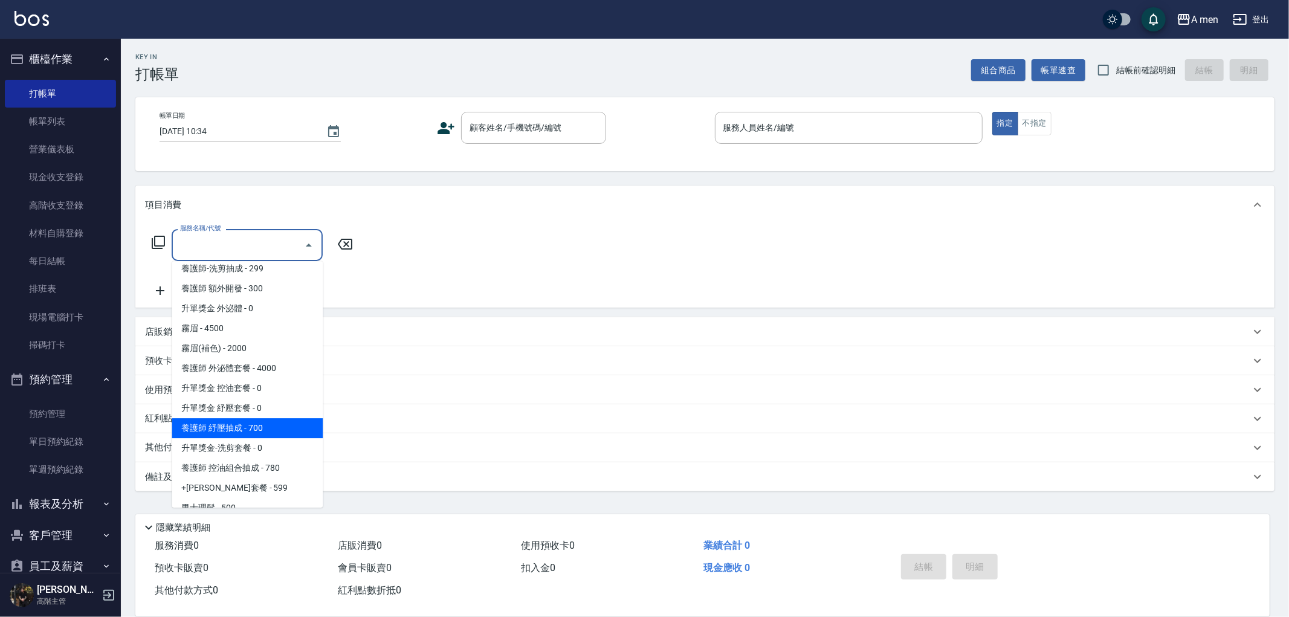
click at [261, 427] on span "養護師 紓壓抽成 - 700" at bounding box center [247, 428] width 151 height 20
type input "養護師 紓壓抽成"
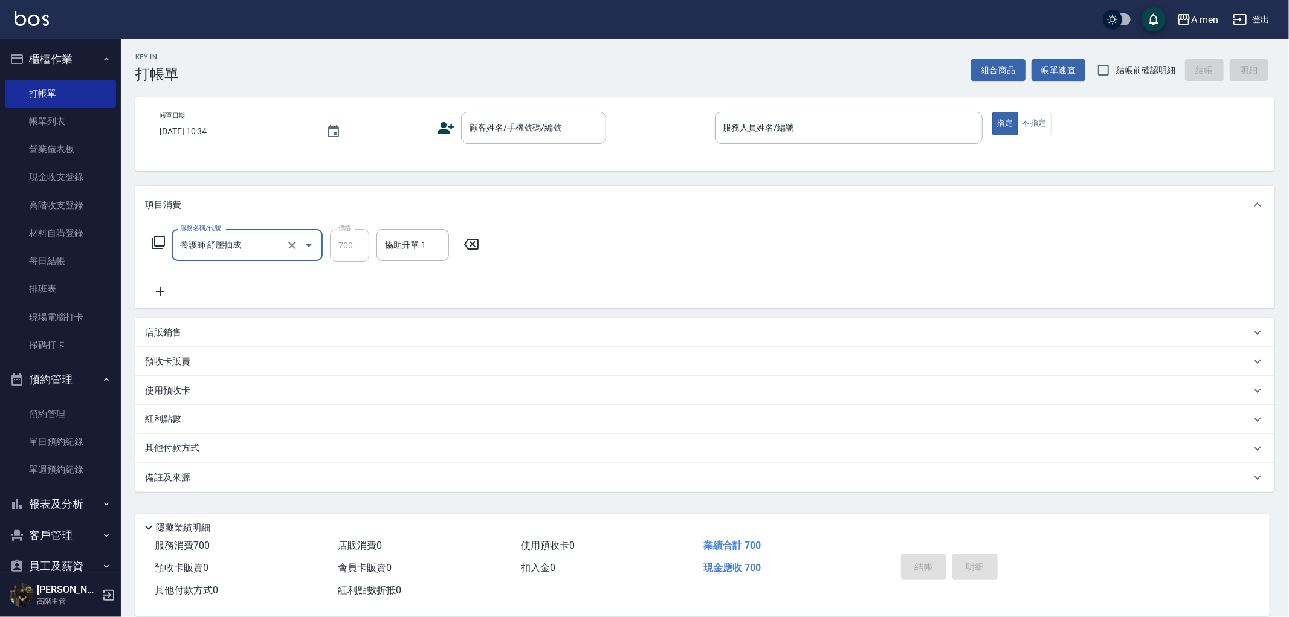
click at [476, 245] on icon at bounding box center [471, 244] width 30 height 15
click at [291, 247] on input "服務名稱/代號" at bounding box center [238, 244] width 122 height 21
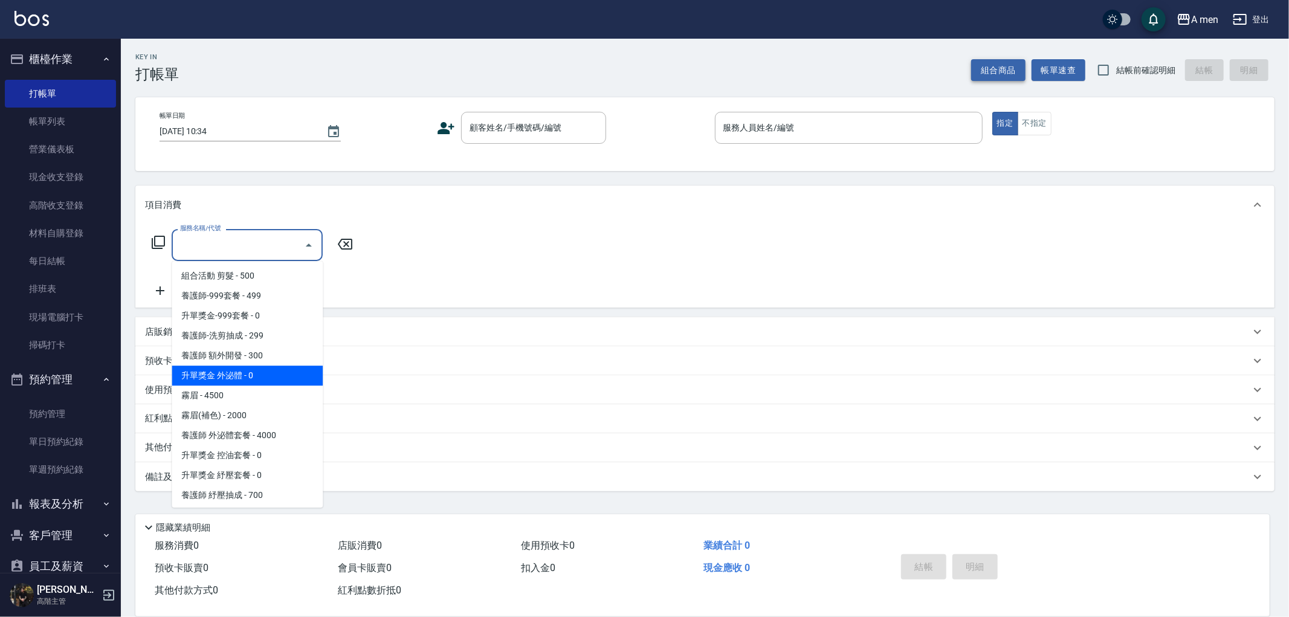
click at [1010, 68] on button "組合商品" at bounding box center [998, 70] width 54 height 22
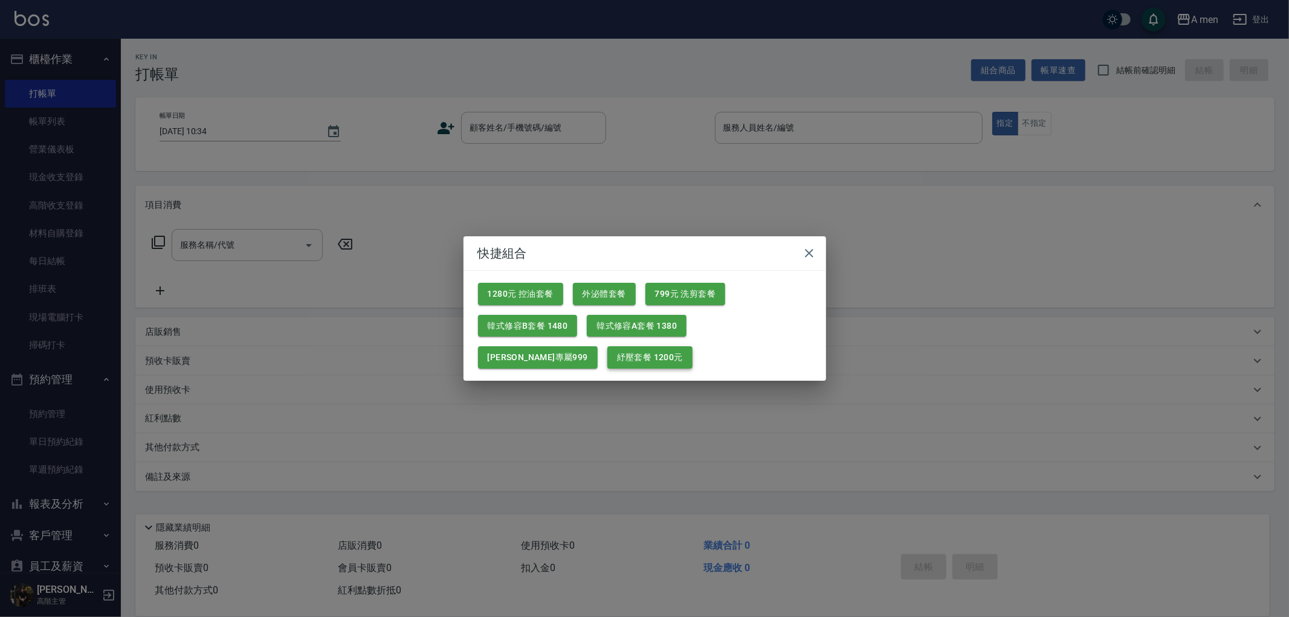
click at [607, 363] on button "紓壓套餐 1200元" at bounding box center [649, 357] width 85 height 22
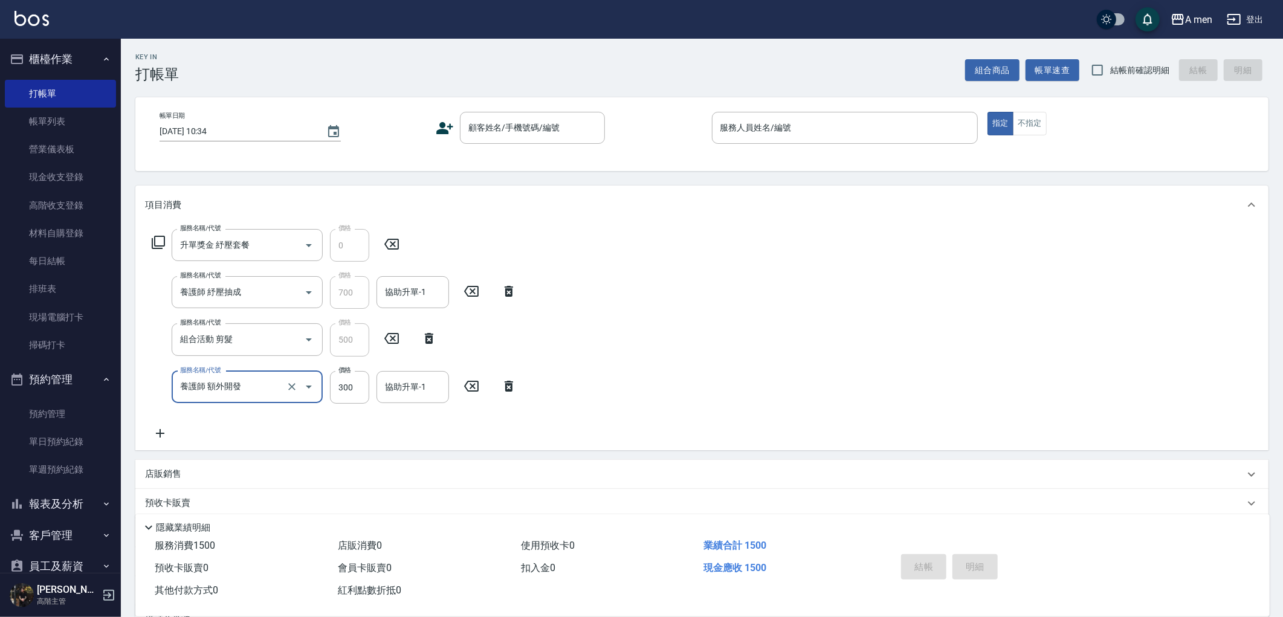
click at [509, 388] on icon at bounding box center [509, 386] width 8 height 11
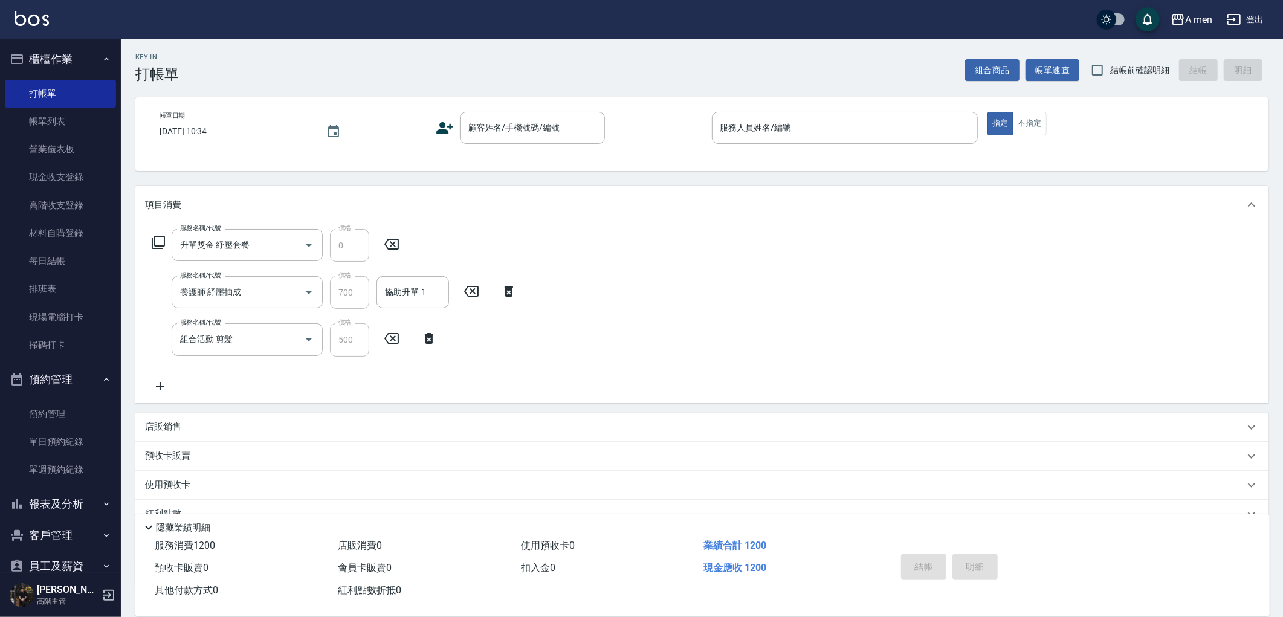
click at [426, 340] on icon at bounding box center [429, 338] width 8 height 11
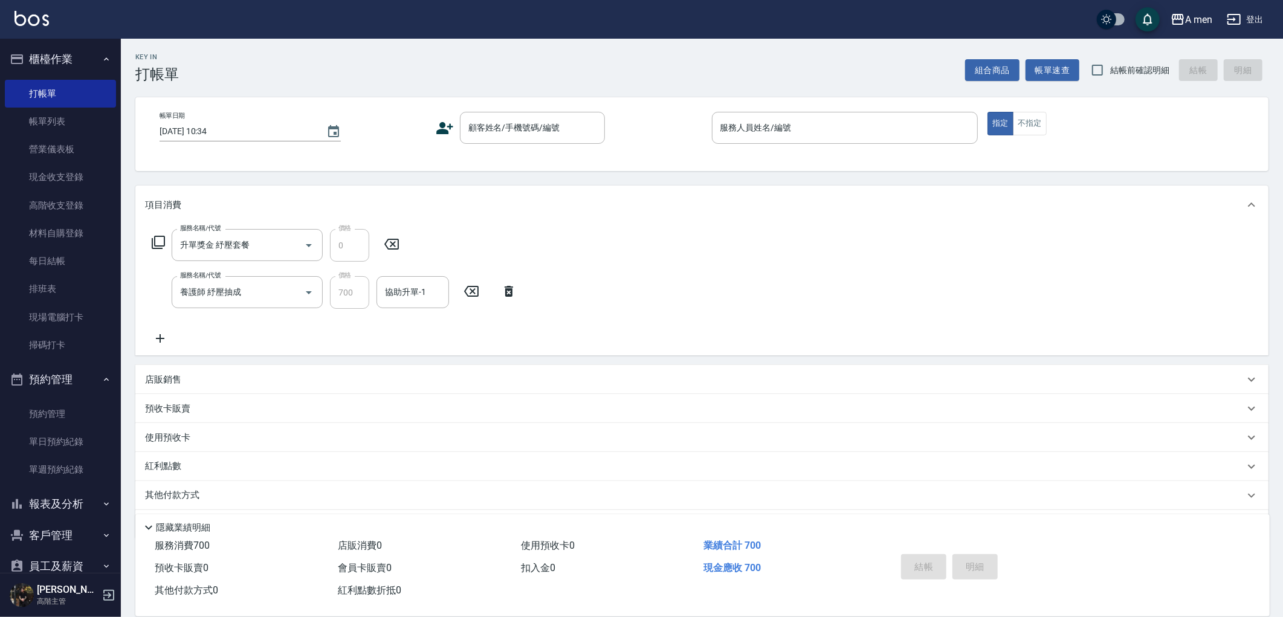
click at [517, 299] on div "服務名稱/代號 養護師 紓壓抽成 服務名稱/代號 價格 700 價格 協助升單-1 協助升單-1" at bounding box center [334, 292] width 379 height 33
click at [503, 289] on icon at bounding box center [509, 291] width 30 height 15
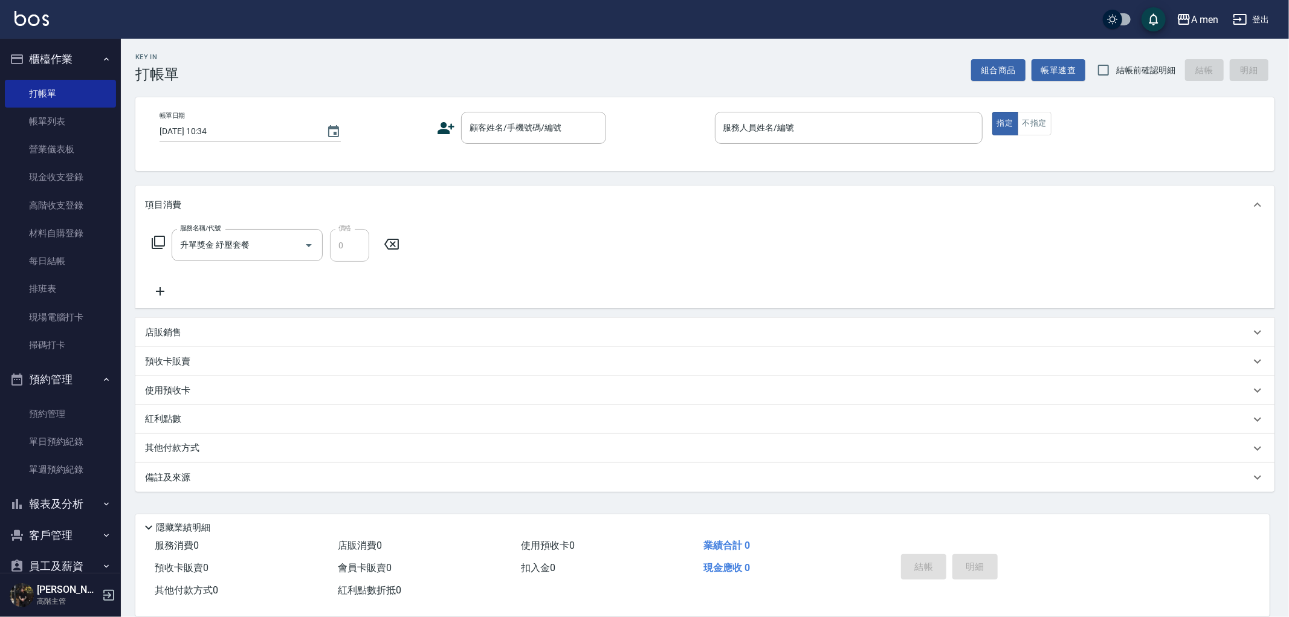
click at [395, 246] on icon at bounding box center [391, 244] width 15 height 11
click at [251, 236] on input "服務名稱/代號" at bounding box center [238, 244] width 122 height 21
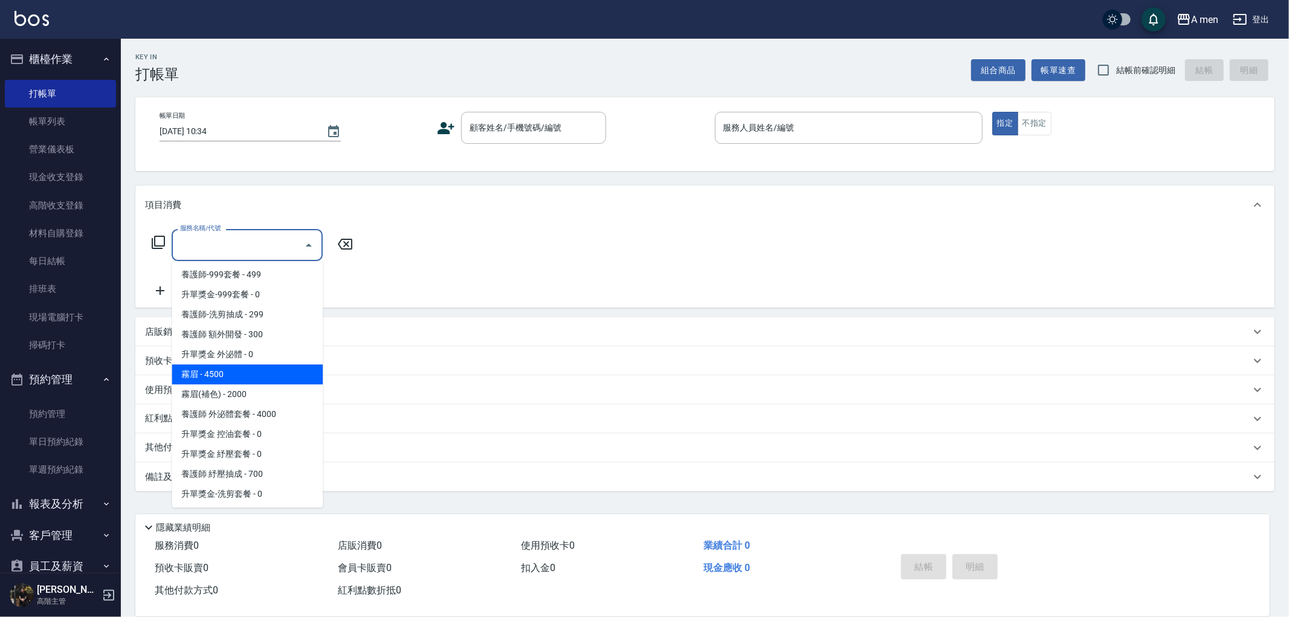
scroll to position [0, 0]
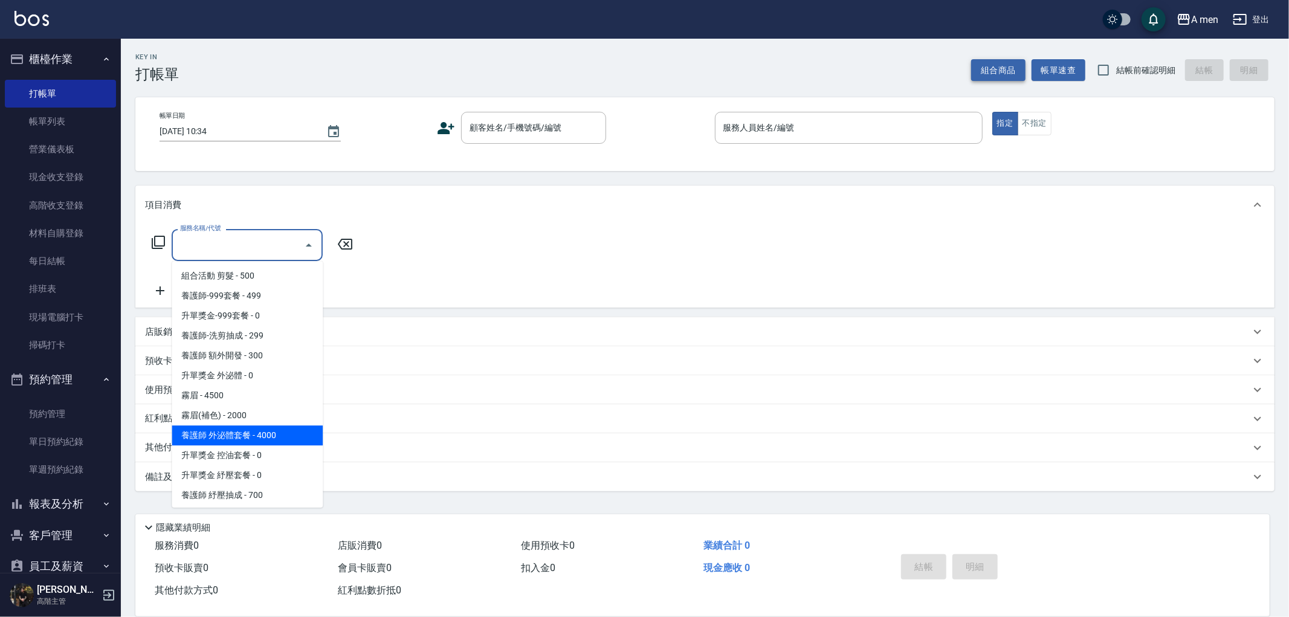
click at [1009, 60] on button "組合商品" at bounding box center [998, 70] width 54 height 22
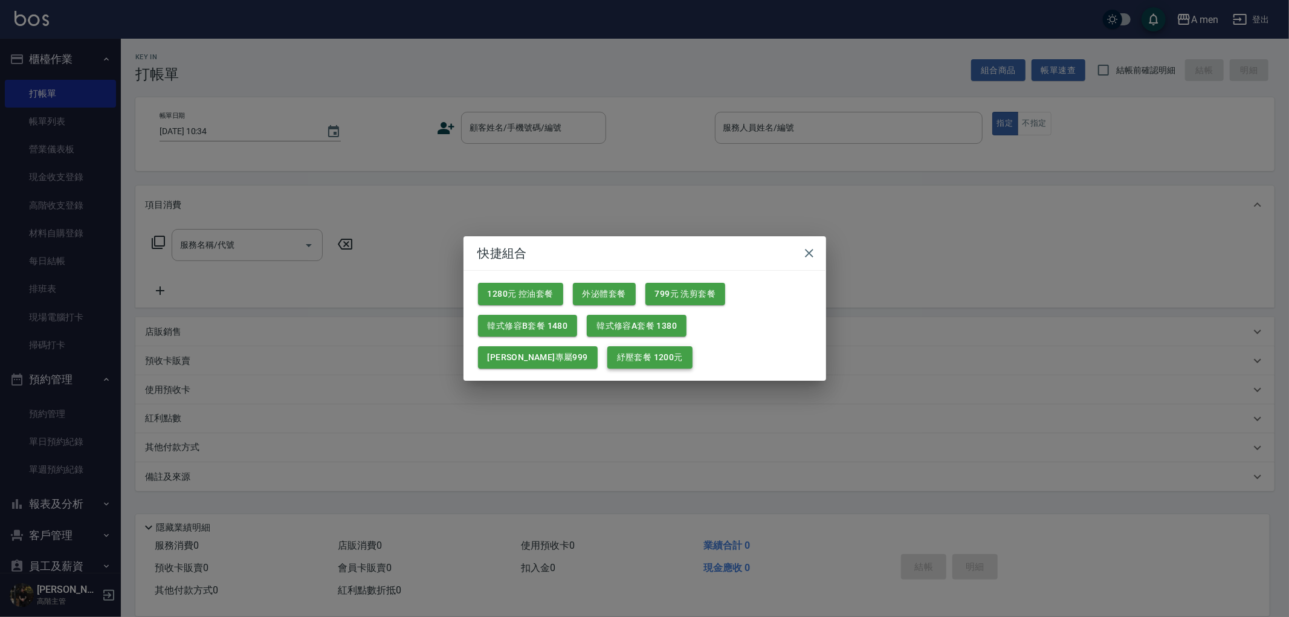
click at [607, 361] on button "紓壓套餐 1200元" at bounding box center [649, 357] width 85 height 22
type input "升單獎金 紓壓套餐"
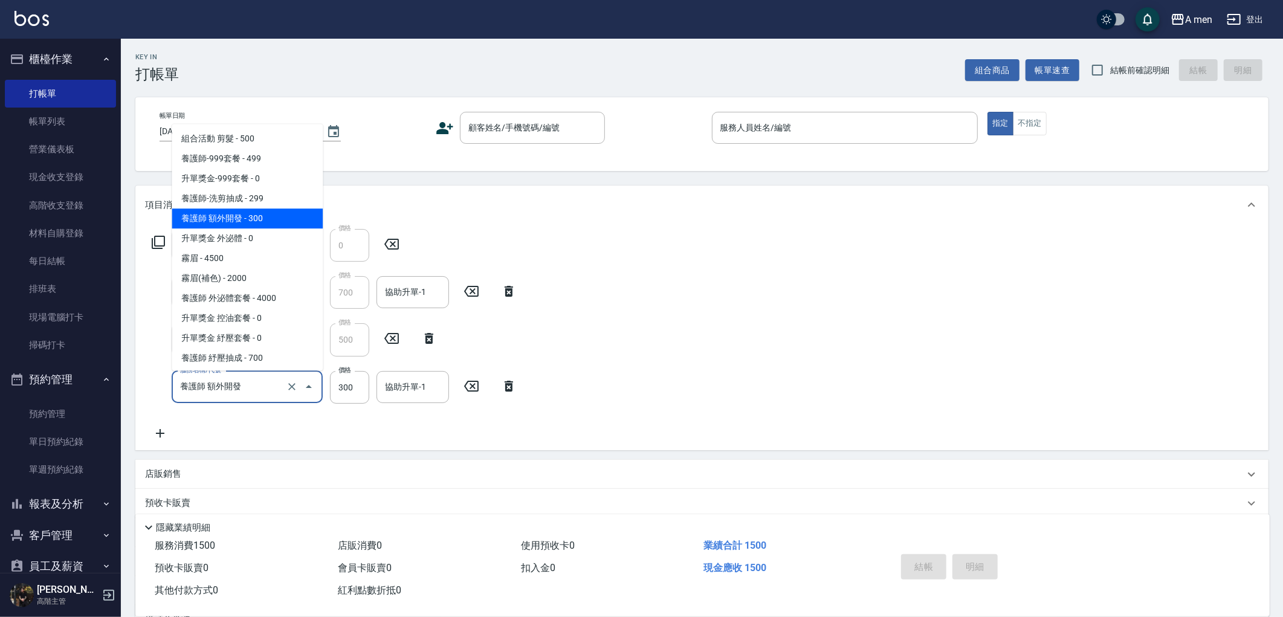
drag, startPoint x: 242, startPoint y: 390, endPoint x: 215, endPoint y: 381, distance: 29.1
click at [215, 381] on input "養護師 額外開發" at bounding box center [230, 386] width 106 height 21
click at [251, 390] on input "養護師 額外開發" at bounding box center [230, 386] width 106 height 21
click at [264, 393] on input "養護師 額外開發" at bounding box center [230, 386] width 106 height 21
click at [502, 387] on icon at bounding box center [509, 386] width 30 height 15
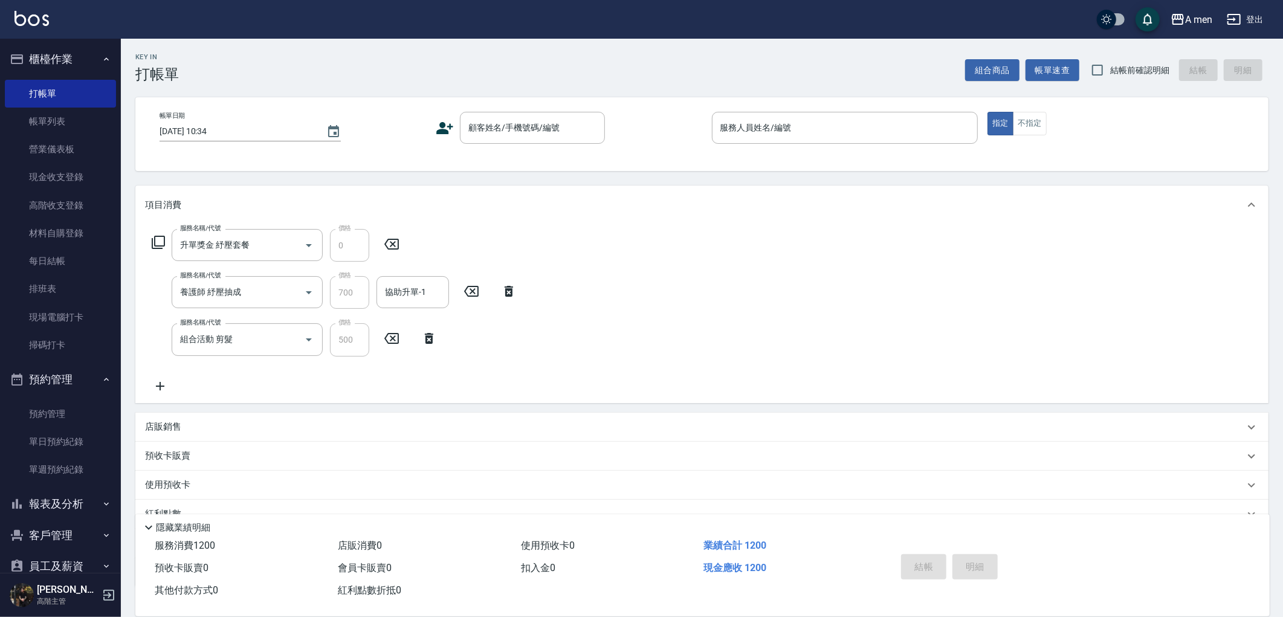
click at [434, 335] on icon at bounding box center [429, 338] width 30 height 15
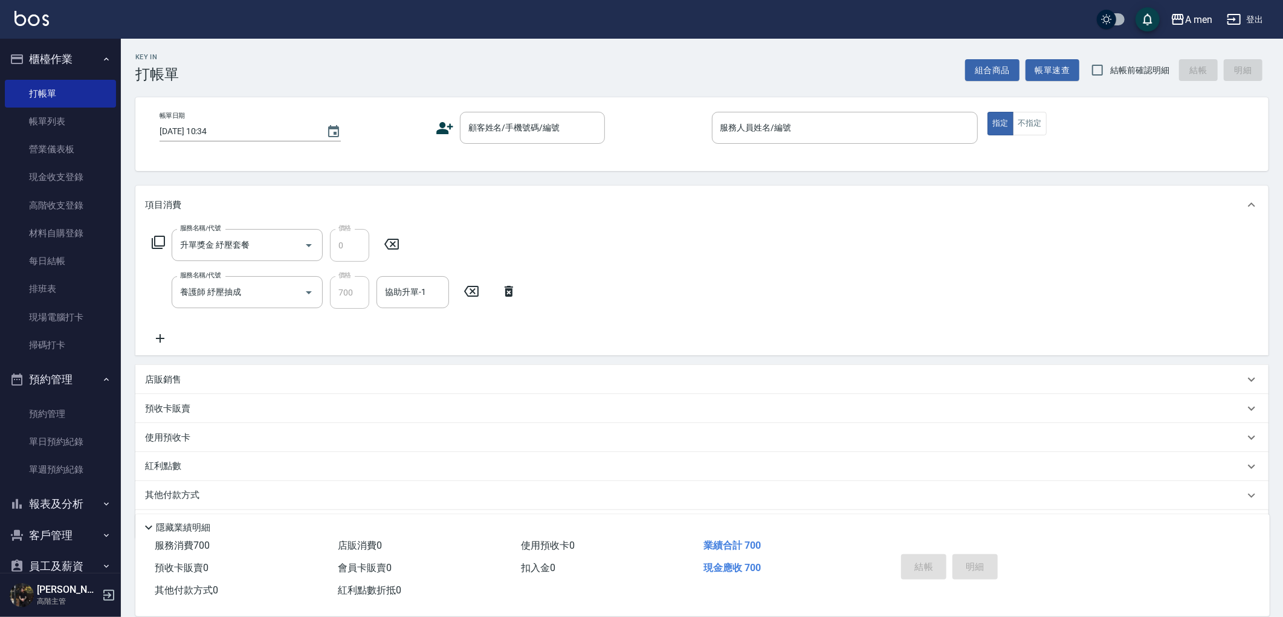
click at [515, 290] on icon at bounding box center [509, 291] width 30 height 15
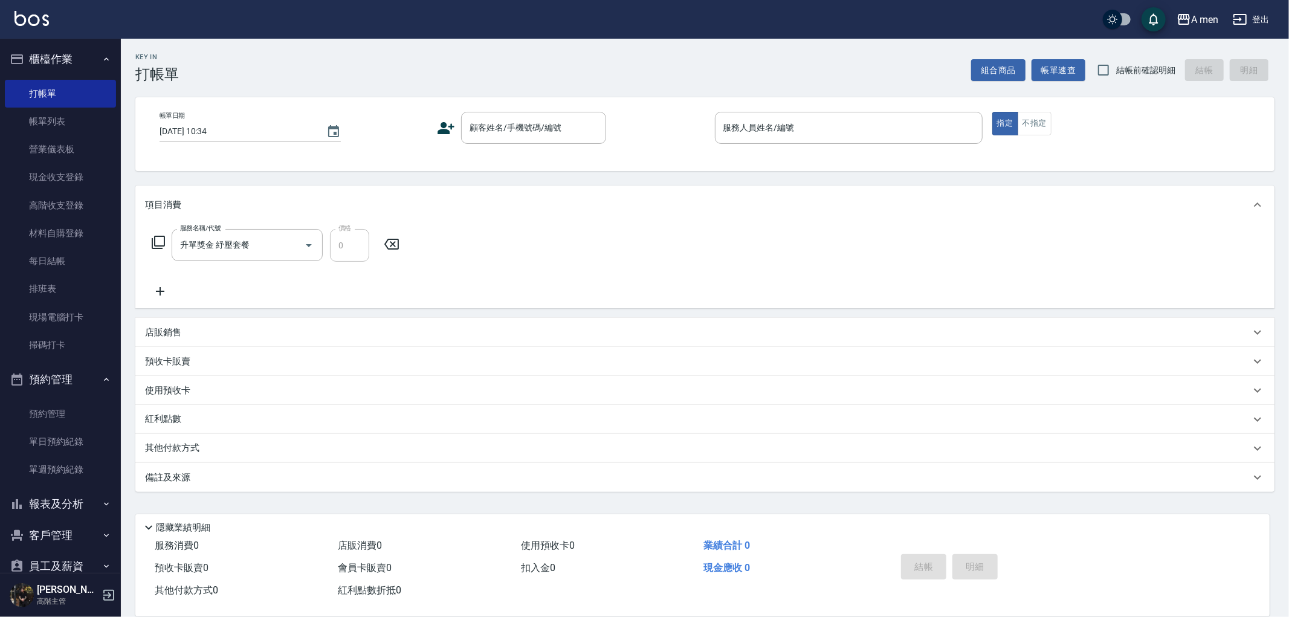
click at [401, 252] on div "服務名稱/代號 升單獎金 紓壓套餐 服務名稱/代號 價格 0 價格" at bounding box center [276, 245] width 262 height 33
click at [396, 246] on icon at bounding box center [391, 244] width 30 height 15
click at [1004, 66] on button "組合商品" at bounding box center [998, 70] width 54 height 22
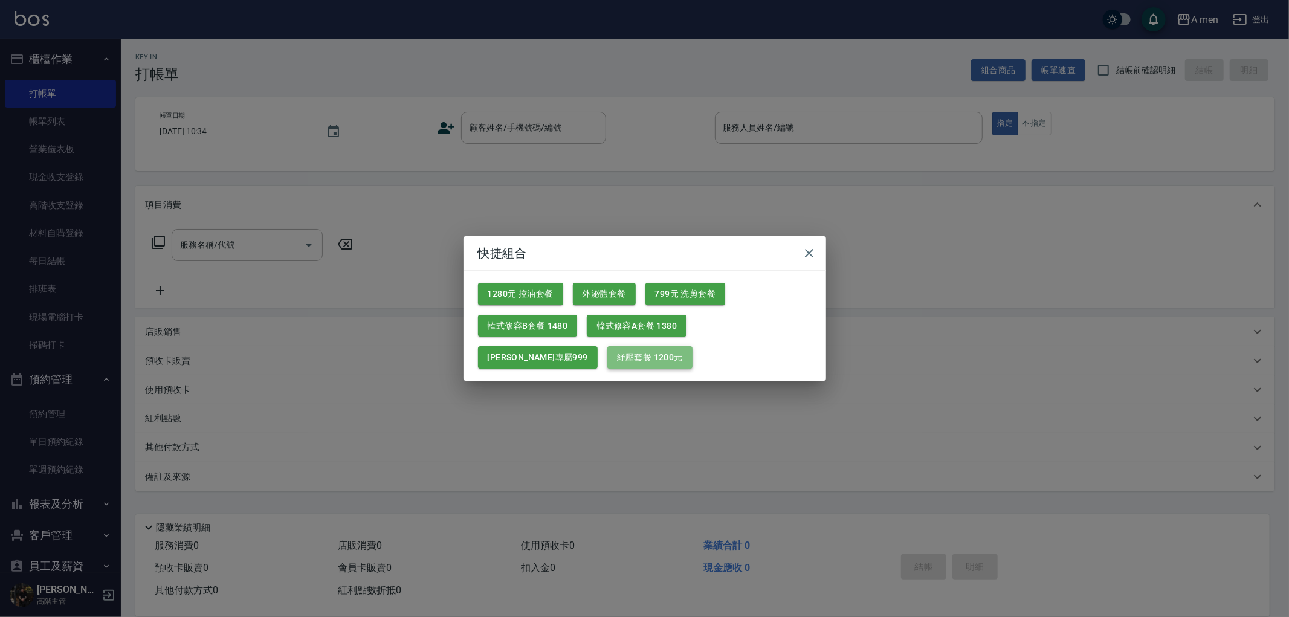
click at [607, 363] on button "紓壓套餐 1200元" at bounding box center [649, 357] width 85 height 22
type input "升單獎金 紓壓套餐"
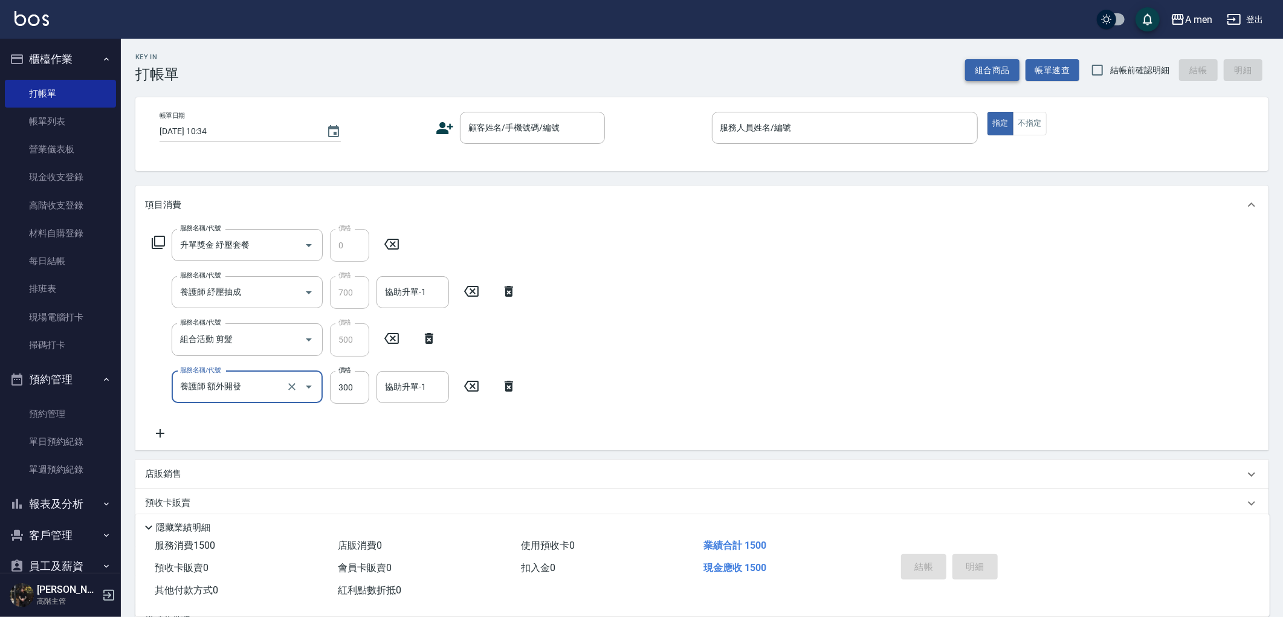
click at [975, 76] on button "組合商品" at bounding box center [992, 70] width 54 height 22
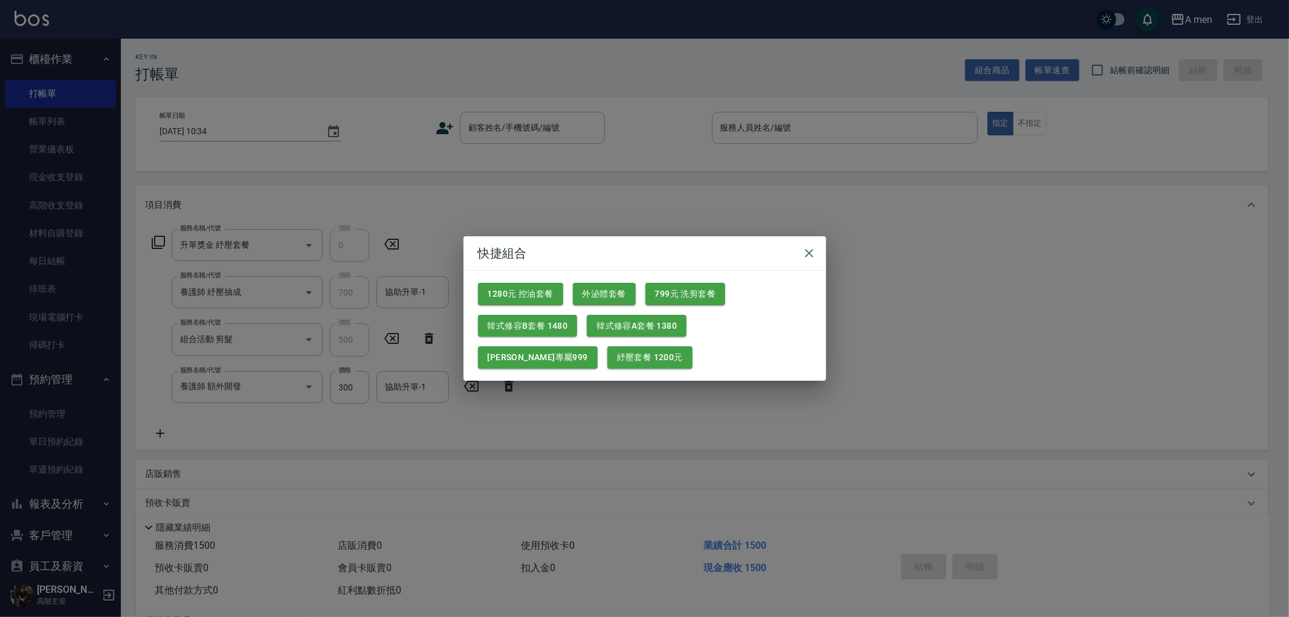
click at [517, 403] on div "快捷組合 1280元 控油套餐 外泌體套餐 799元 洗剪套餐 韓式修容B套餐 1480 韓式修容A套餐 1380 楊莫專屬999 紓壓套餐 1200元" at bounding box center [644, 308] width 1289 height 617
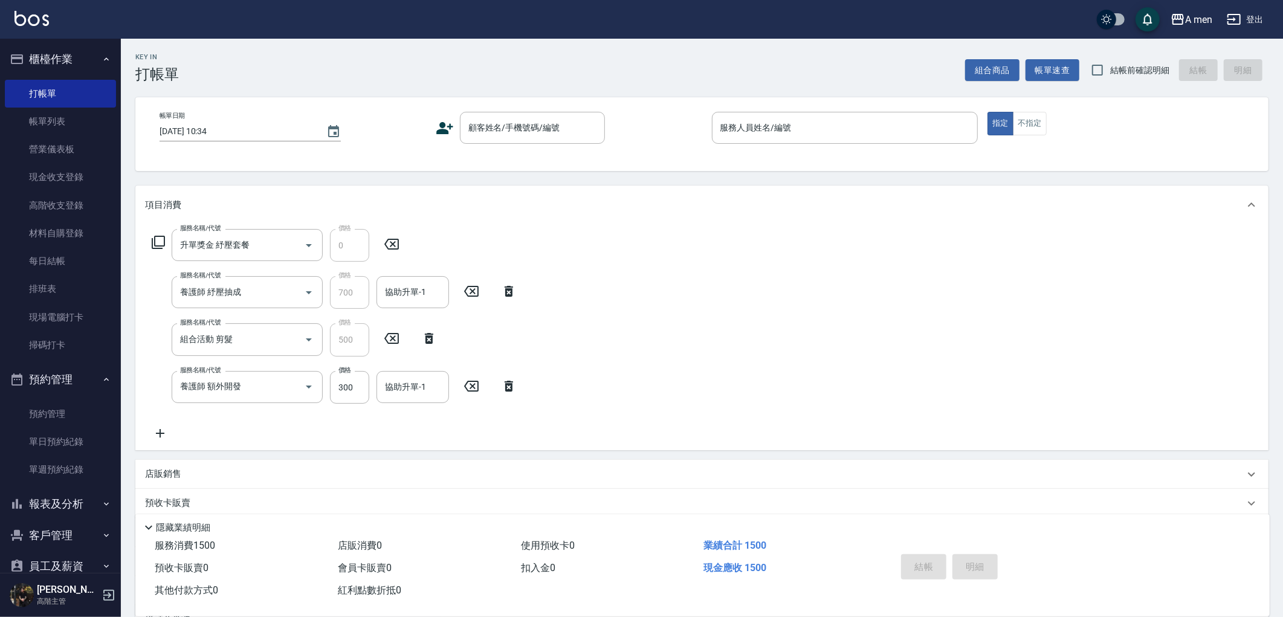
click at [502, 388] on icon at bounding box center [509, 386] width 30 height 15
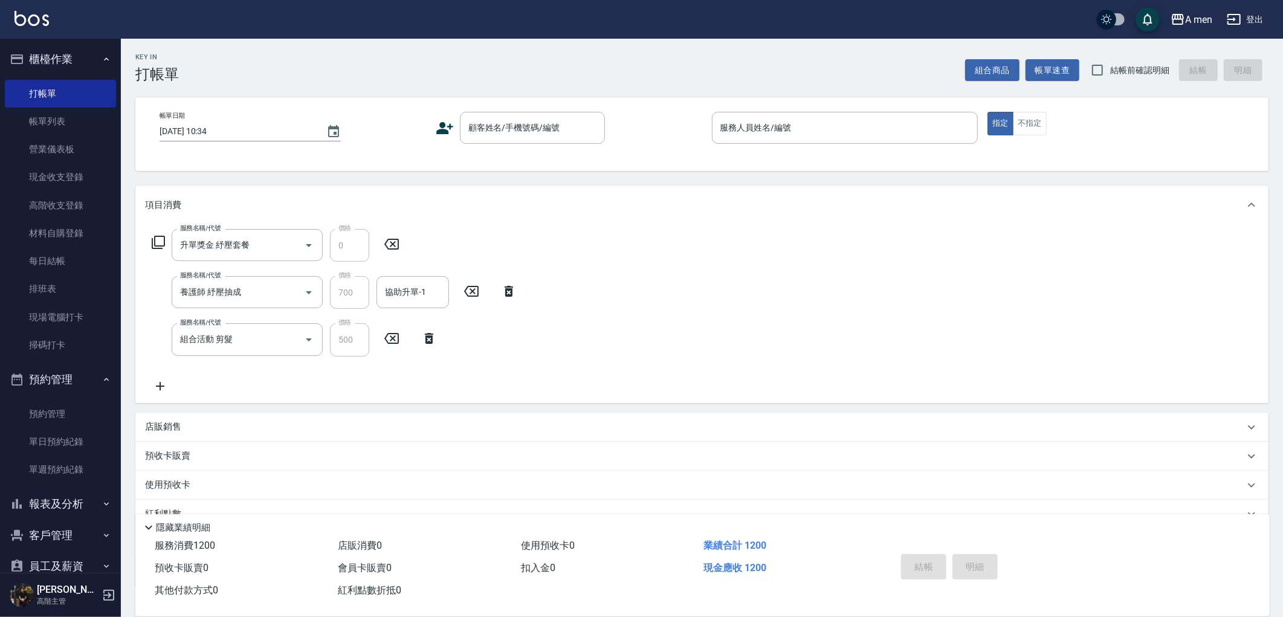
click at [429, 334] on icon at bounding box center [429, 338] width 8 height 11
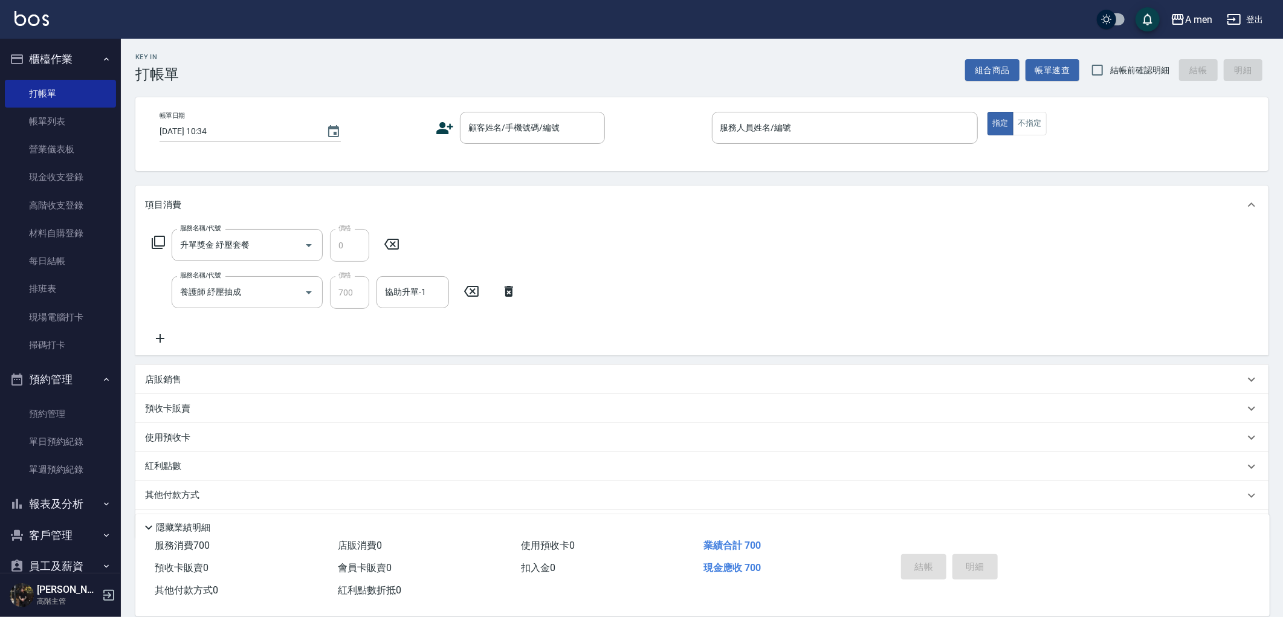
click at [508, 289] on icon at bounding box center [509, 291] width 8 height 11
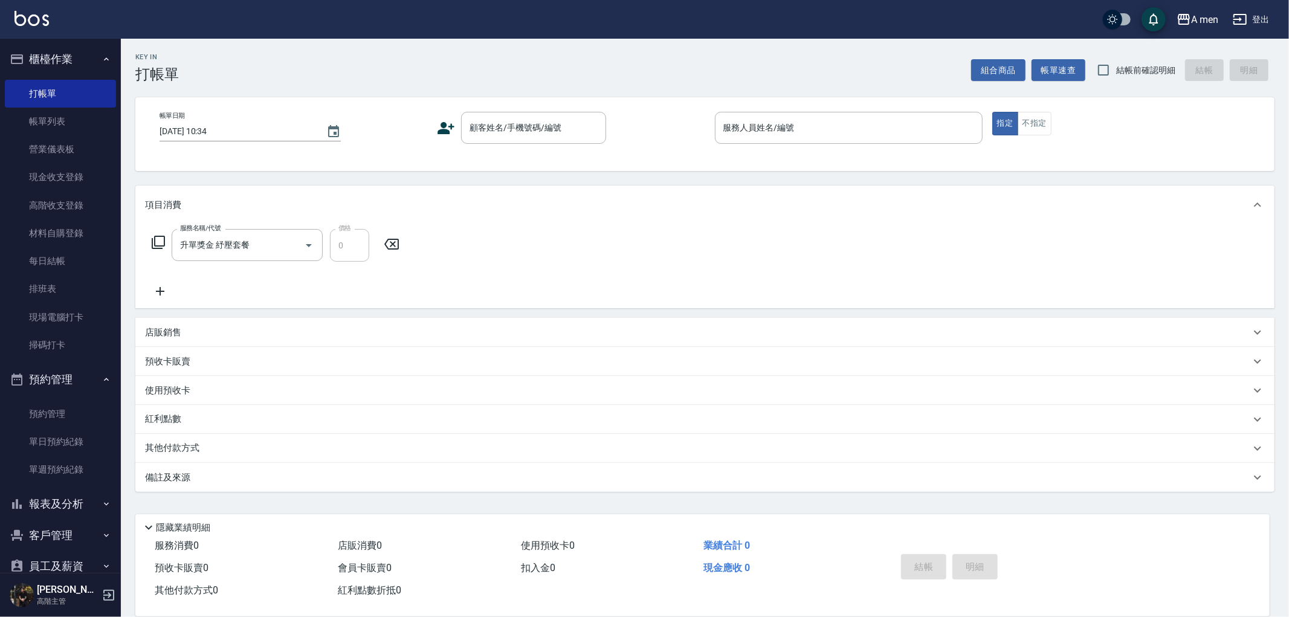
click at [395, 250] on icon at bounding box center [391, 244] width 30 height 15
